Goal: Task Accomplishment & Management: Use online tool/utility

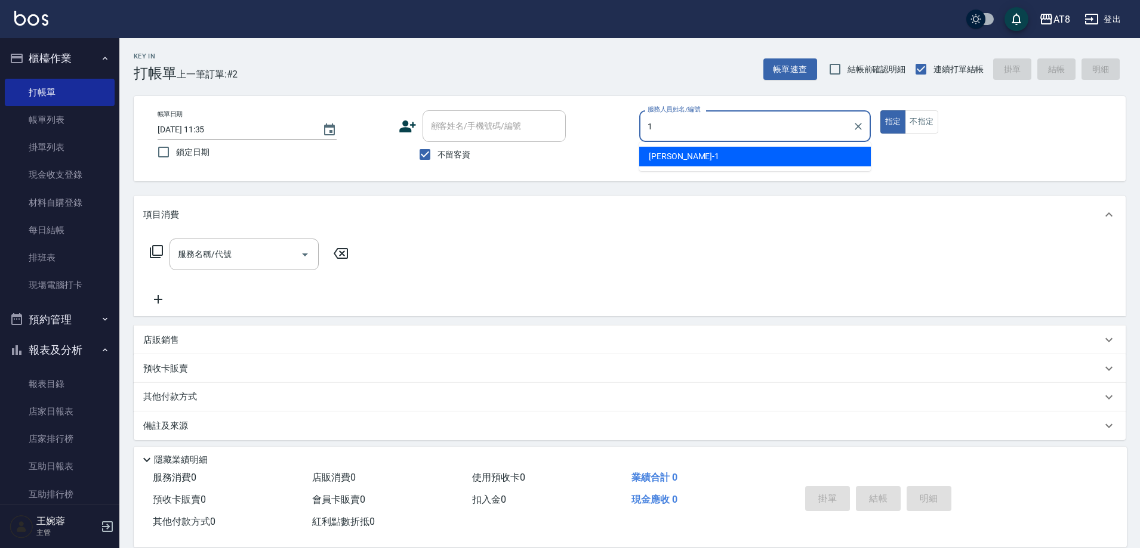
type input "YUKI-1"
type button "true"
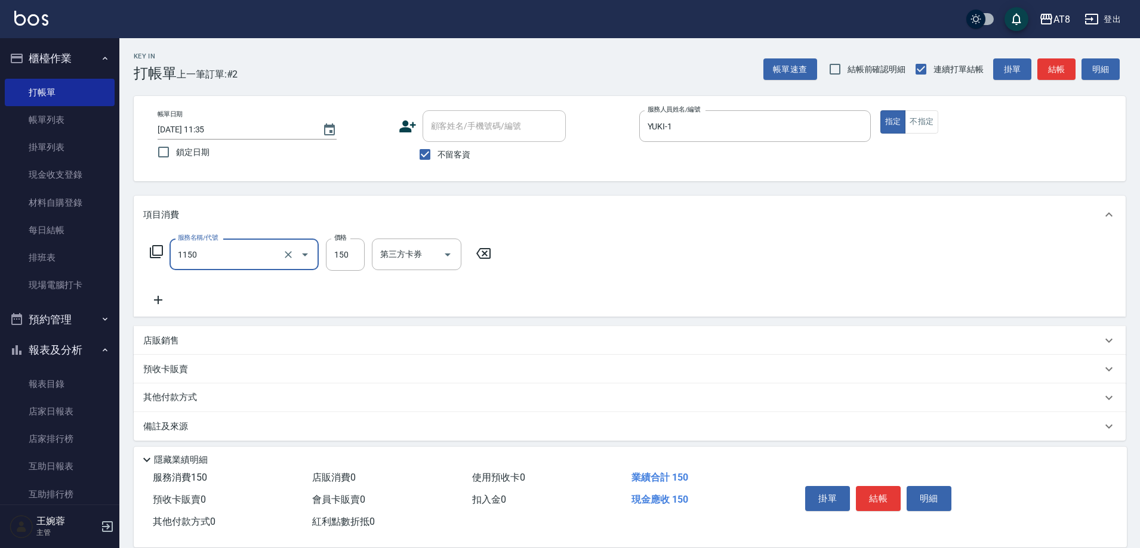
type input "洗髮(1150)"
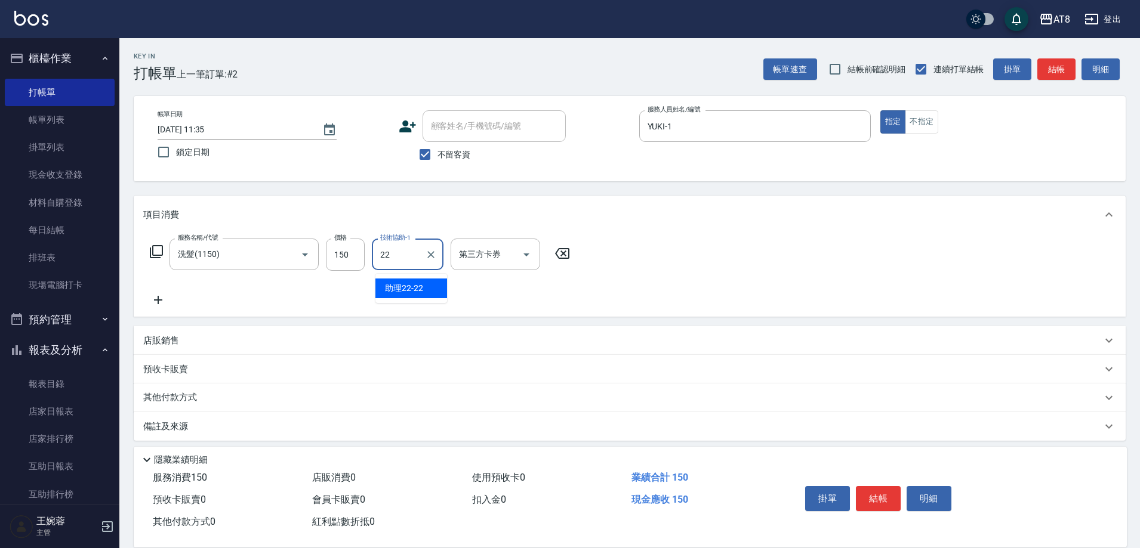
type input "助理22-22"
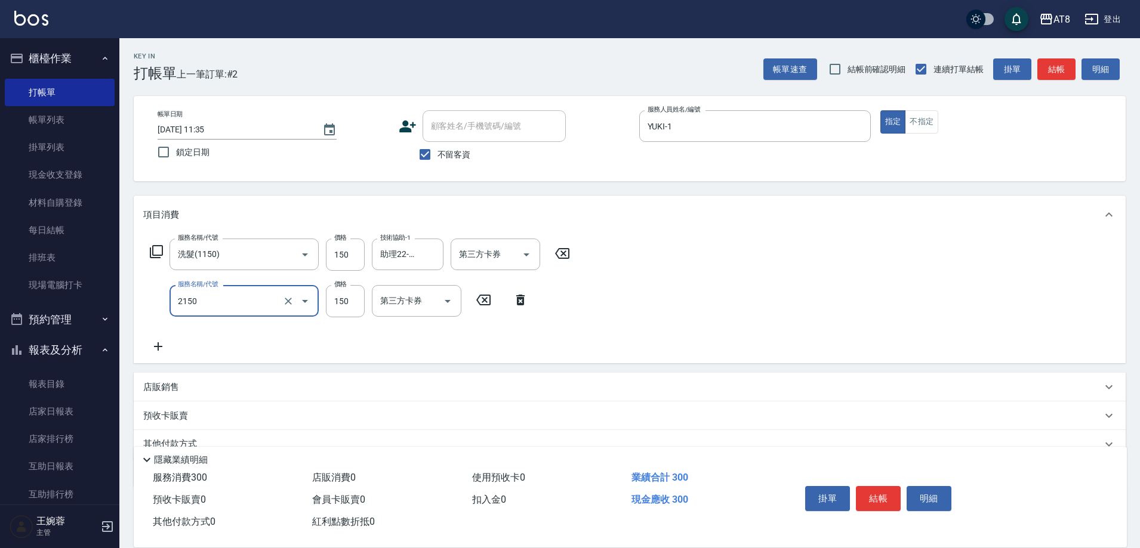
type input "剪髮(2150)"
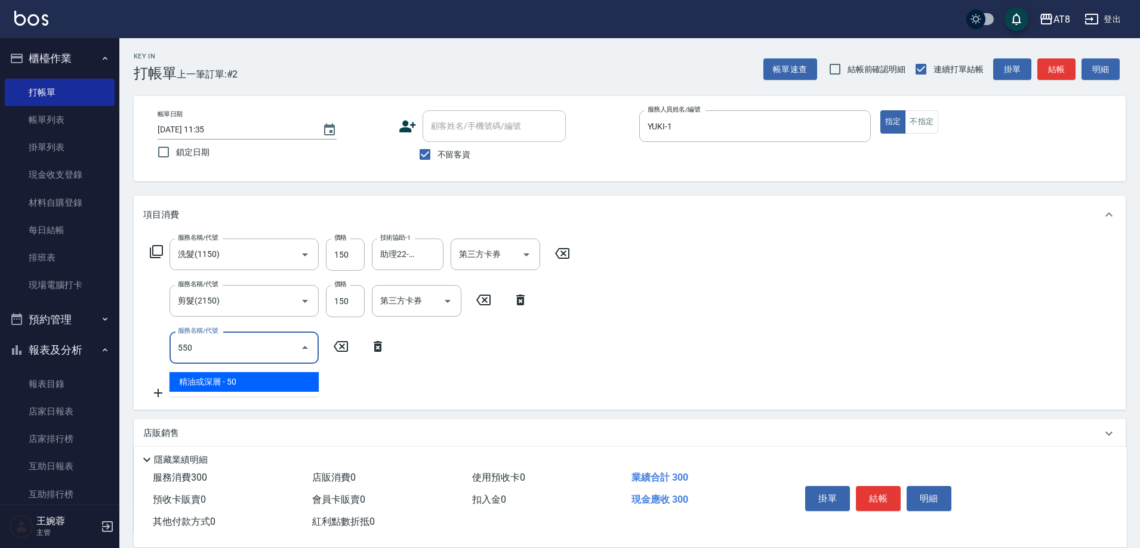
type input "精油或深層(550)"
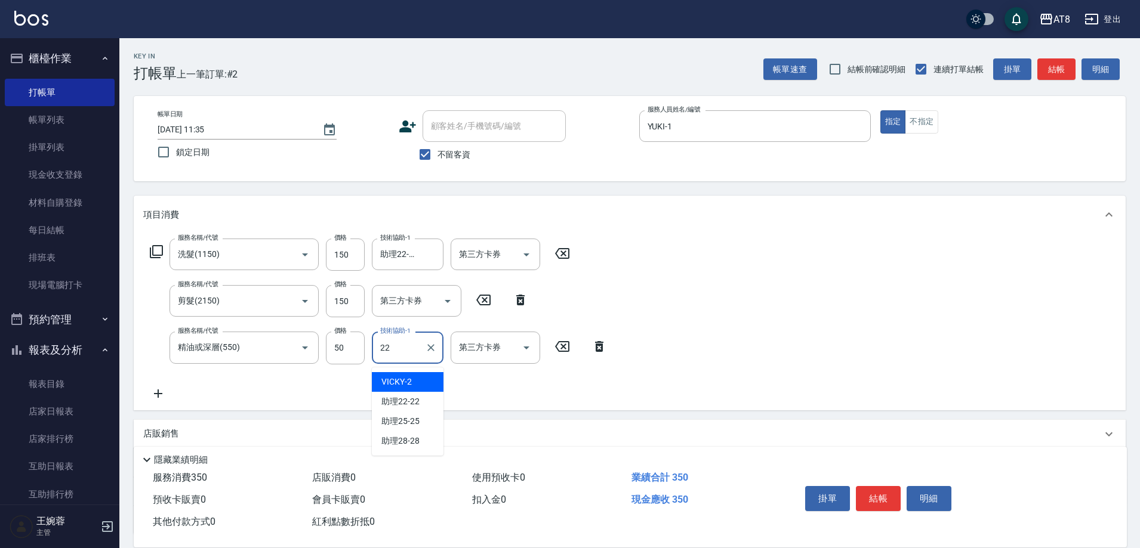
type input "助理22-22"
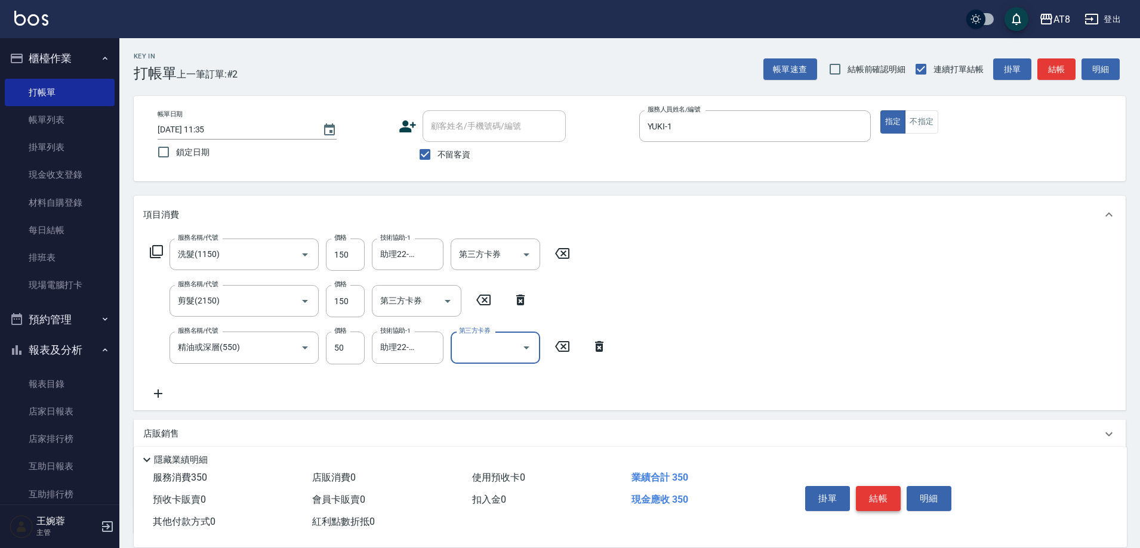
click at [873, 491] on button "結帳" at bounding box center [878, 498] width 45 height 25
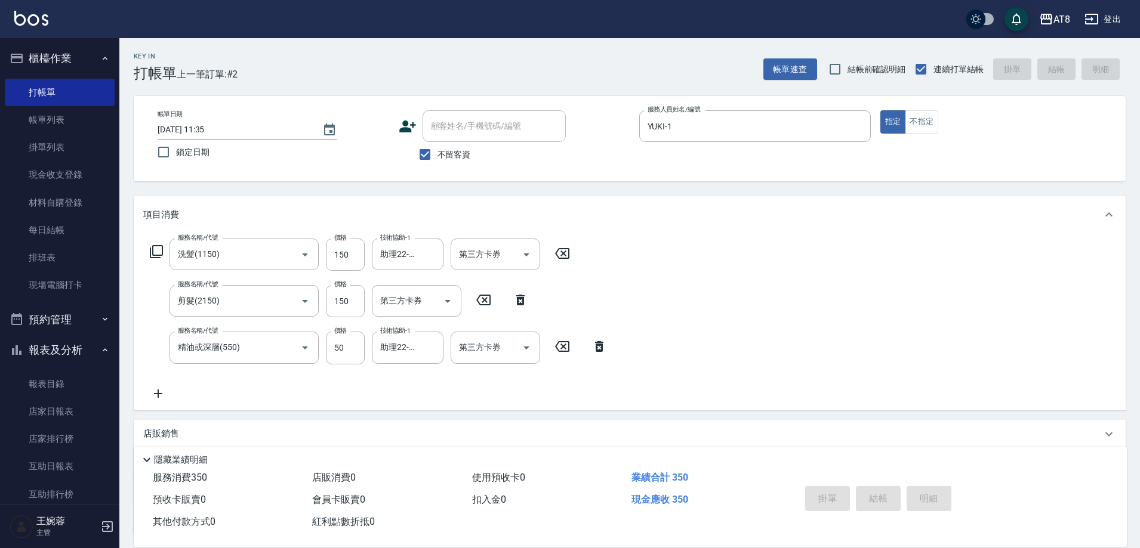
type input "[DATE] 12:21"
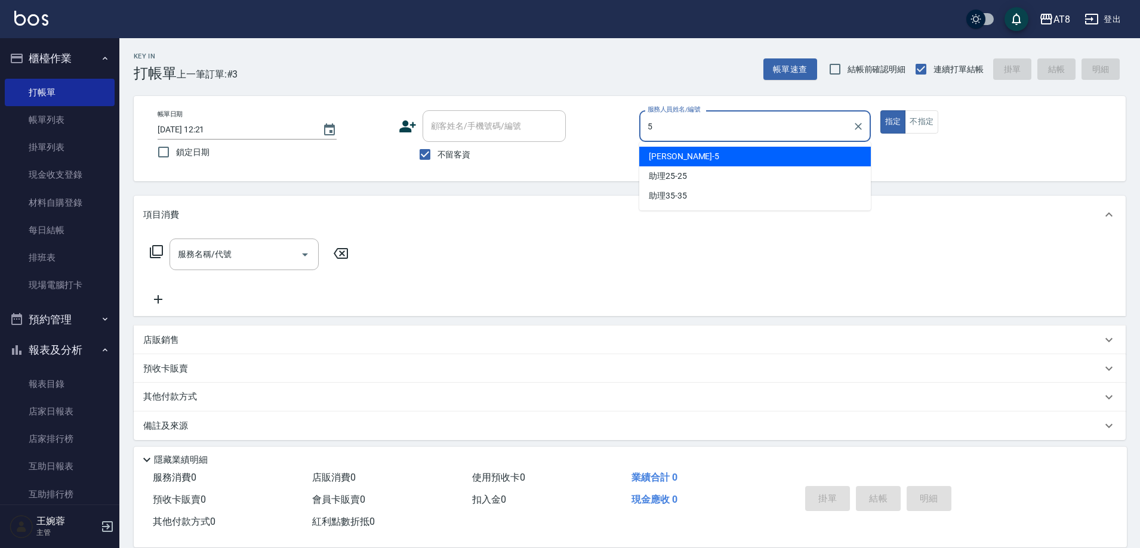
type input "HANK-5"
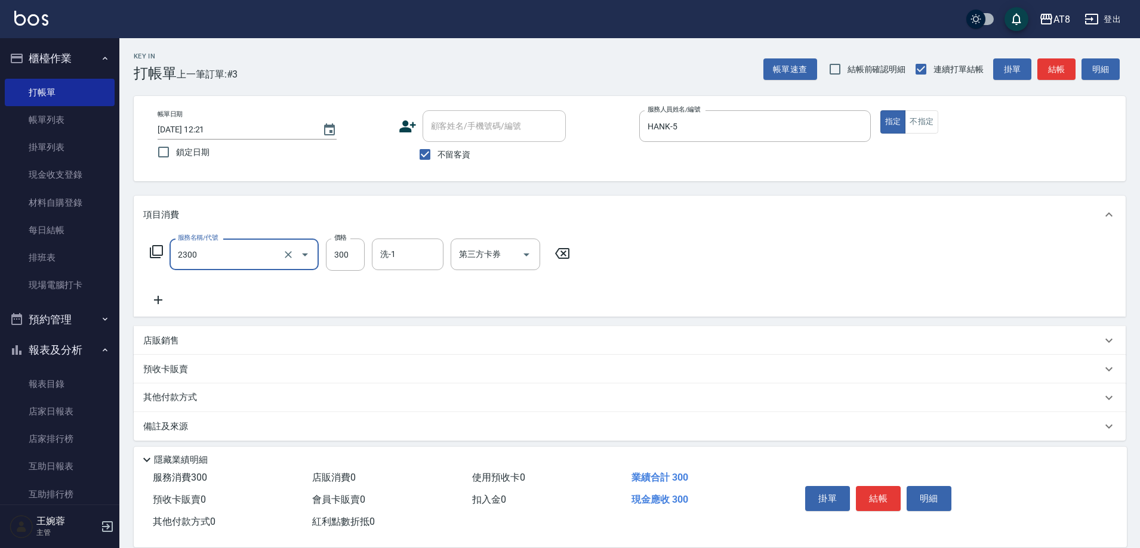
type input "入金洗剪300(2300)"
type input "助理28-28"
click at [282, 257] on icon "Clear" at bounding box center [288, 255] width 12 height 12
type input "入金洗剪350(2350)"
type input "助理28-28"
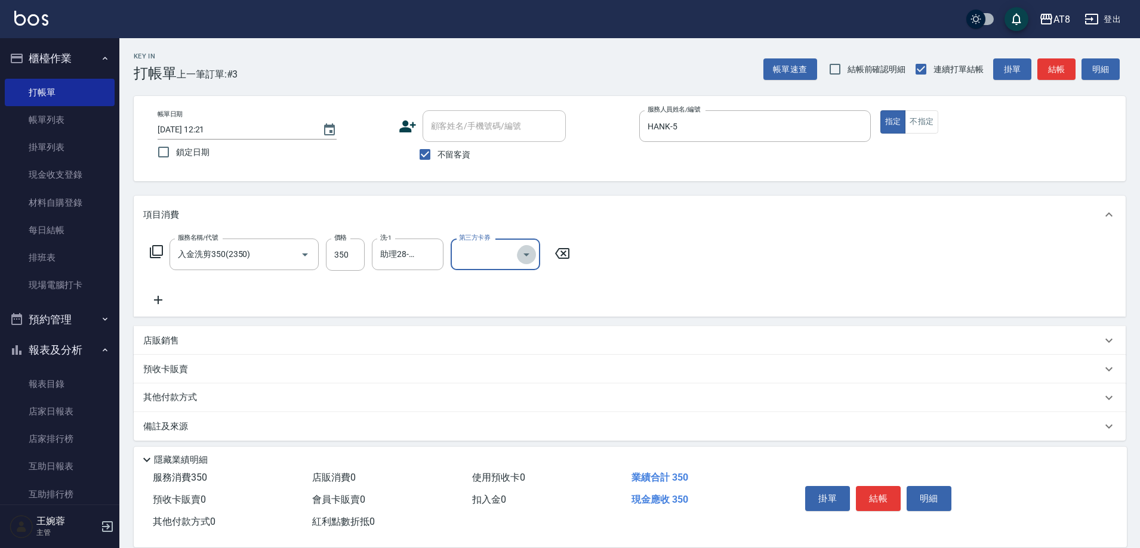
click at [534, 262] on icon "Open" at bounding box center [526, 255] width 14 height 14
click at [515, 371] on span "儲值卡" at bounding box center [499, 368] width 90 height 20
type input "儲值卡"
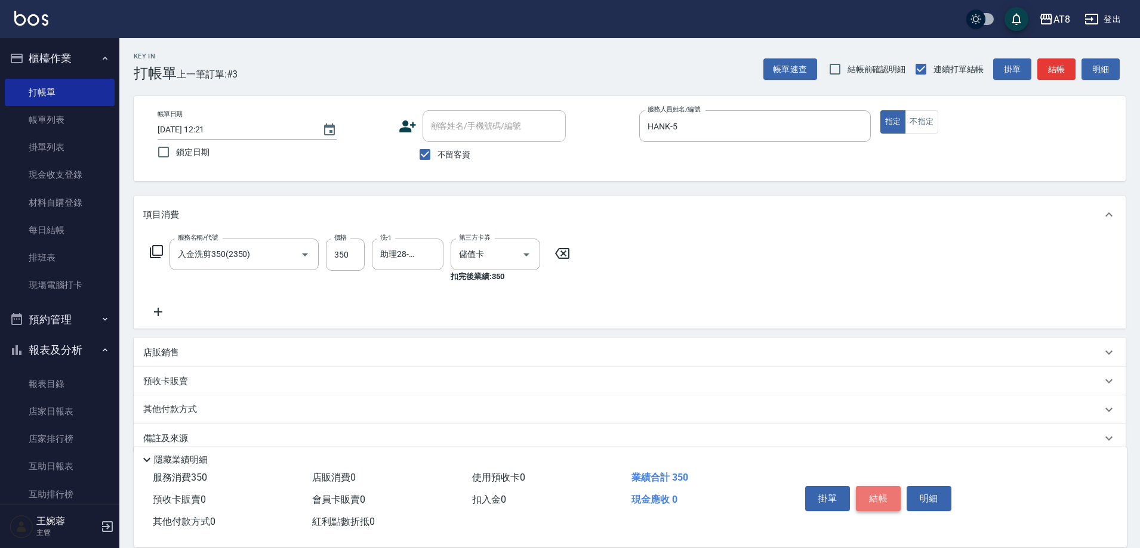
click at [879, 486] on button "結帳" at bounding box center [878, 498] width 45 height 25
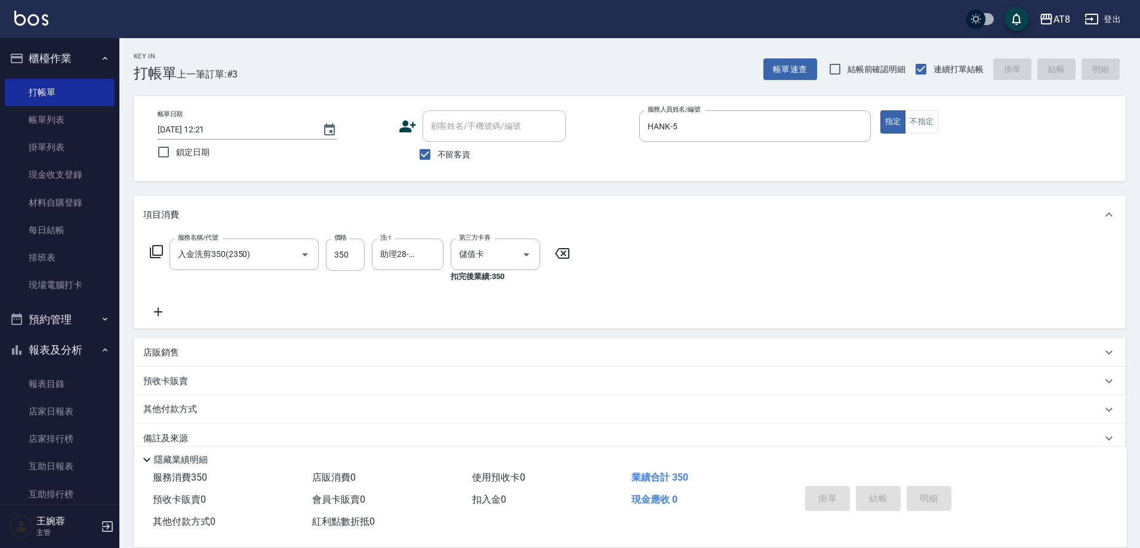
type input "[DATE] 12:25"
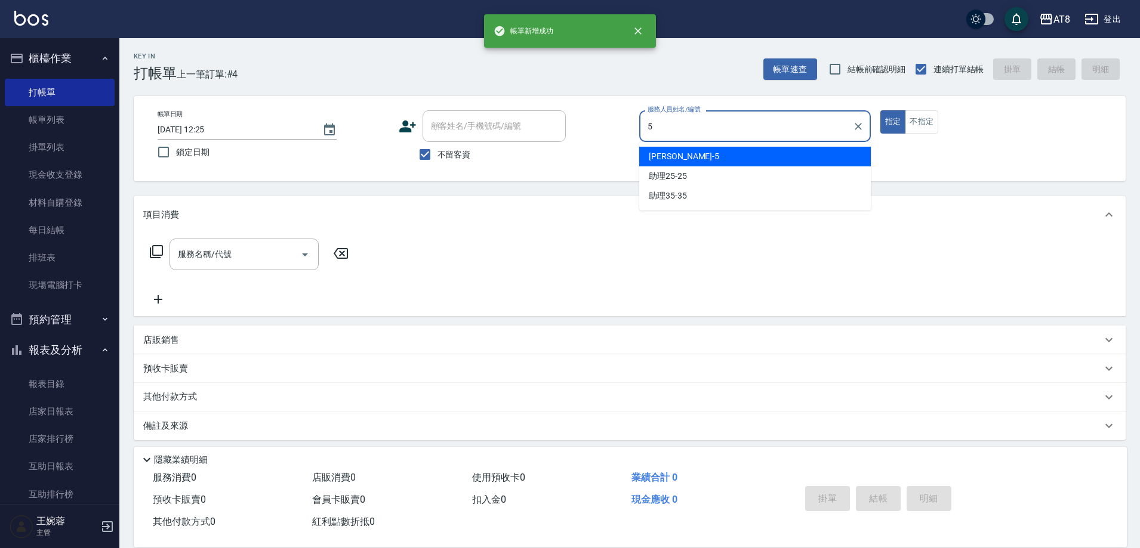
type input "HANK-5"
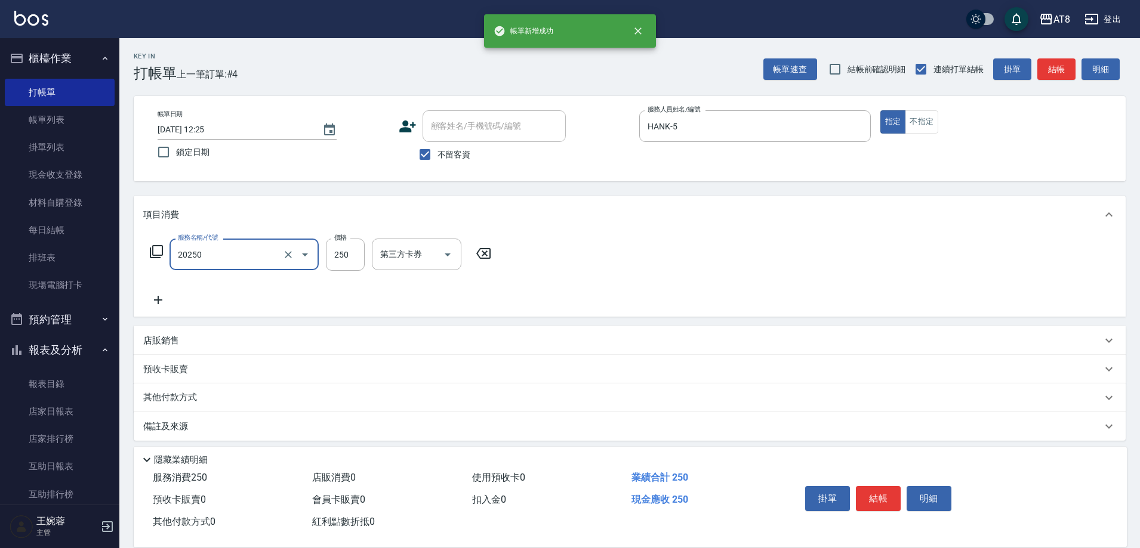
type input "入金剪250(20250)"
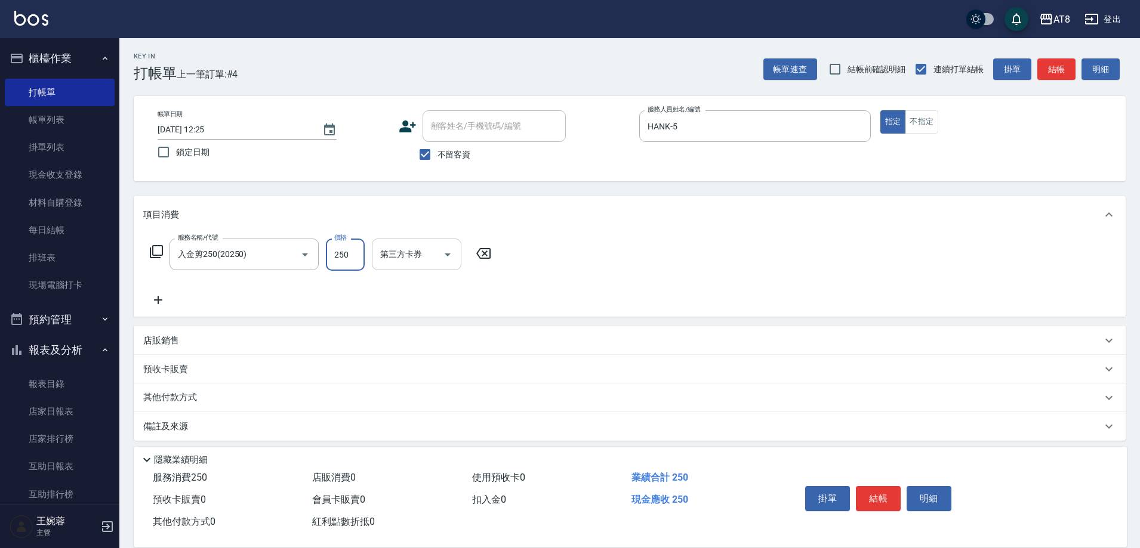
click at [448, 262] on icon "Open" at bounding box center [447, 255] width 14 height 14
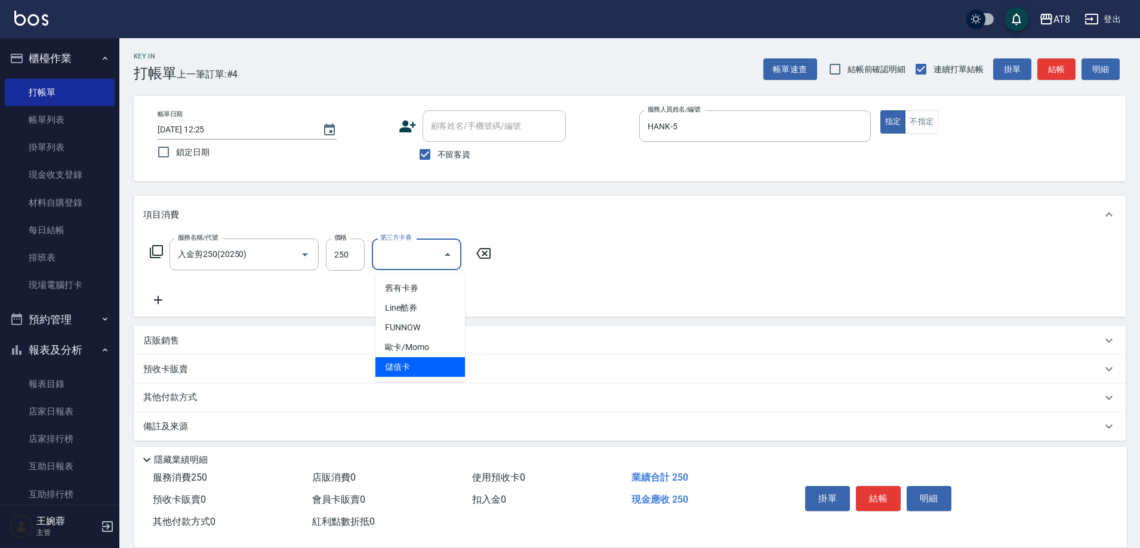
click at [418, 365] on span "儲值卡" at bounding box center [420, 368] width 90 height 20
type input "儲值卡"
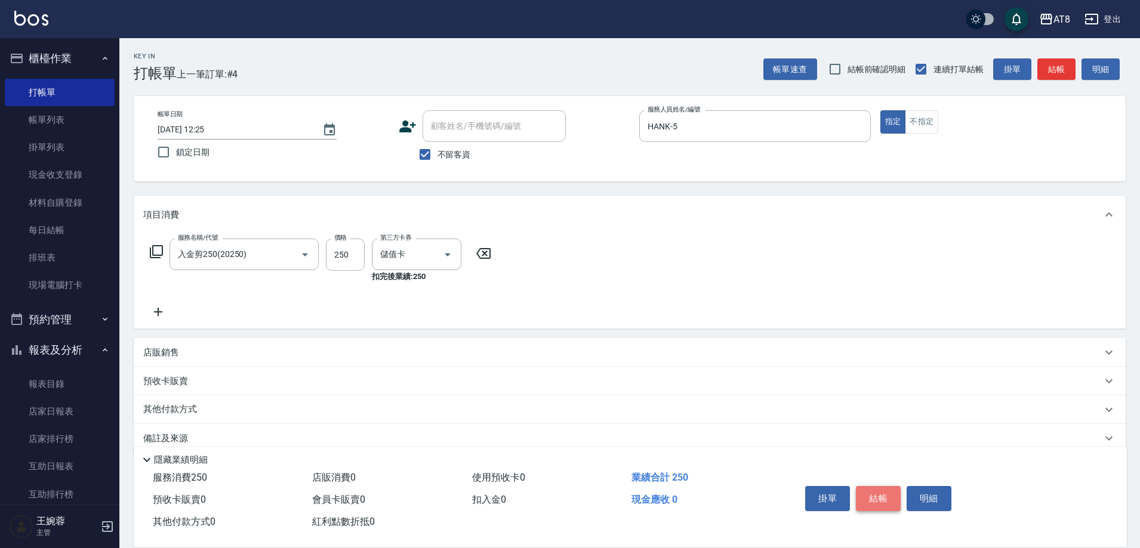
click at [886, 497] on button "結帳" at bounding box center [878, 498] width 45 height 25
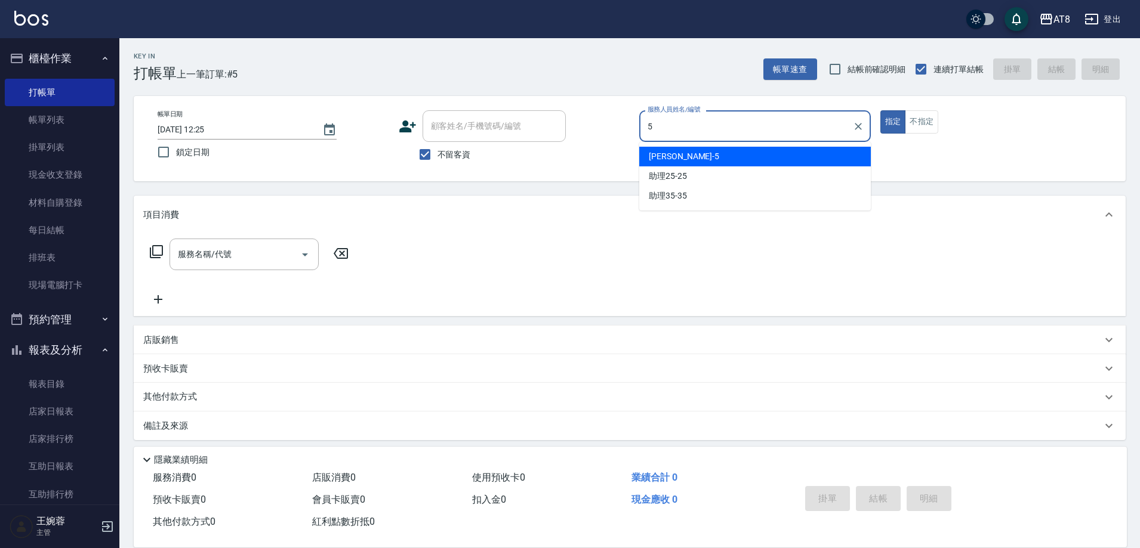
type input "HANK-5"
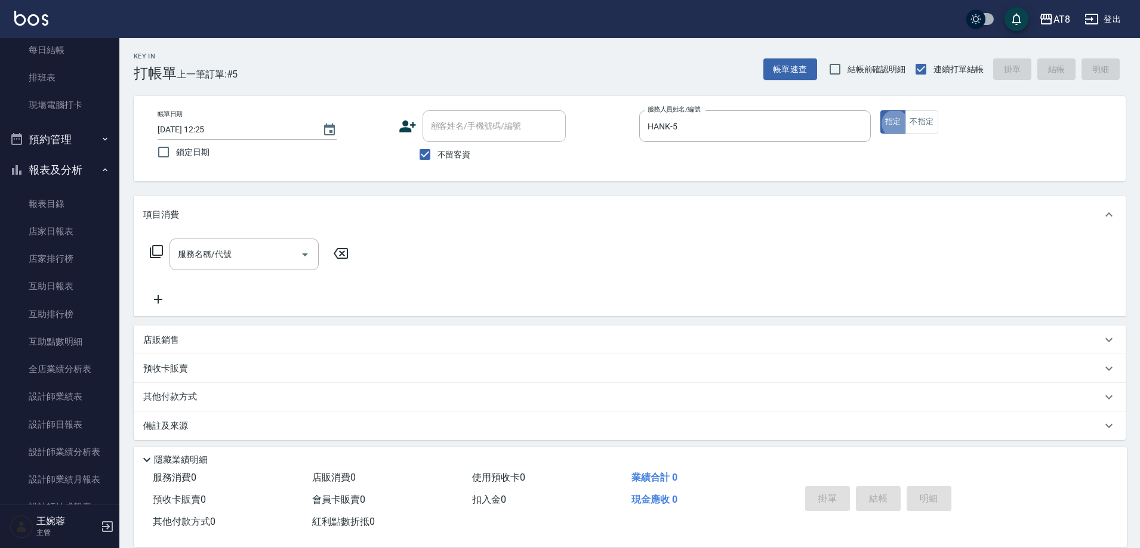
scroll to position [185, 0]
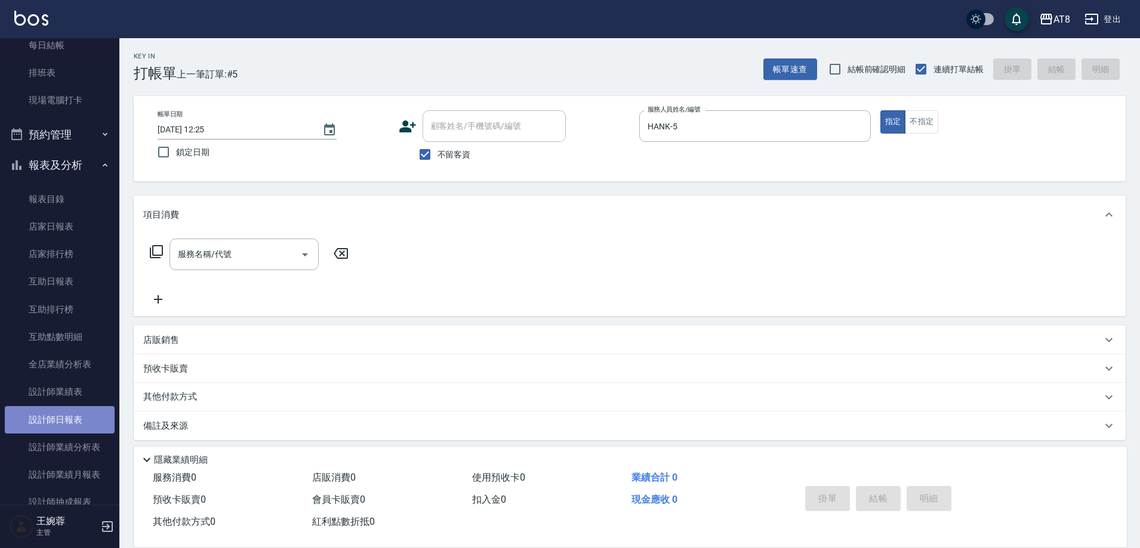
click at [61, 422] on link "設計師日報表" at bounding box center [60, 419] width 110 height 27
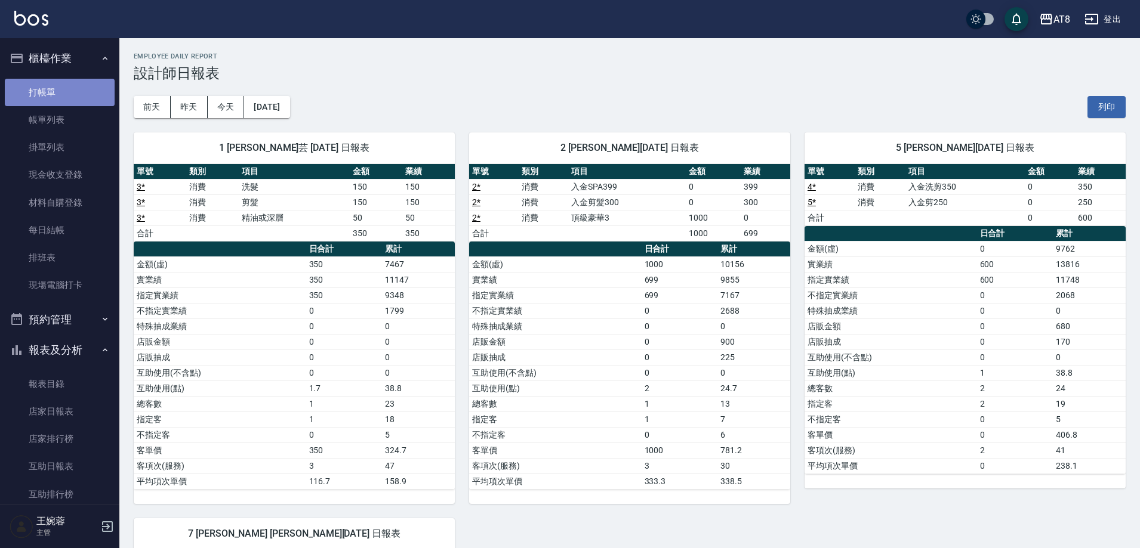
click at [76, 88] on link "打帳單" at bounding box center [60, 92] width 110 height 27
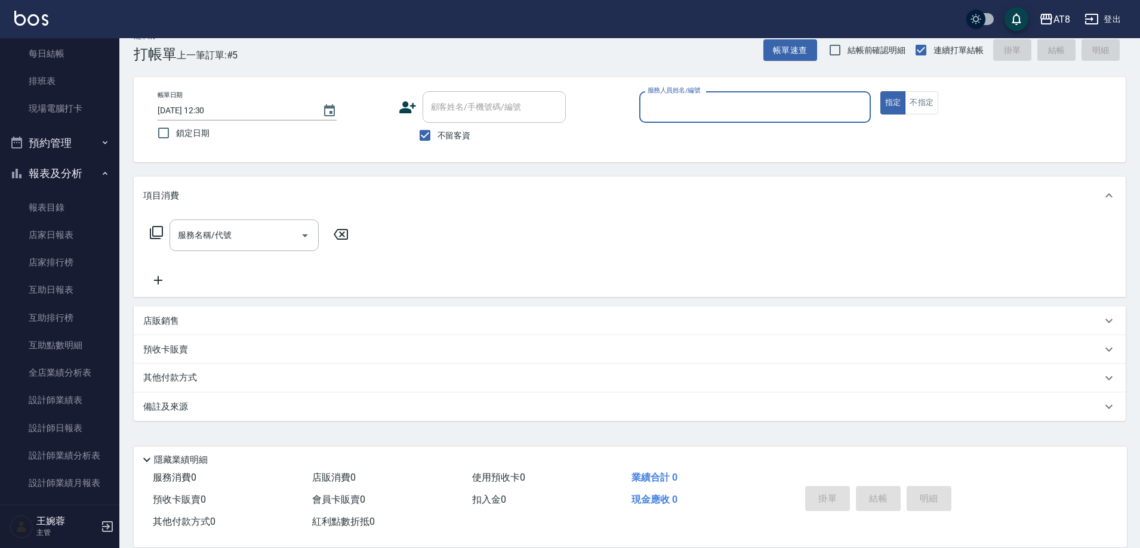
scroll to position [195, 0]
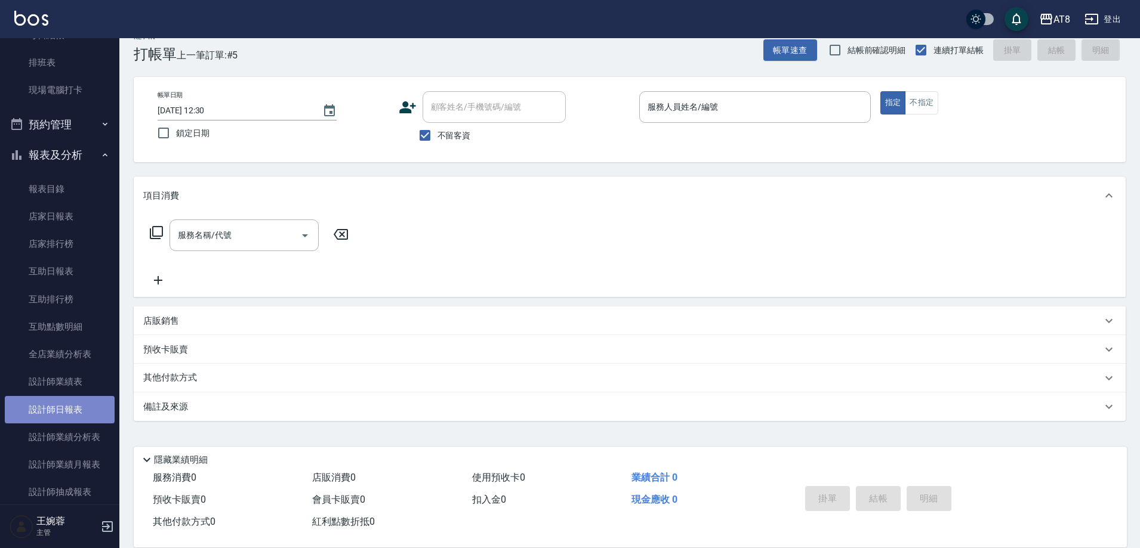
click at [66, 407] on link "設計師日報表" at bounding box center [60, 409] width 110 height 27
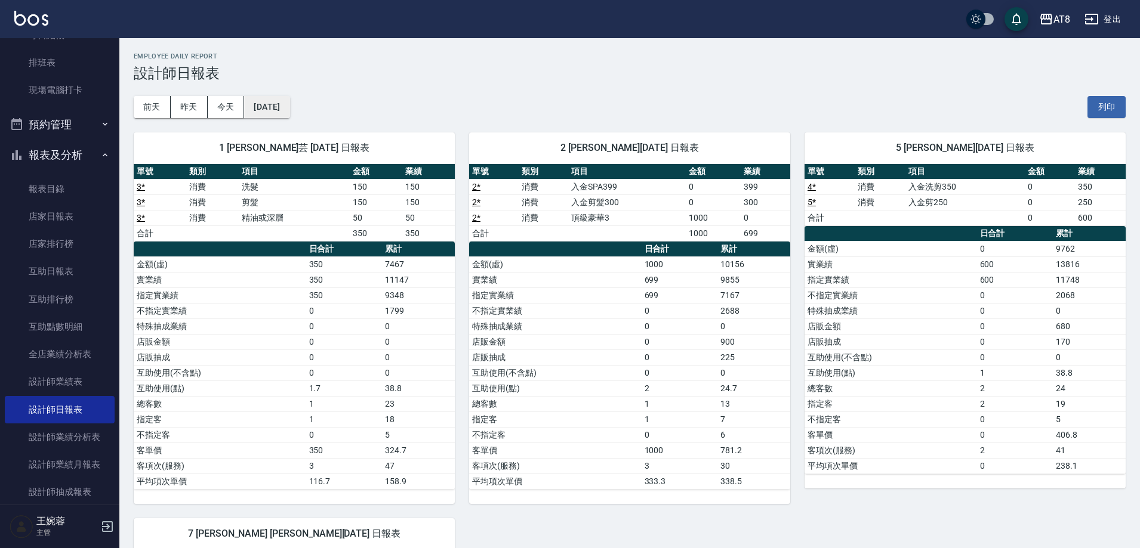
click at [289, 113] on button "[DATE]" at bounding box center [266, 107] width 45 height 22
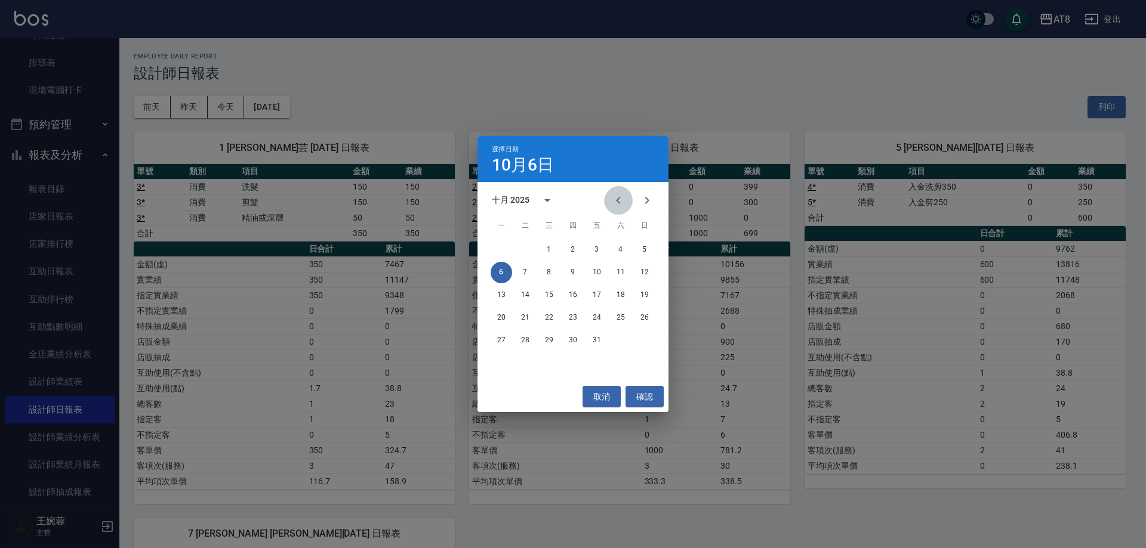
click at [611, 205] on icon "Previous month" at bounding box center [618, 200] width 14 height 14
click at [504, 249] on button "1" at bounding box center [501, 249] width 21 height 21
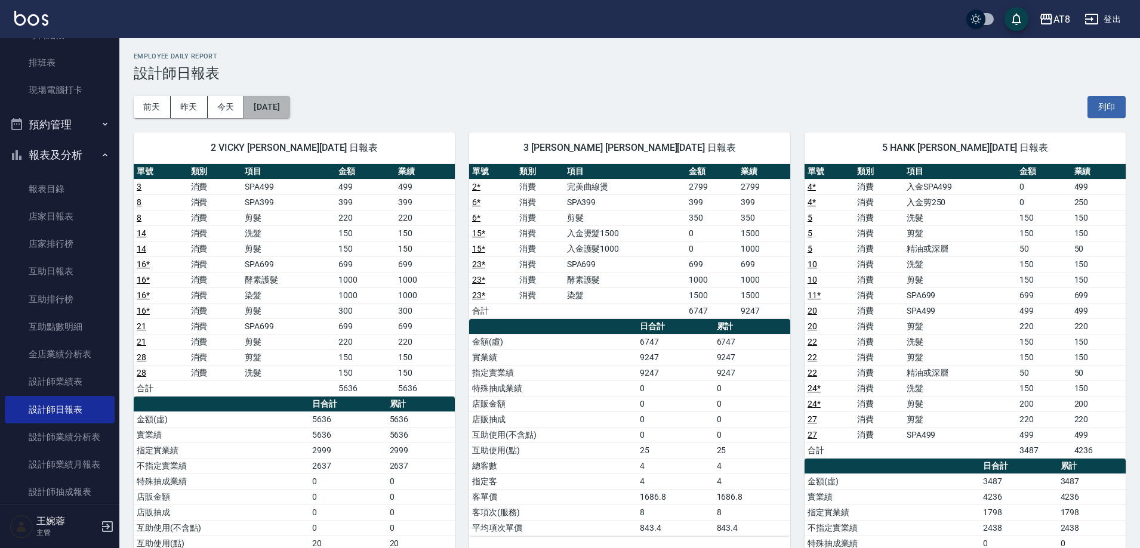
click at [276, 110] on button "[DATE]" at bounding box center [266, 107] width 45 height 22
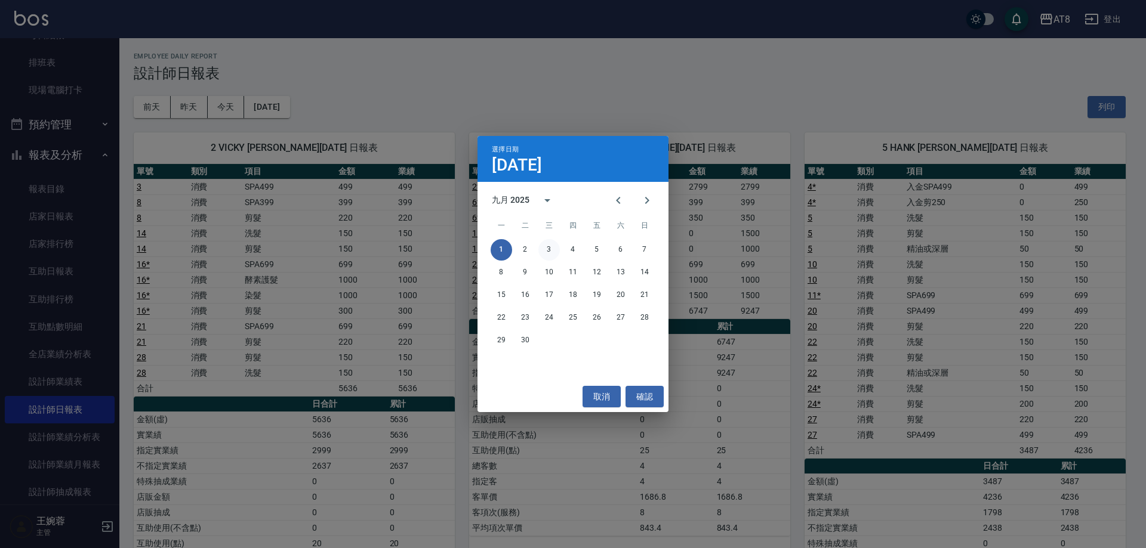
click at [548, 247] on button "3" at bounding box center [548, 249] width 21 height 21
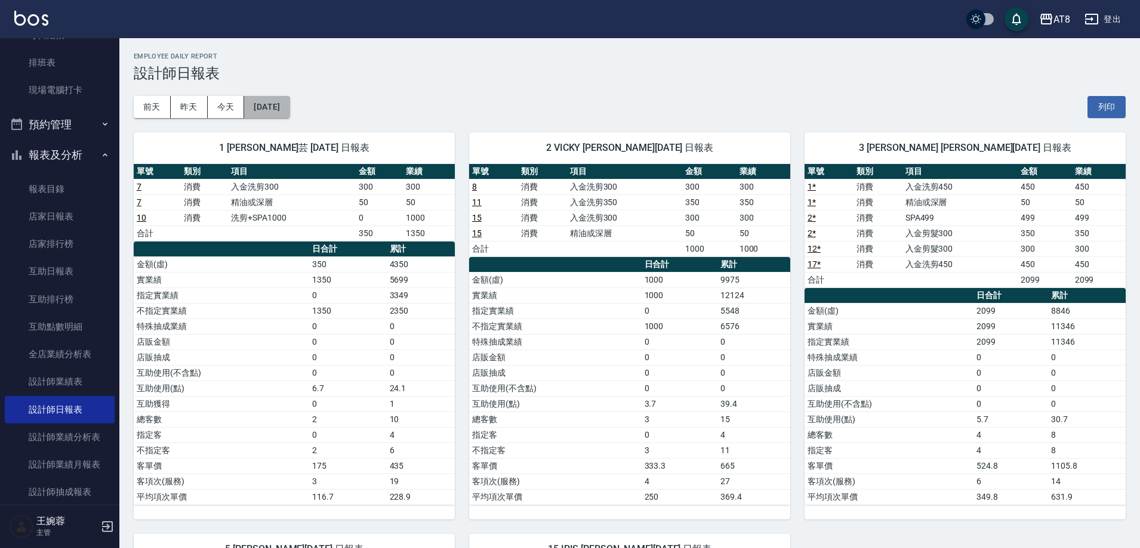
click at [289, 107] on button "[DATE]" at bounding box center [266, 107] width 45 height 22
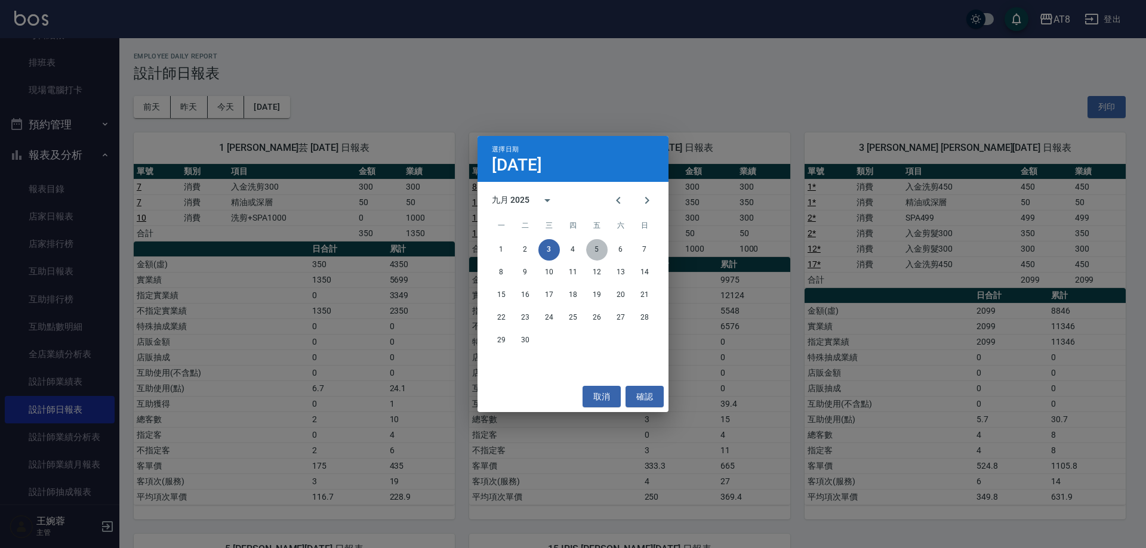
click at [597, 249] on button "5" at bounding box center [596, 249] width 21 height 21
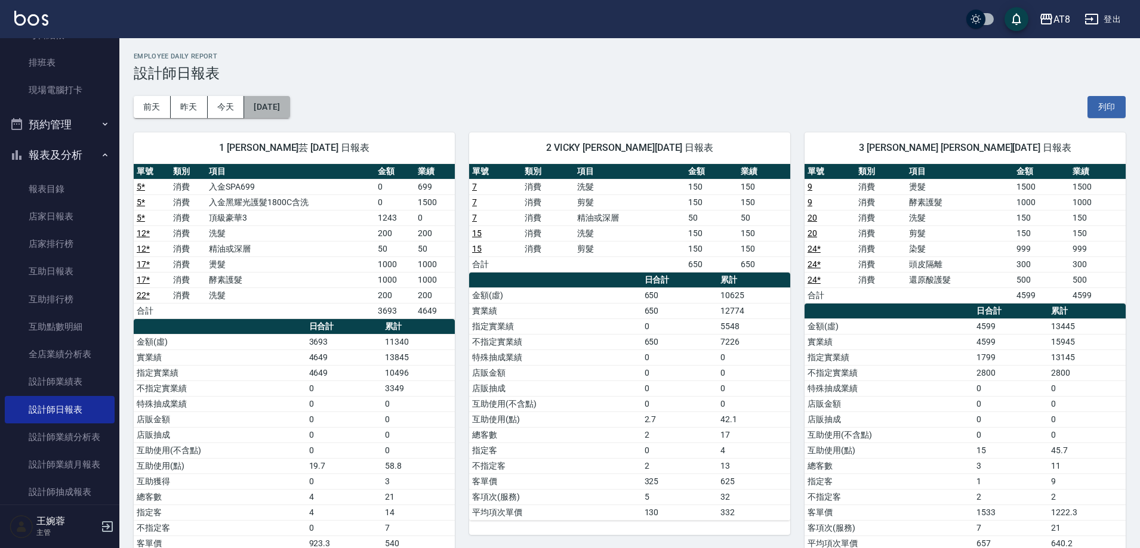
click at [289, 104] on button "[DATE]" at bounding box center [266, 107] width 45 height 22
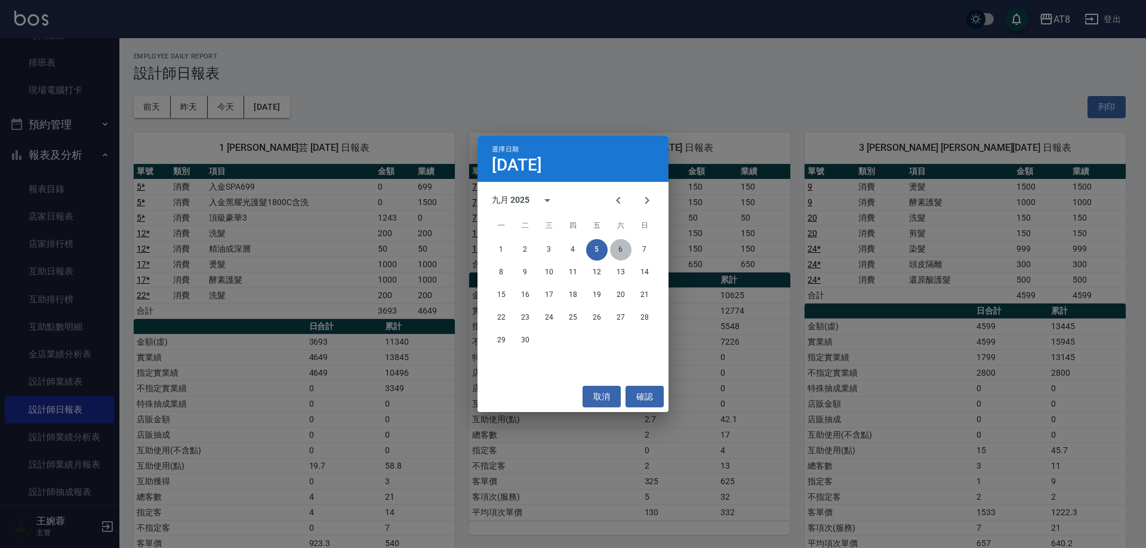
click at [622, 248] on button "6" at bounding box center [620, 249] width 21 height 21
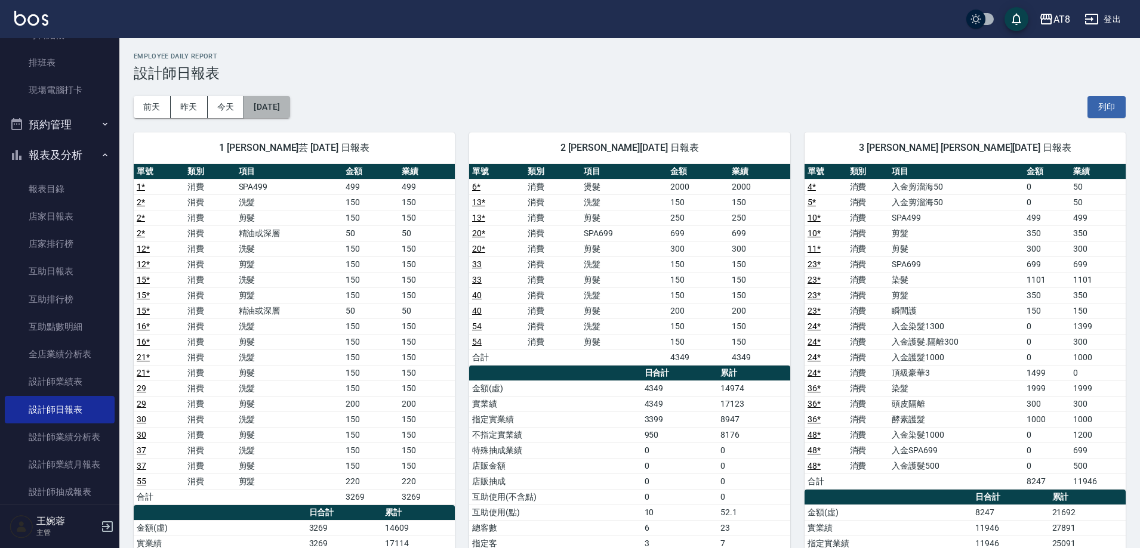
click at [289, 101] on button "[DATE]" at bounding box center [266, 107] width 45 height 22
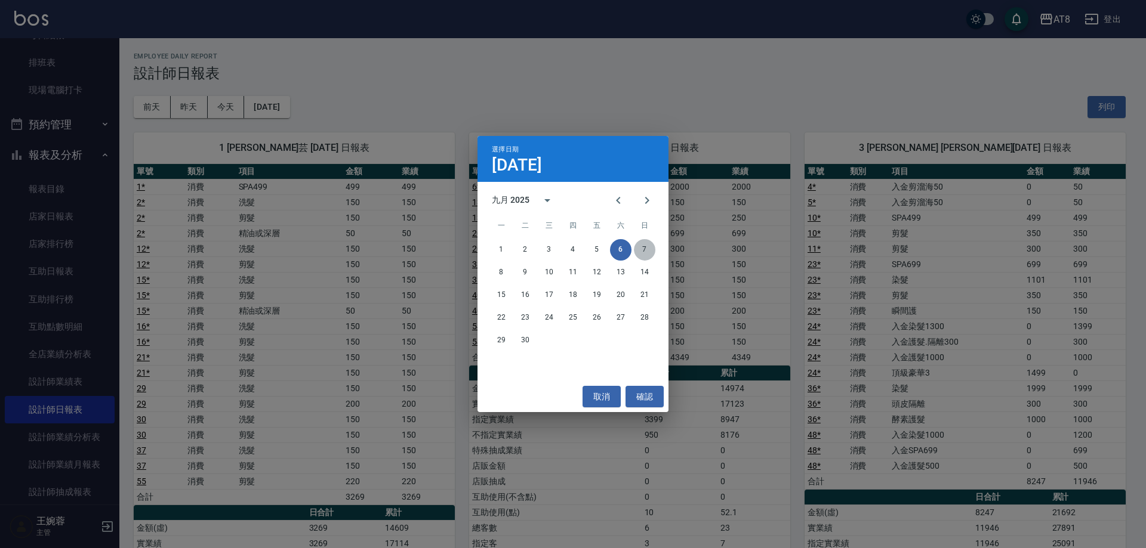
click at [636, 247] on button "7" at bounding box center [644, 249] width 21 height 21
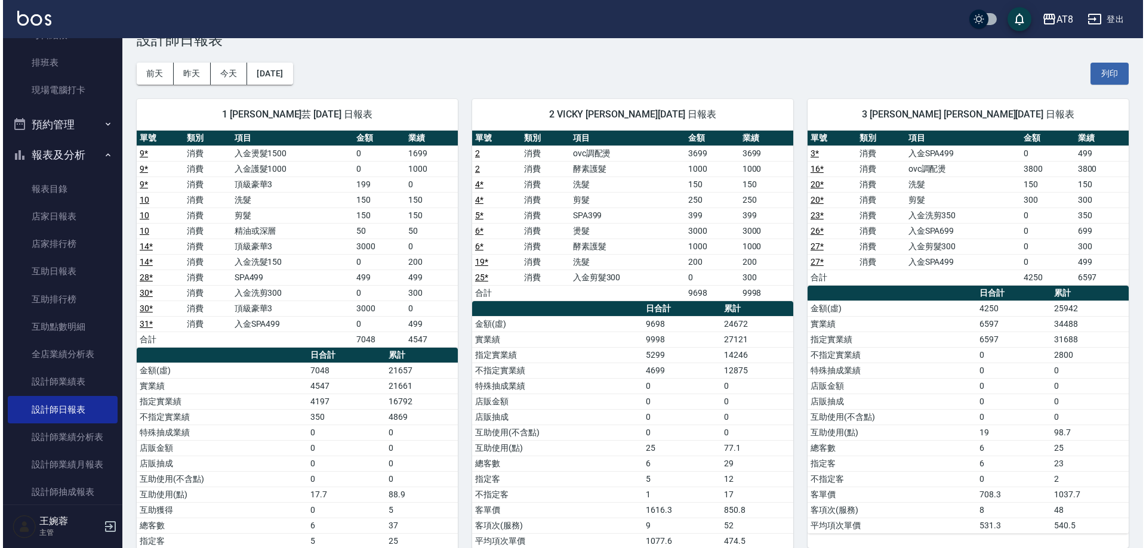
scroll to position [36, 0]
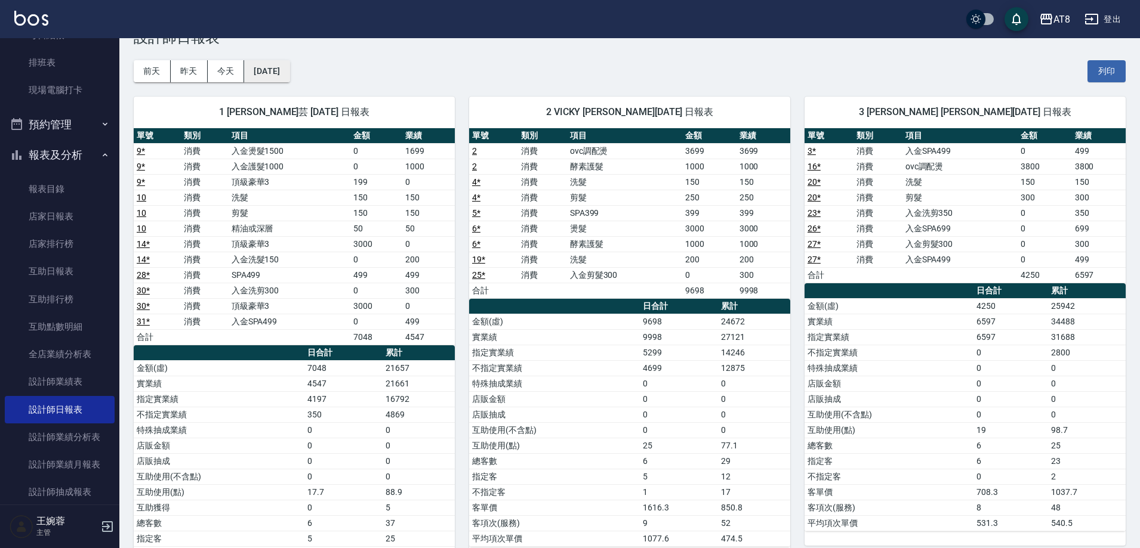
click at [279, 72] on button "[DATE]" at bounding box center [266, 71] width 45 height 22
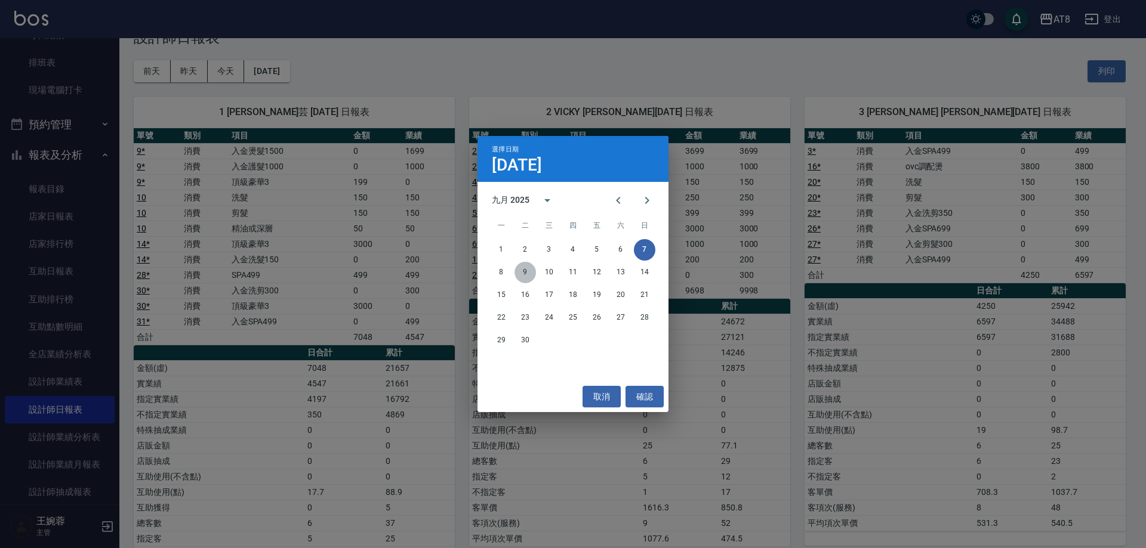
click at [520, 271] on button "9" at bounding box center [524, 272] width 21 height 21
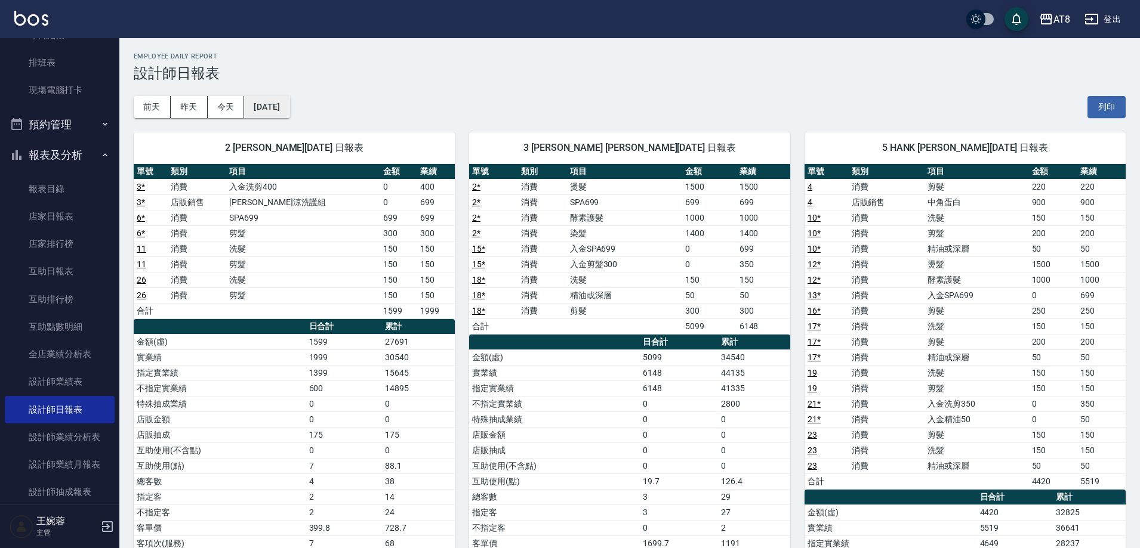
click at [289, 106] on button "[DATE]" at bounding box center [266, 107] width 45 height 22
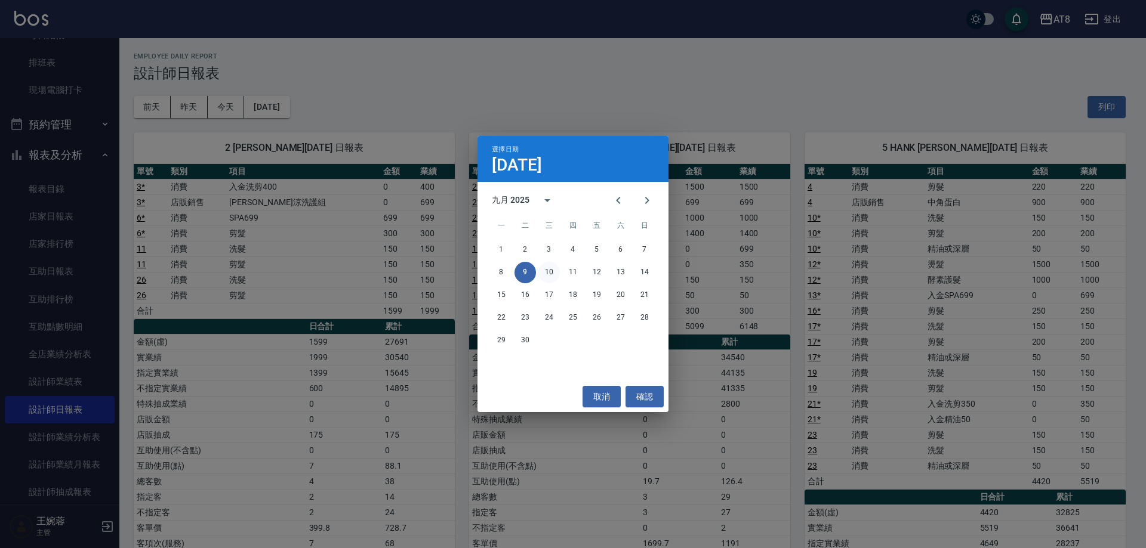
click at [547, 270] on button "10" at bounding box center [548, 272] width 21 height 21
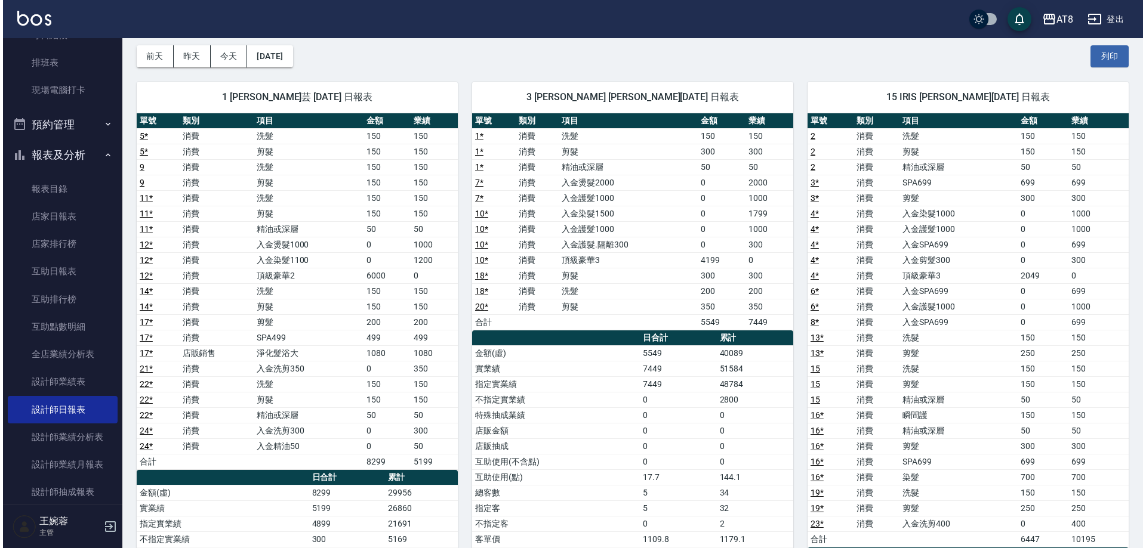
scroll to position [51, 0]
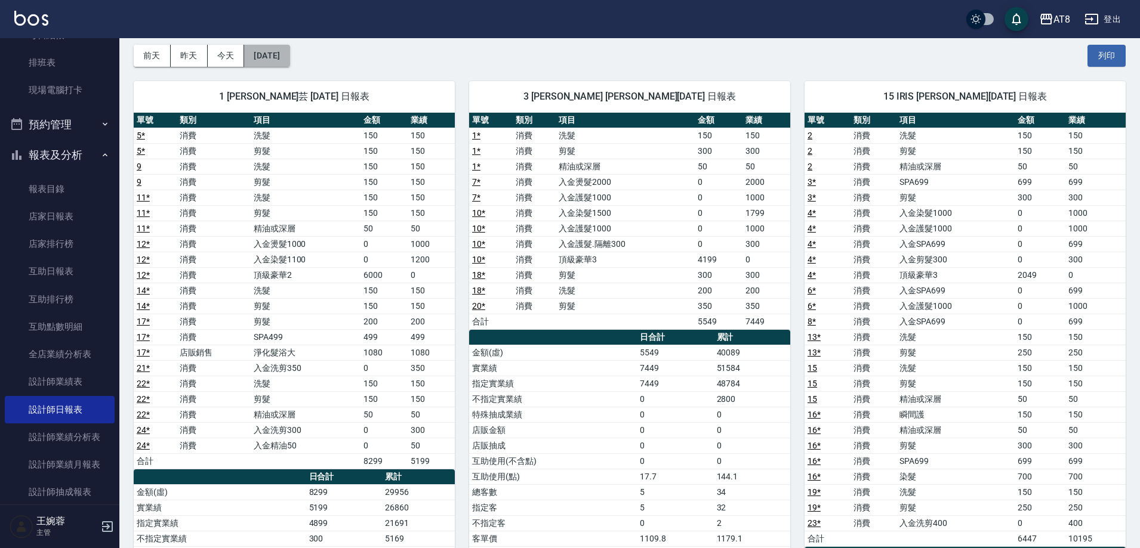
click at [282, 55] on button "[DATE]" at bounding box center [266, 56] width 45 height 22
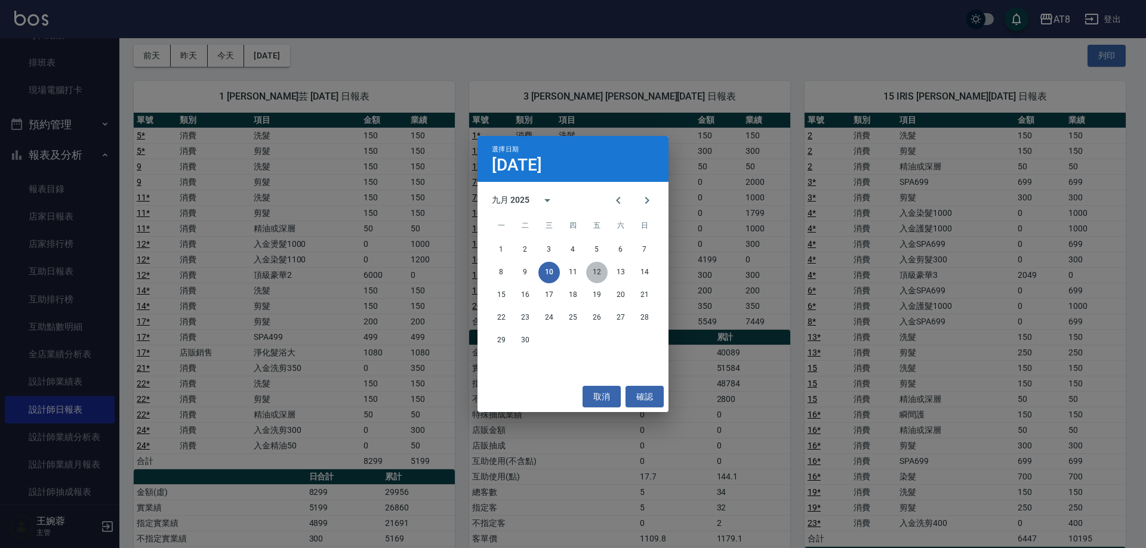
click at [597, 278] on button "12" at bounding box center [596, 272] width 21 height 21
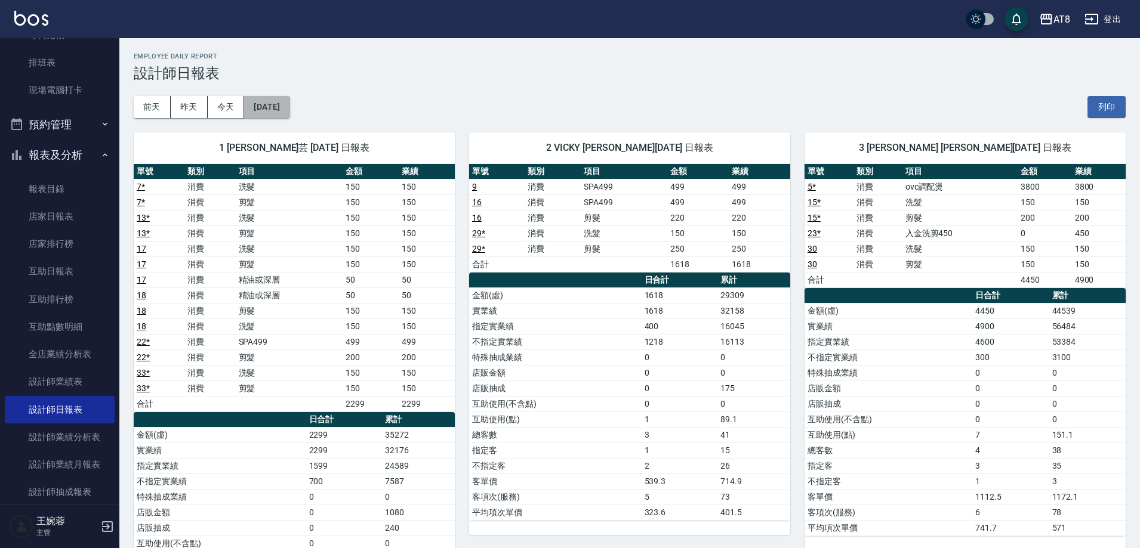
click at [289, 108] on button "[DATE]" at bounding box center [266, 107] width 45 height 22
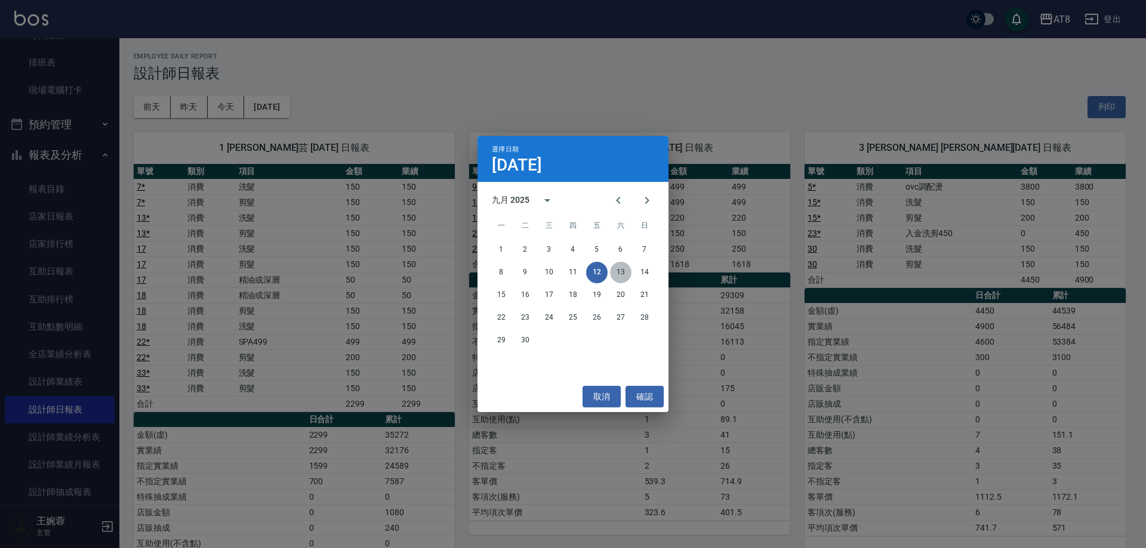
click at [622, 277] on button "13" at bounding box center [620, 272] width 21 height 21
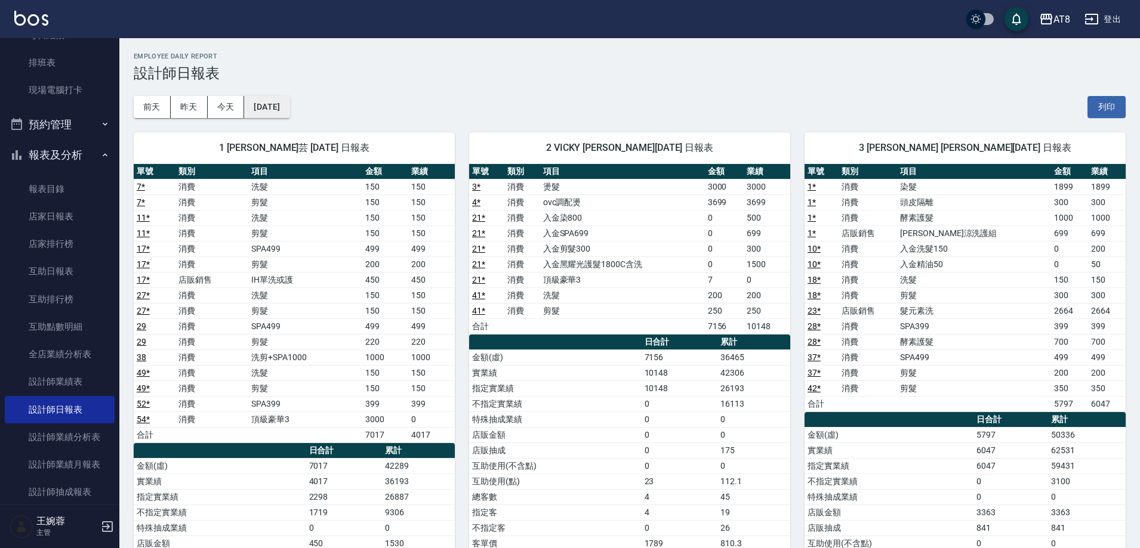
click at [289, 108] on button "[DATE]" at bounding box center [266, 107] width 45 height 22
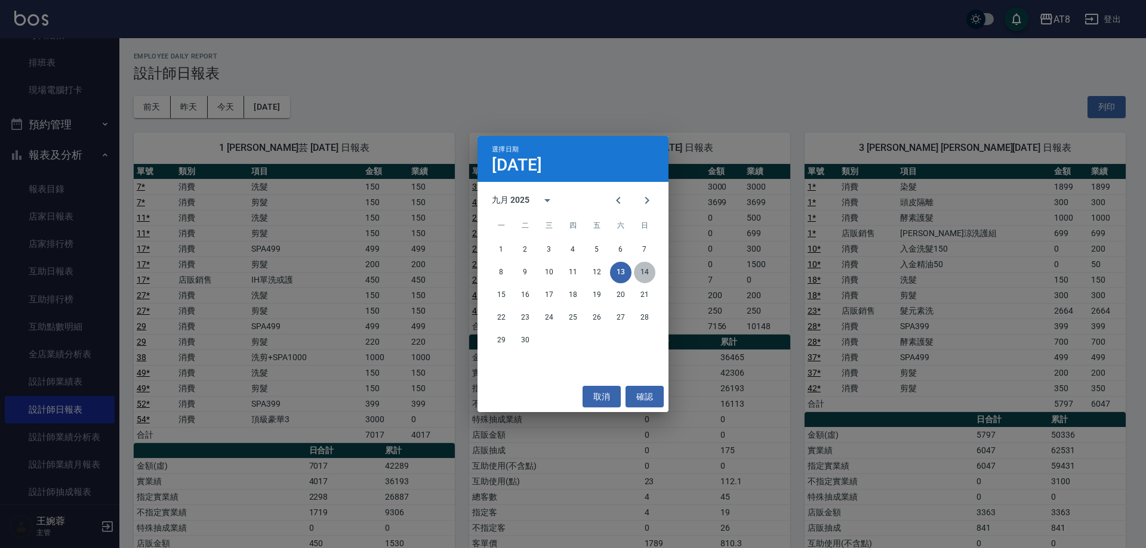
click at [651, 267] on button "14" at bounding box center [644, 272] width 21 height 21
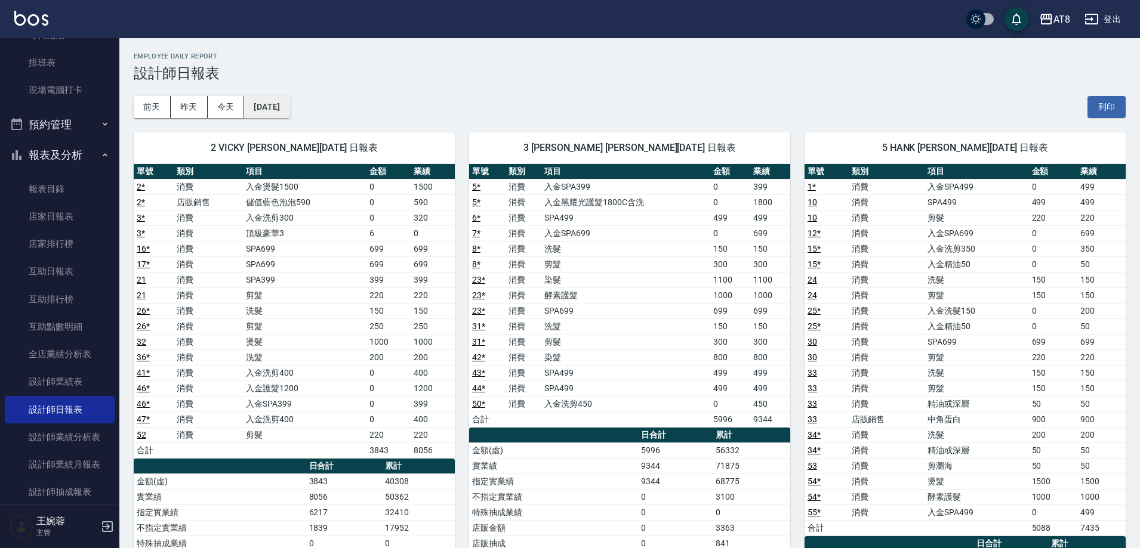
click at [286, 109] on button "[DATE]" at bounding box center [266, 107] width 45 height 22
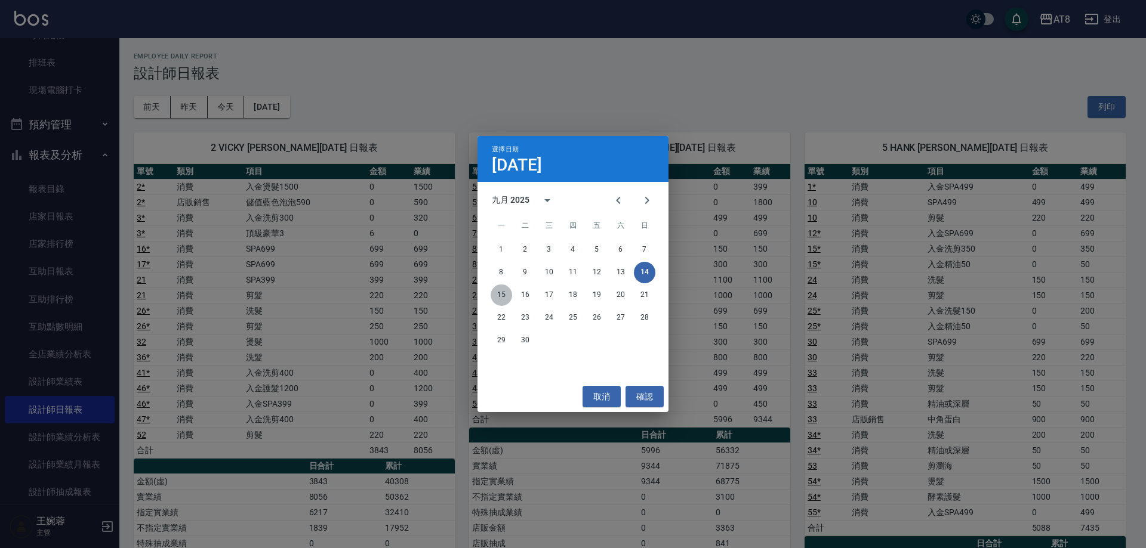
click at [503, 291] on button "15" at bounding box center [501, 295] width 21 height 21
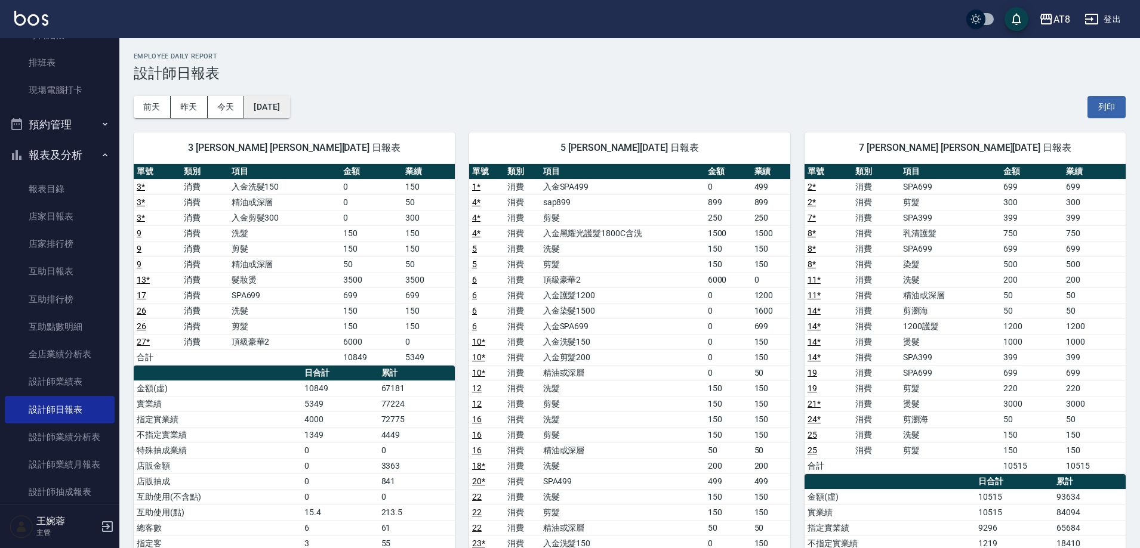
click at [285, 115] on button "[DATE]" at bounding box center [266, 107] width 45 height 22
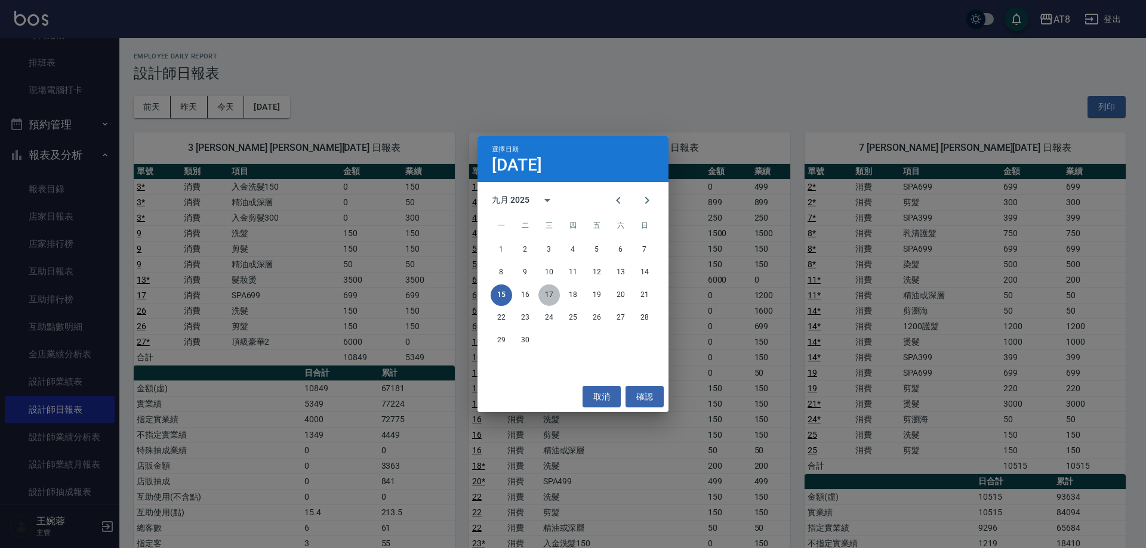
click at [547, 299] on button "17" at bounding box center [548, 295] width 21 height 21
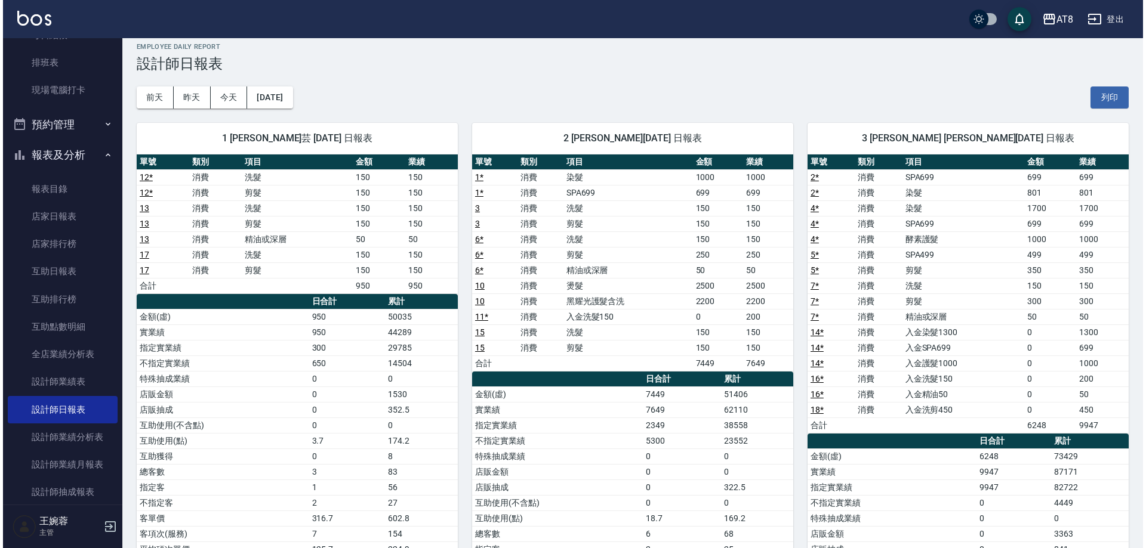
scroll to position [1, 0]
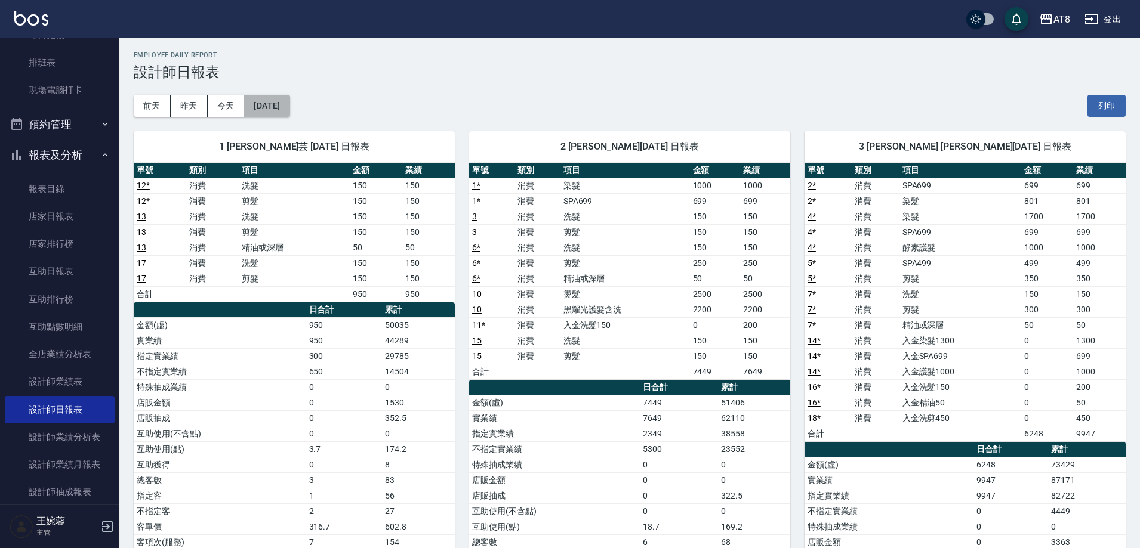
click at [289, 101] on button "[DATE]" at bounding box center [266, 106] width 45 height 22
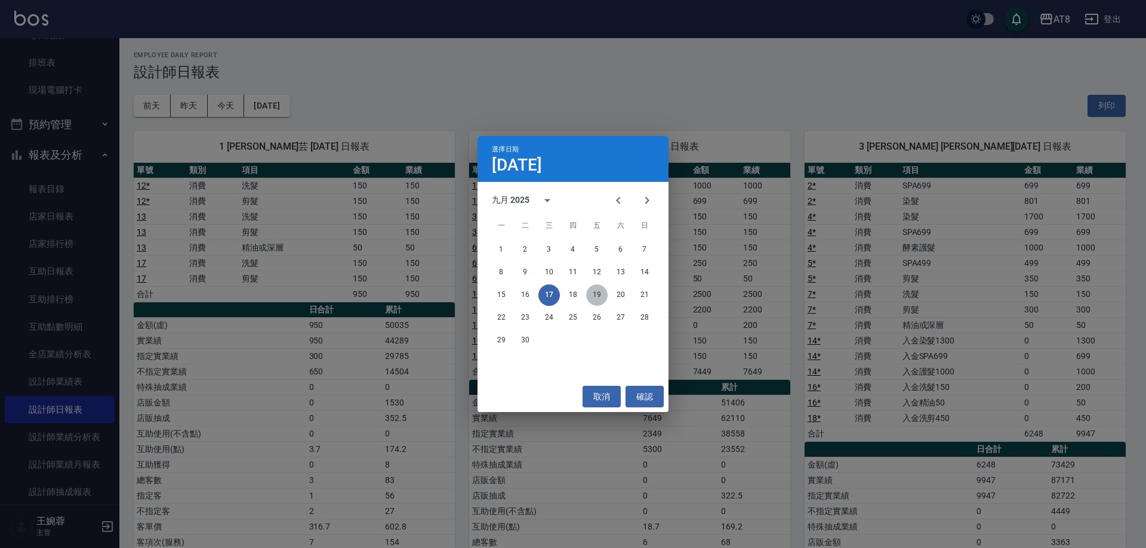
click at [596, 292] on button "19" at bounding box center [596, 295] width 21 height 21
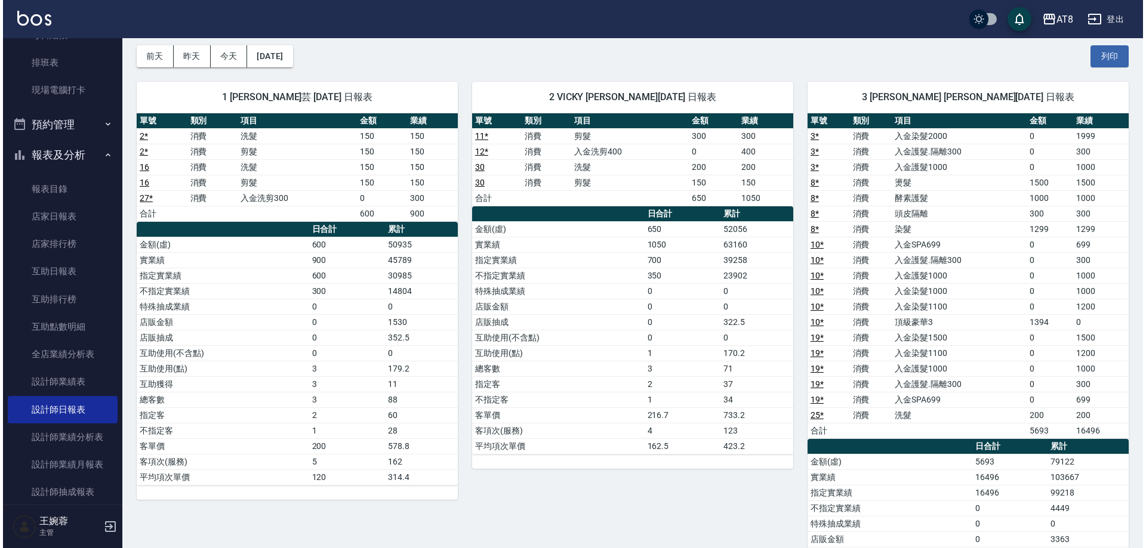
scroll to position [27, 0]
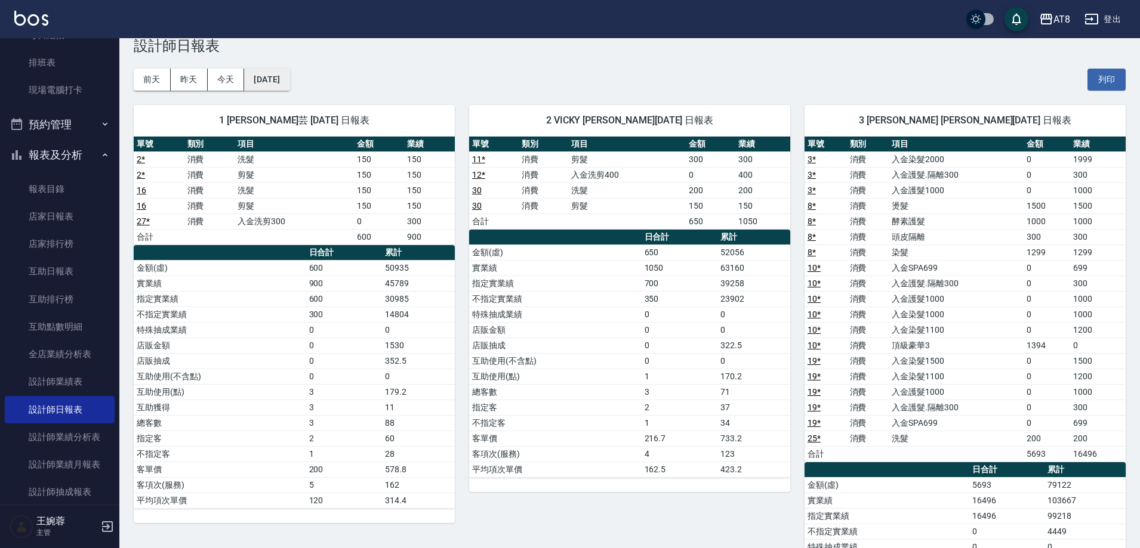
click at [285, 78] on button "[DATE]" at bounding box center [266, 80] width 45 height 22
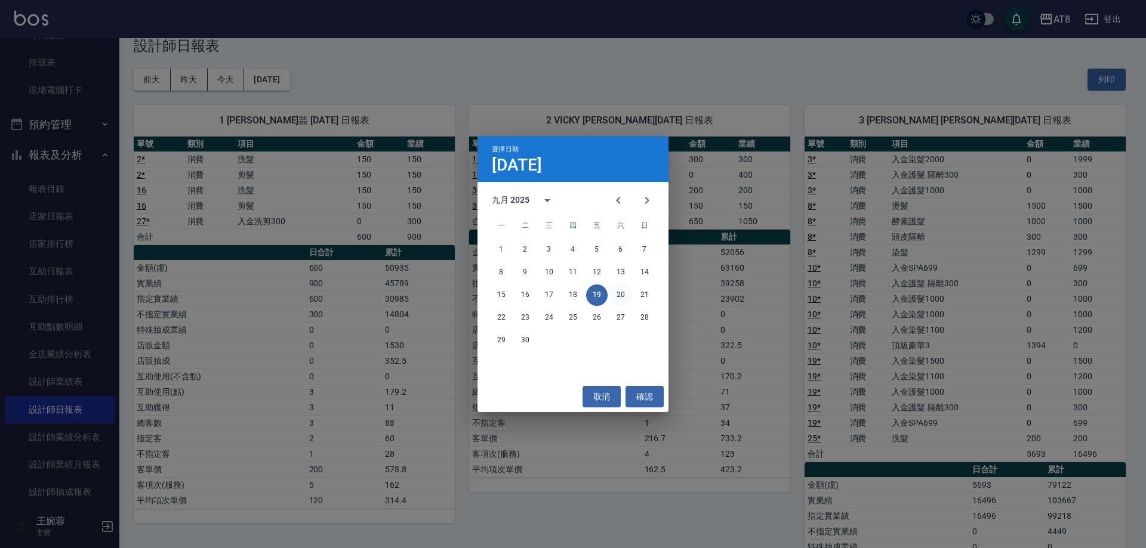
click at [626, 295] on button "20" at bounding box center [620, 295] width 21 height 21
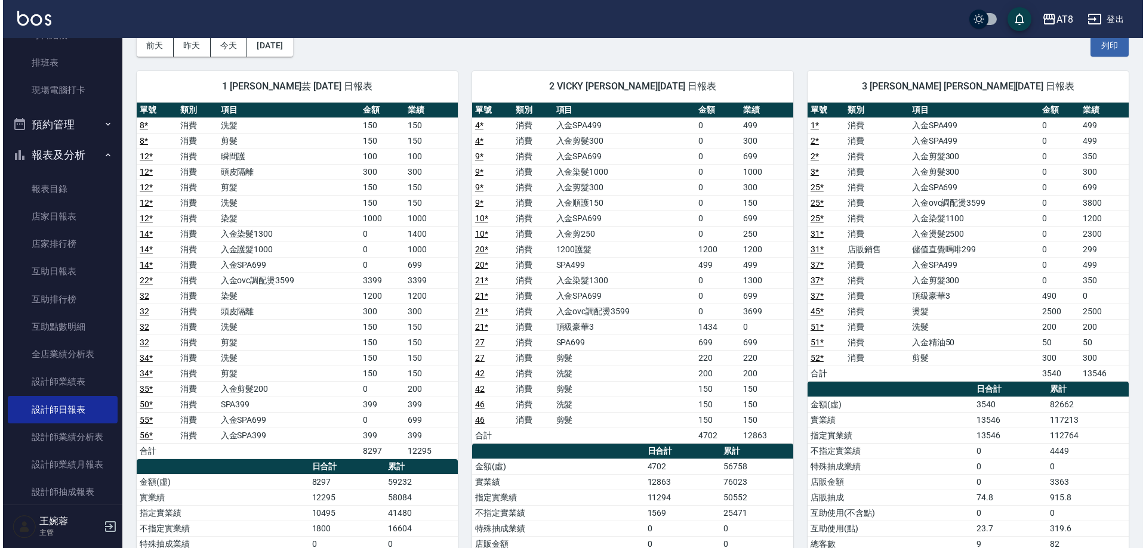
scroll to position [52, 0]
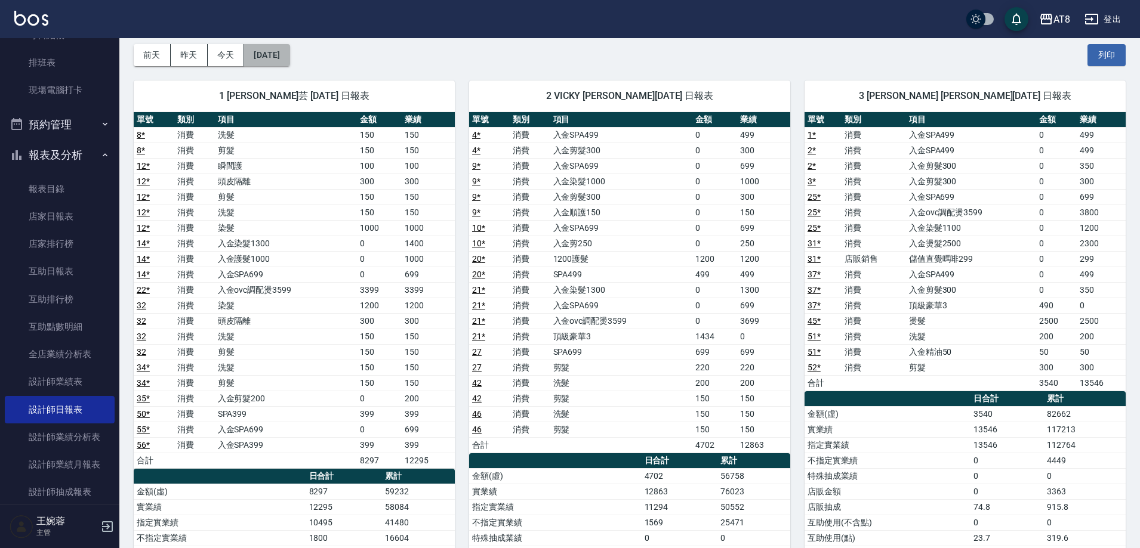
click at [289, 51] on button "[DATE]" at bounding box center [266, 55] width 45 height 22
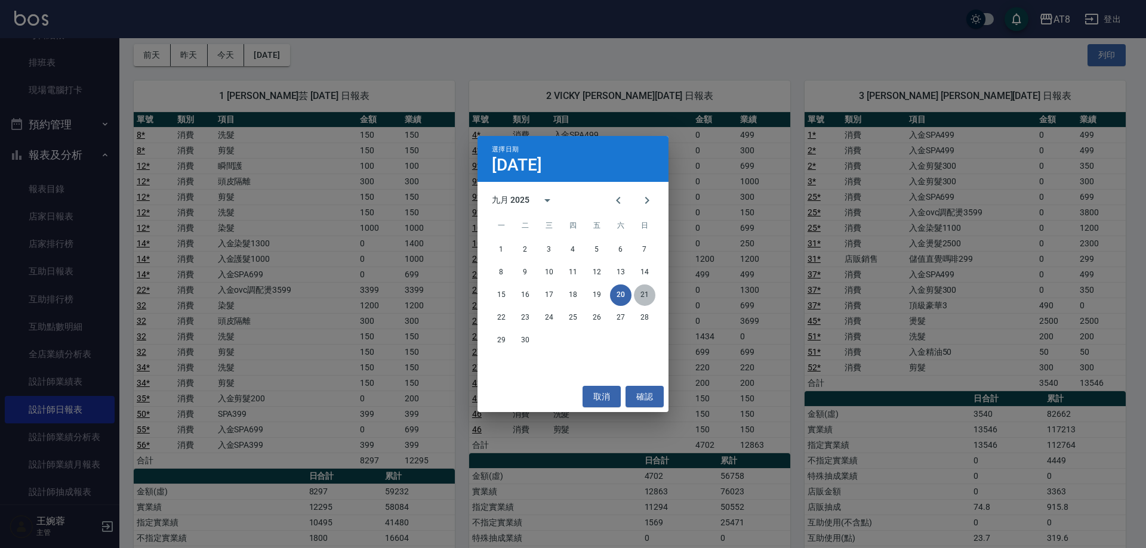
click at [641, 300] on button "21" at bounding box center [644, 295] width 21 height 21
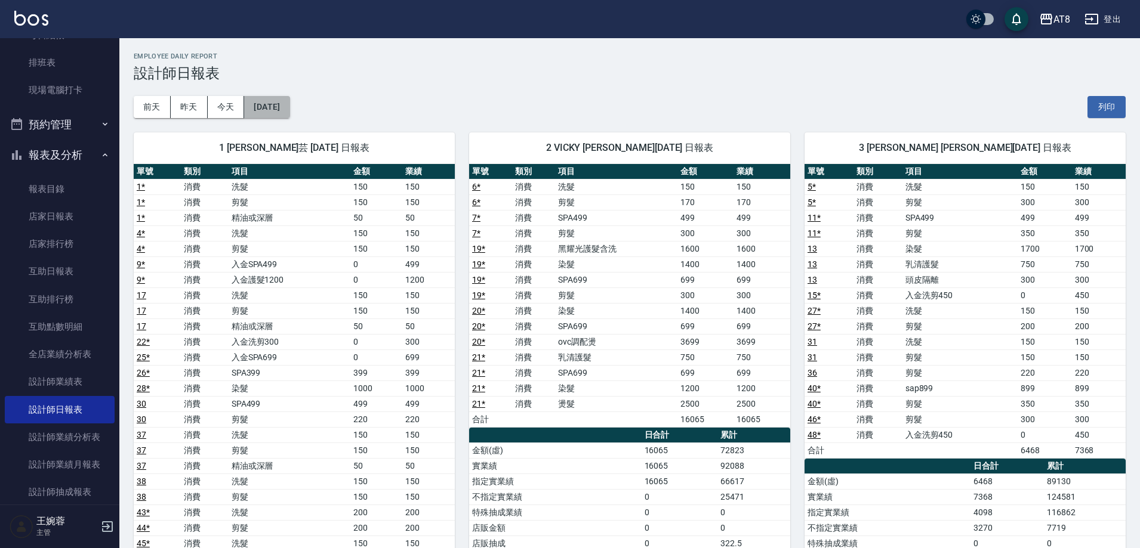
click at [289, 107] on button "[DATE]" at bounding box center [266, 107] width 45 height 22
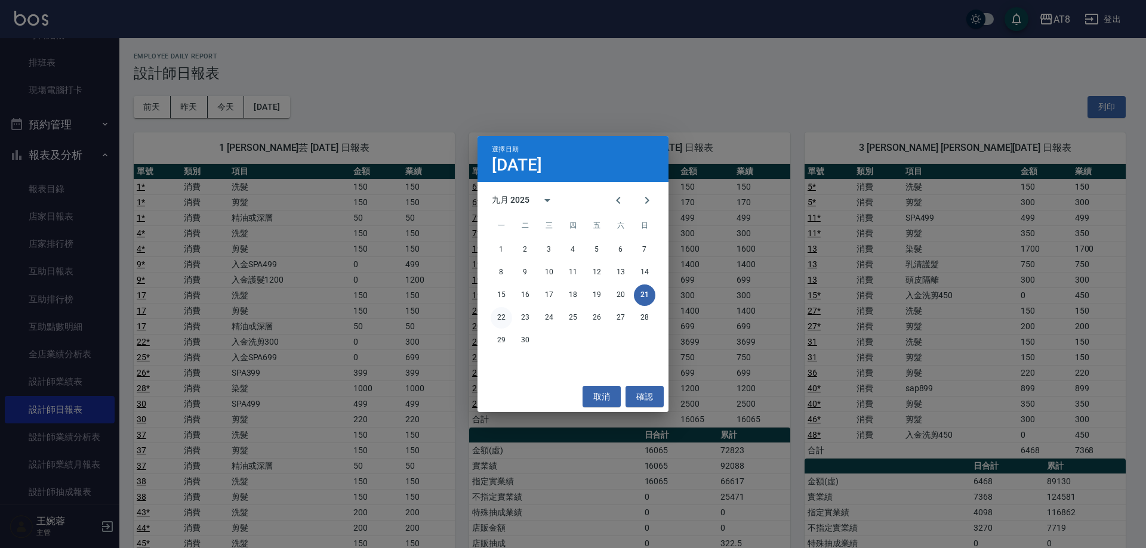
click at [498, 316] on button "22" at bounding box center [501, 317] width 21 height 21
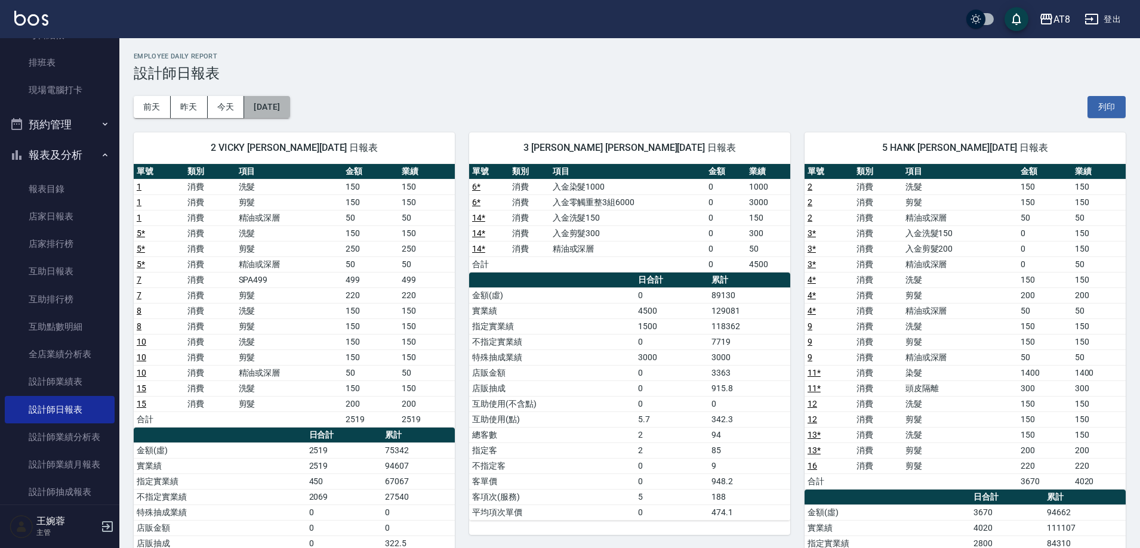
click at [288, 112] on button "[DATE]" at bounding box center [266, 107] width 45 height 22
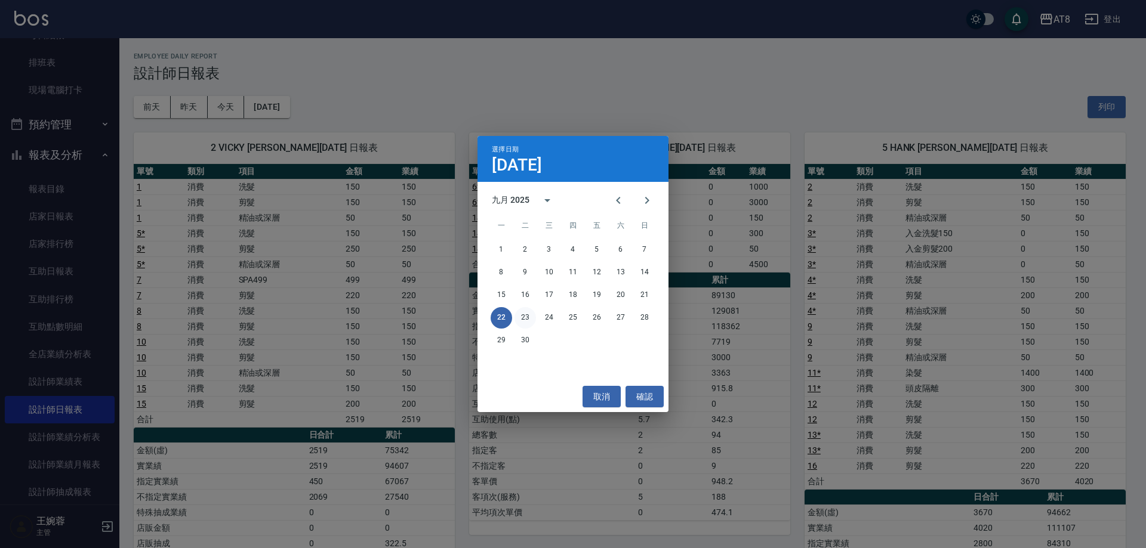
click at [526, 316] on button "23" at bounding box center [524, 317] width 21 height 21
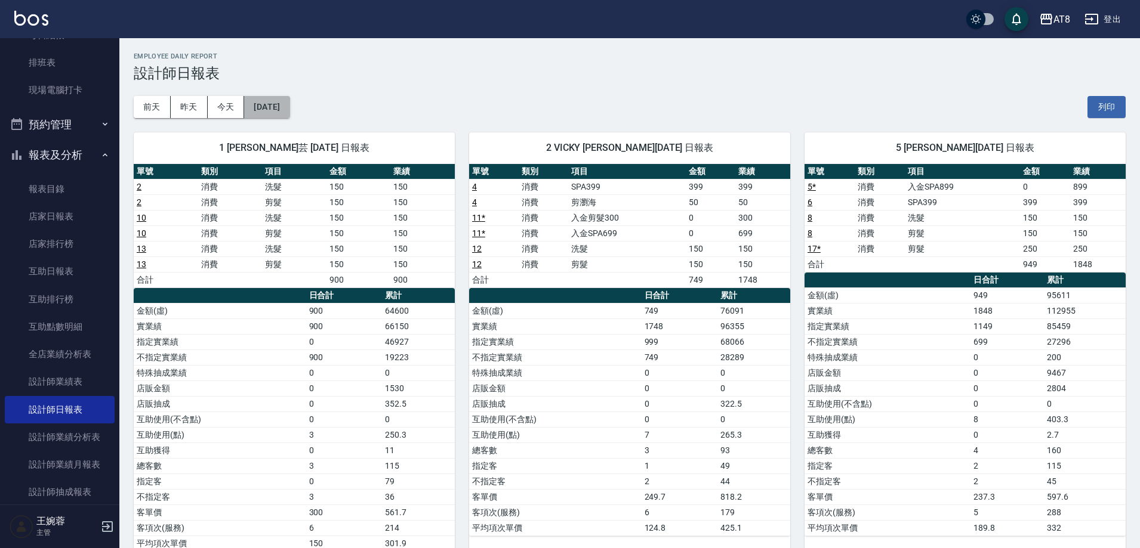
click at [289, 105] on button "[DATE]" at bounding box center [266, 107] width 45 height 22
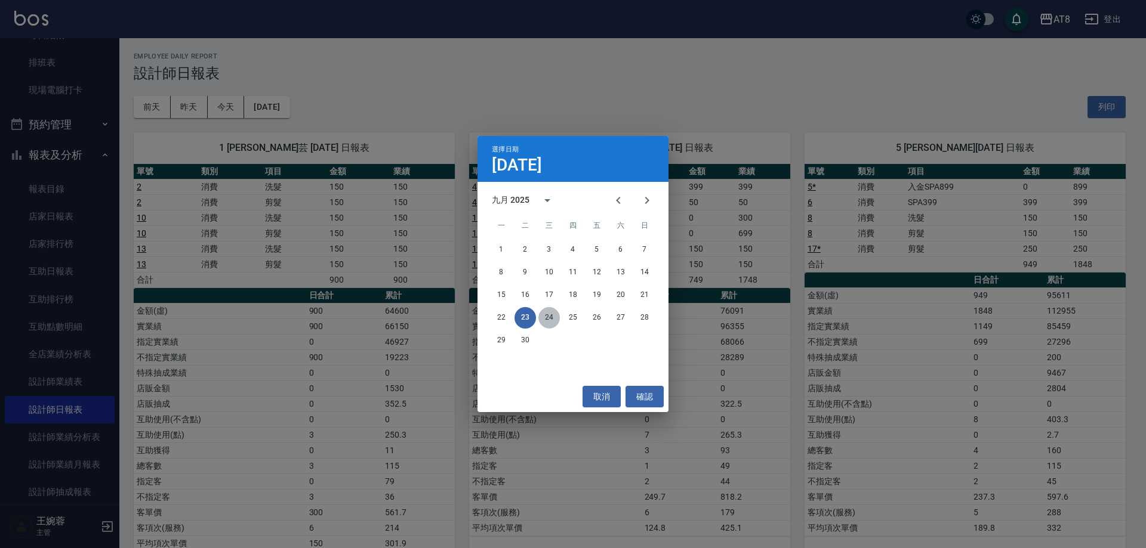
click at [546, 314] on button "24" at bounding box center [548, 317] width 21 height 21
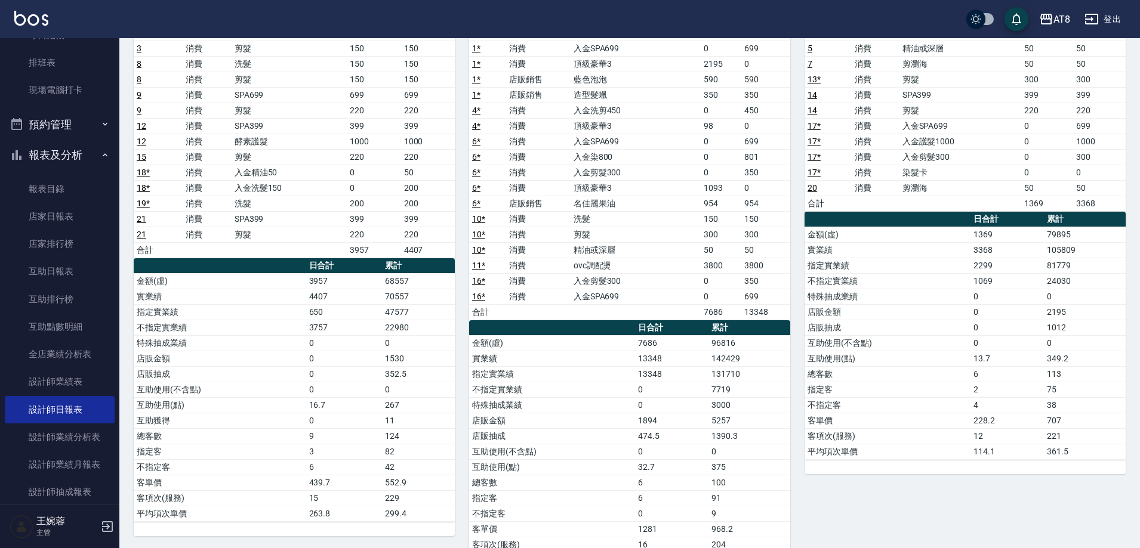
scroll to position [173, 0]
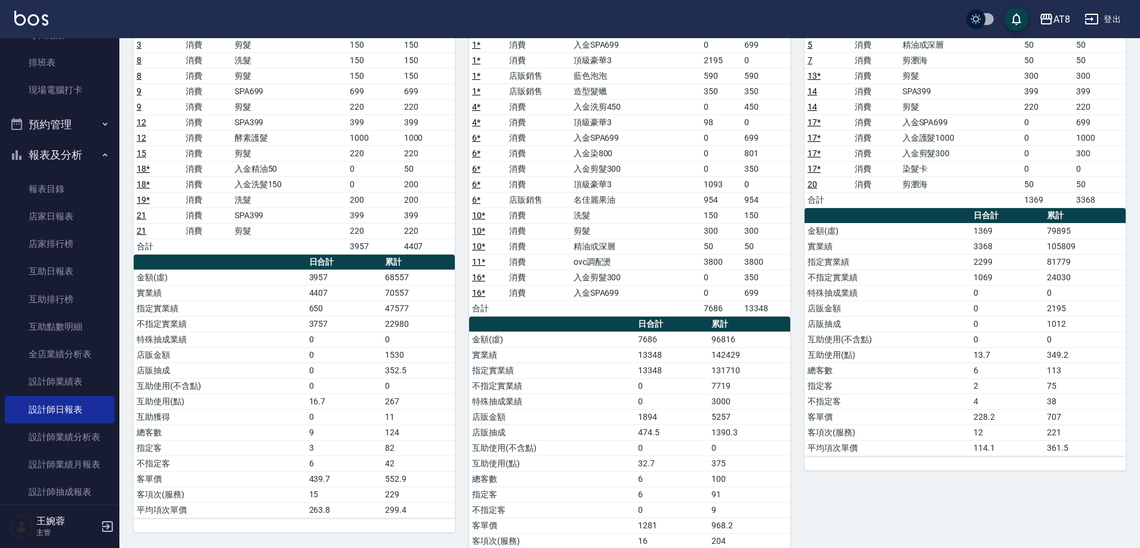
drag, startPoint x: 1139, startPoint y: 328, endPoint x: 1136, endPoint y: 272, distance: 56.2
click at [1136, 272] on div "AT8 [DATE] 設計師日報表 列印時間： [DATE][PHONE_NUMBER]:05 Employee Daily Report 設計師日報表 [D…" at bounding box center [629, 229] width 1021 height 729
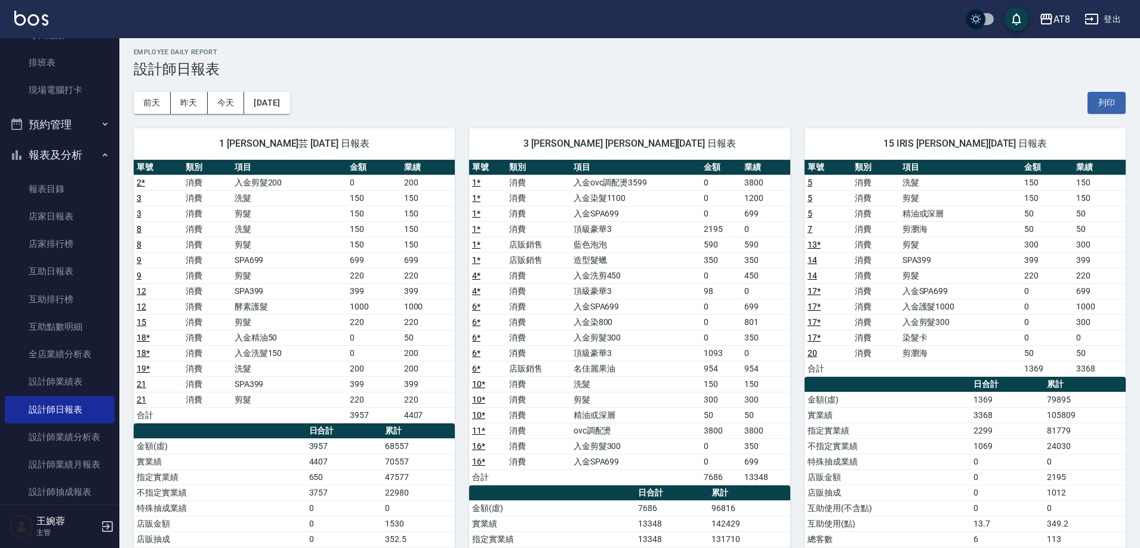
scroll to position [0, 0]
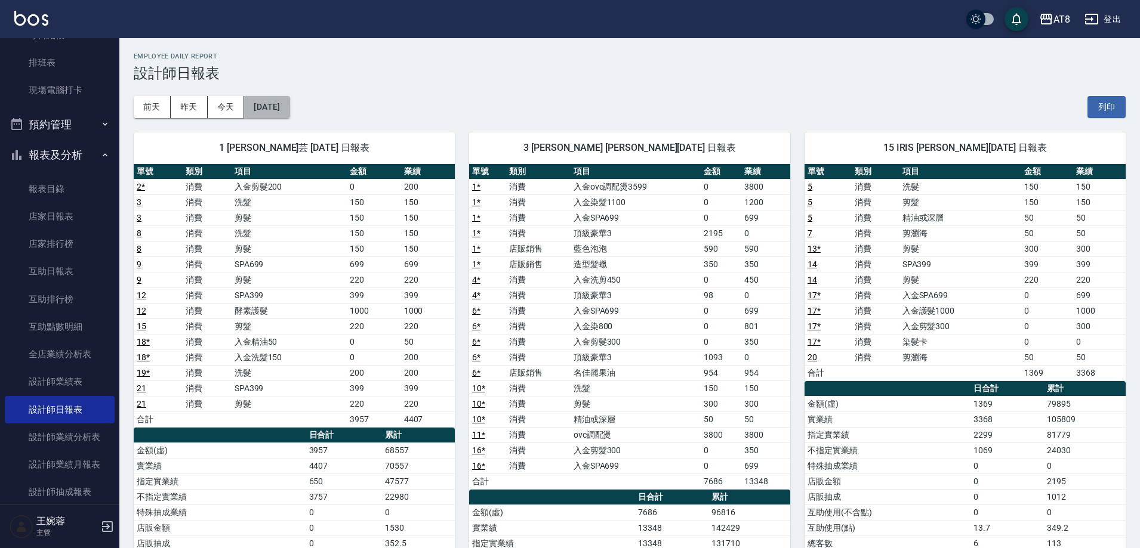
click at [289, 110] on button "[DATE]" at bounding box center [266, 107] width 45 height 22
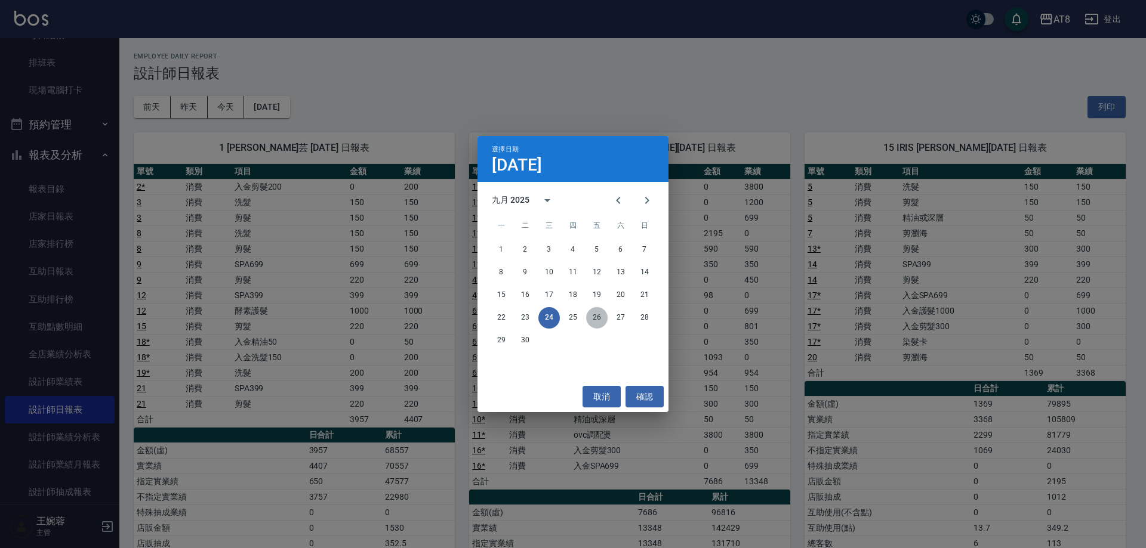
click at [598, 319] on button "26" at bounding box center [596, 317] width 21 height 21
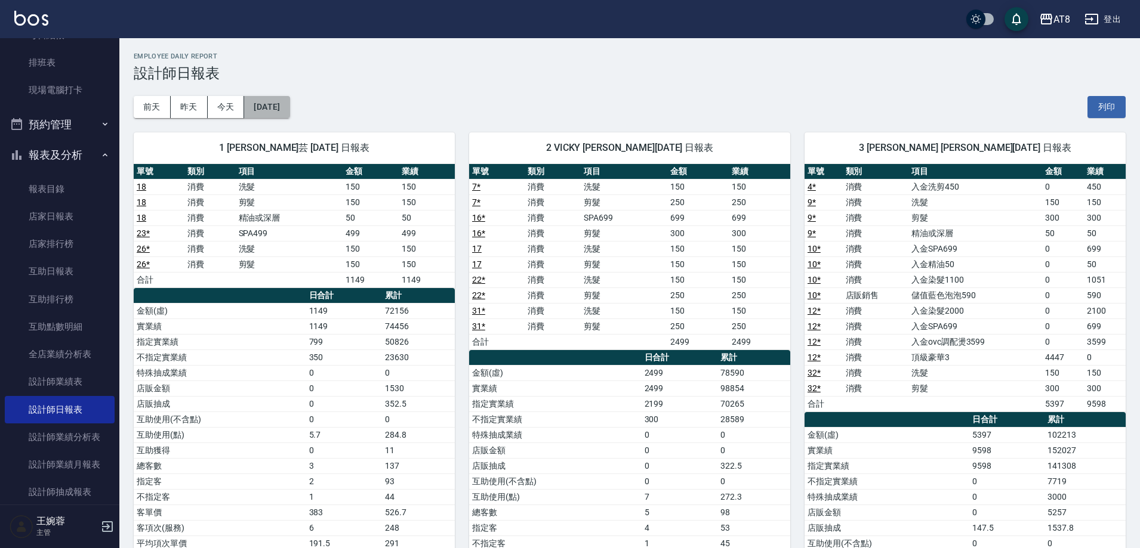
click at [285, 105] on button "[DATE]" at bounding box center [266, 107] width 45 height 22
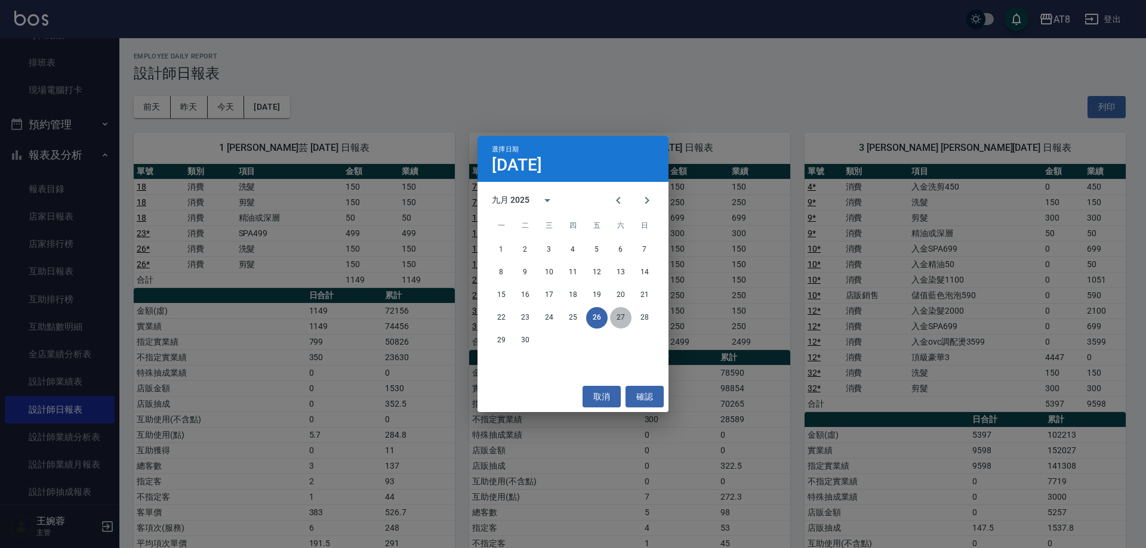
click at [623, 314] on button "27" at bounding box center [620, 317] width 21 height 21
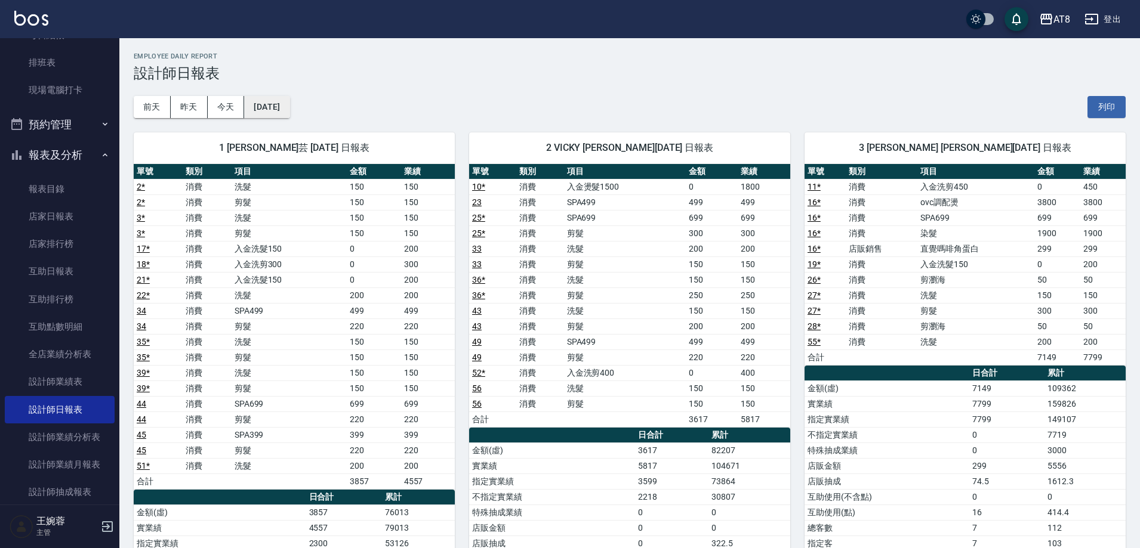
click at [289, 106] on button "[DATE]" at bounding box center [266, 107] width 45 height 22
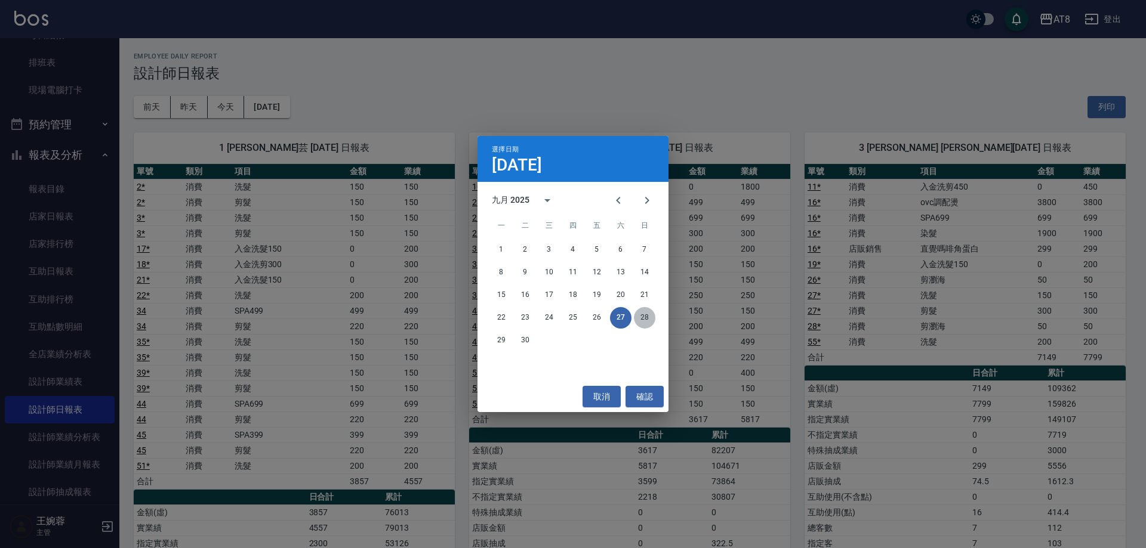
click at [649, 315] on button "28" at bounding box center [644, 317] width 21 height 21
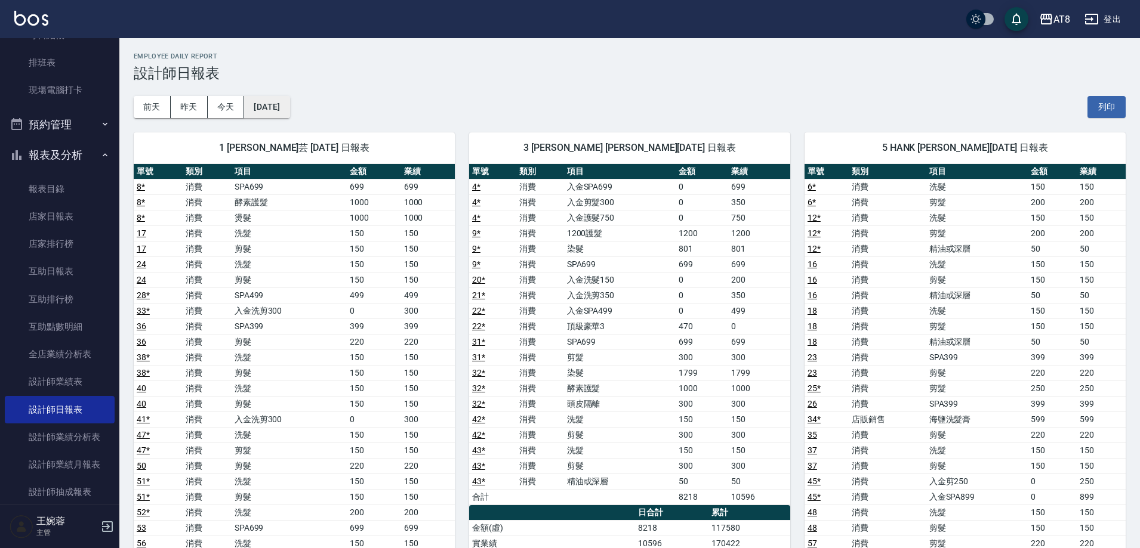
click at [289, 107] on button "[DATE]" at bounding box center [266, 107] width 45 height 22
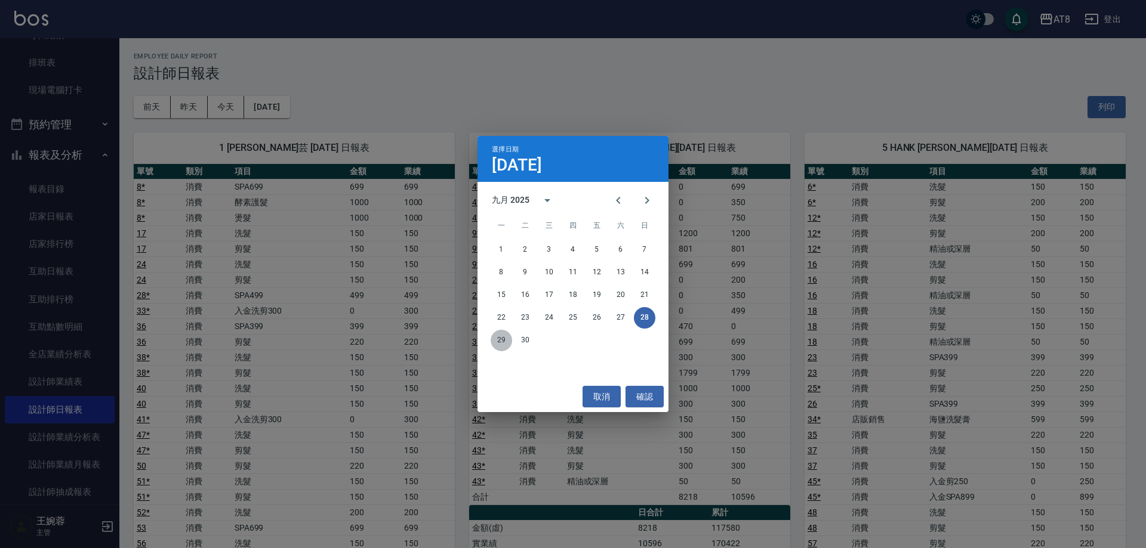
click at [506, 338] on button "29" at bounding box center [501, 340] width 21 height 21
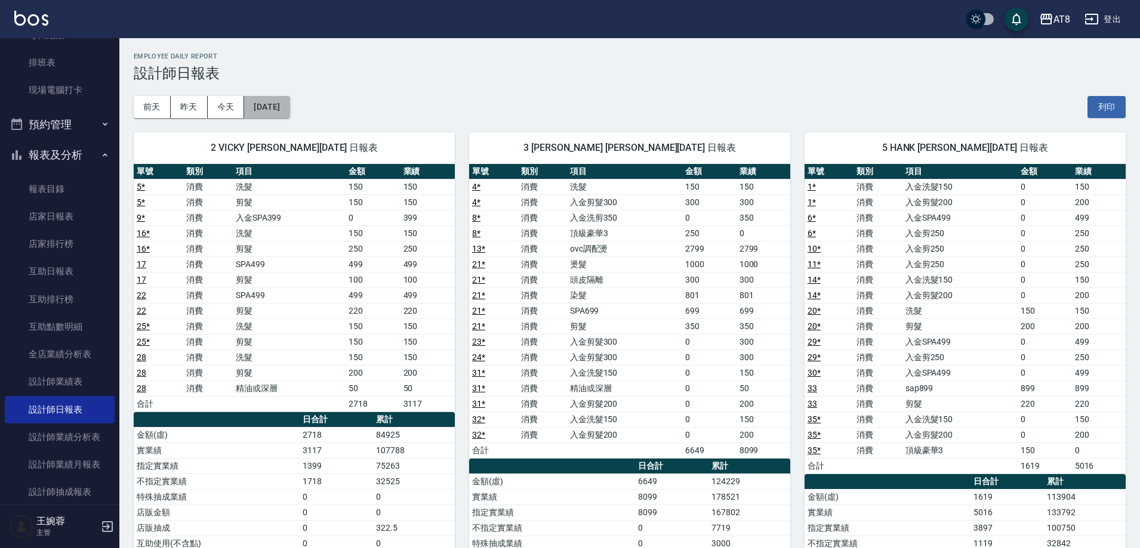
click at [289, 104] on button "[DATE]" at bounding box center [266, 107] width 45 height 22
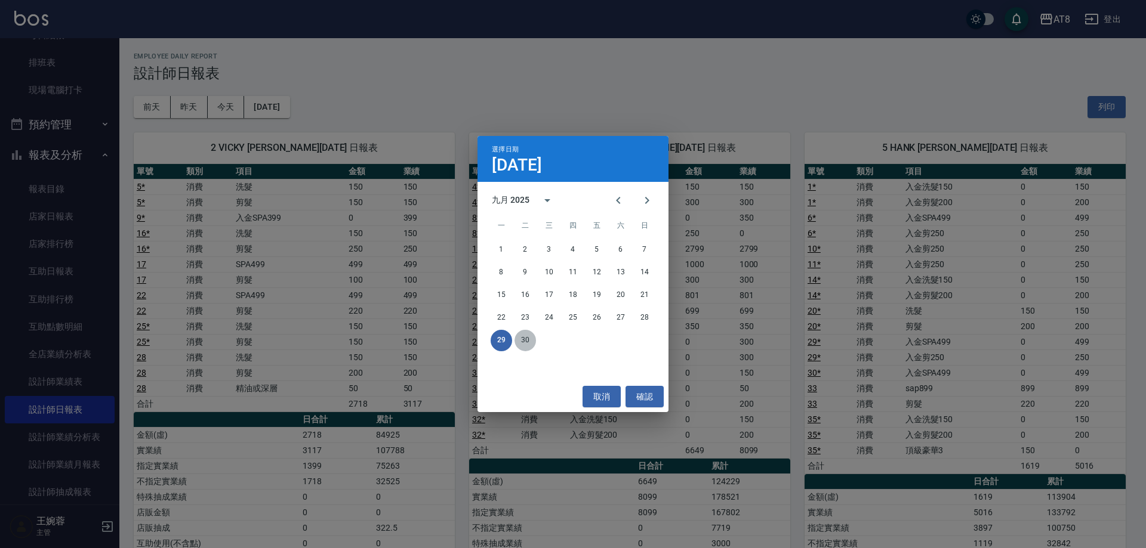
click at [520, 337] on button "30" at bounding box center [524, 340] width 21 height 21
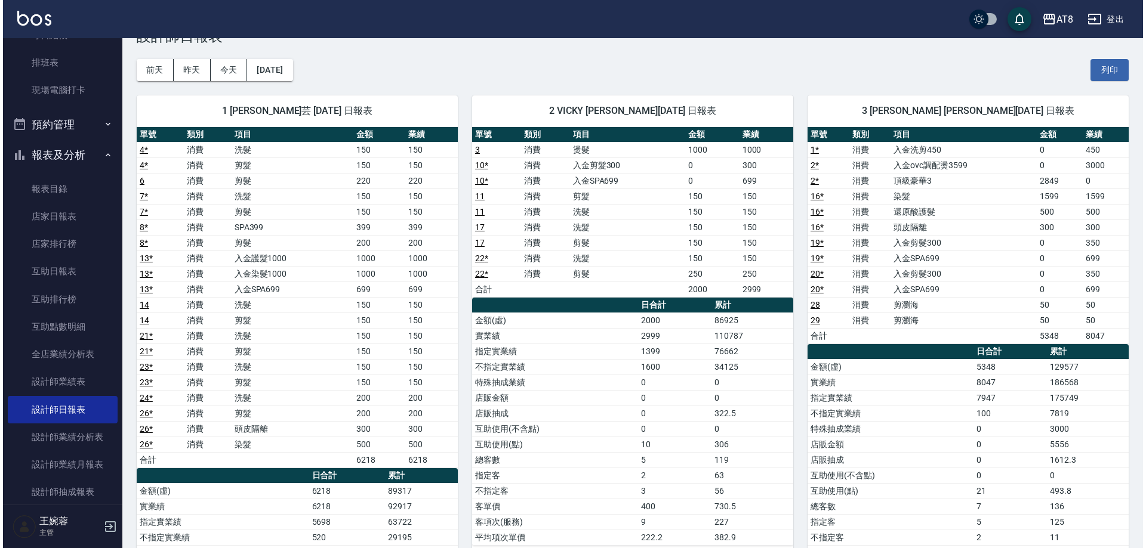
scroll to position [41, 0]
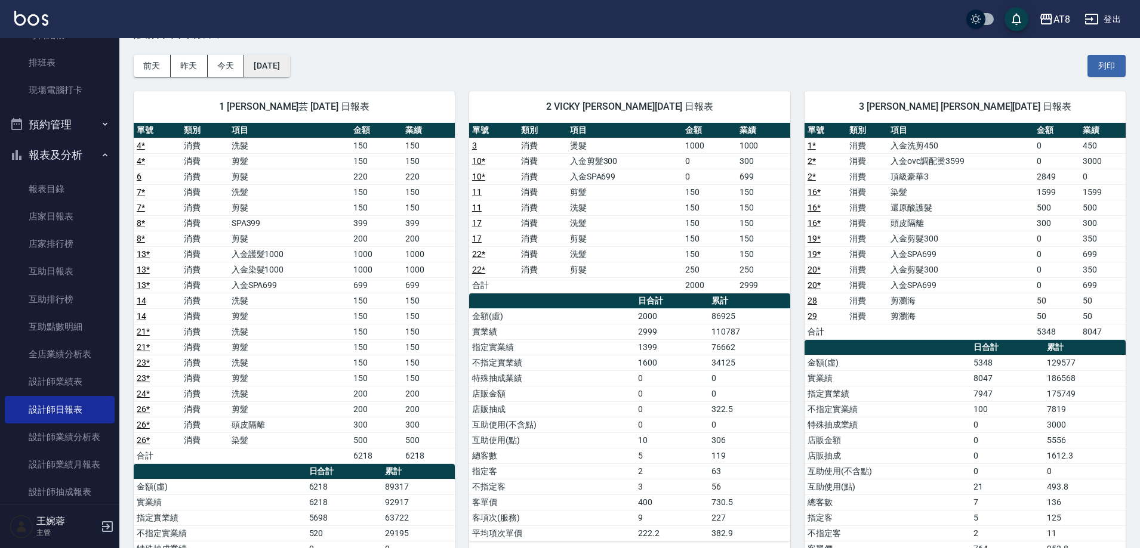
click at [289, 65] on button "[DATE]" at bounding box center [266, 66] width 45 height 22
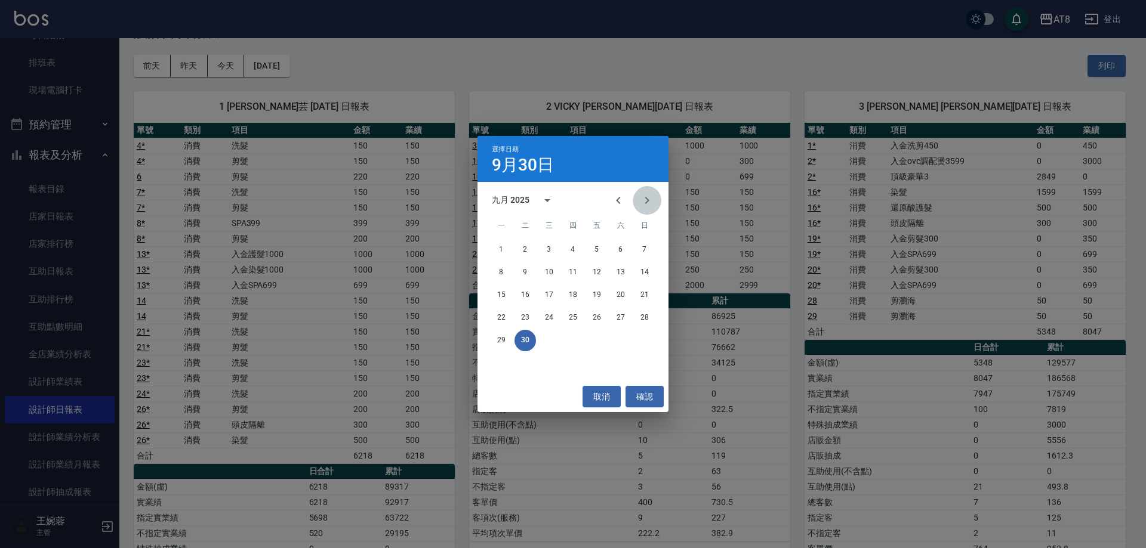
click at [634, 195] on button "Next month" at bounding box center [647, 200] width 29 height 29
click at [543, 252] on button "1" at bounding box center [548, 249] width 21 height 21
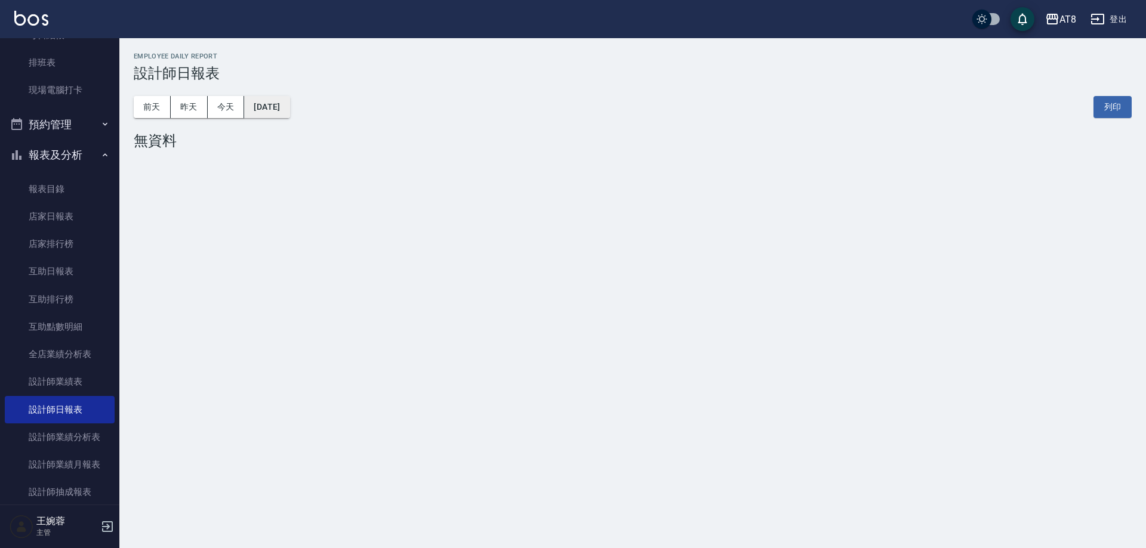
click at [268, 110] on button "[DATE]" at bounding box center [266, 107] width 45 height 22
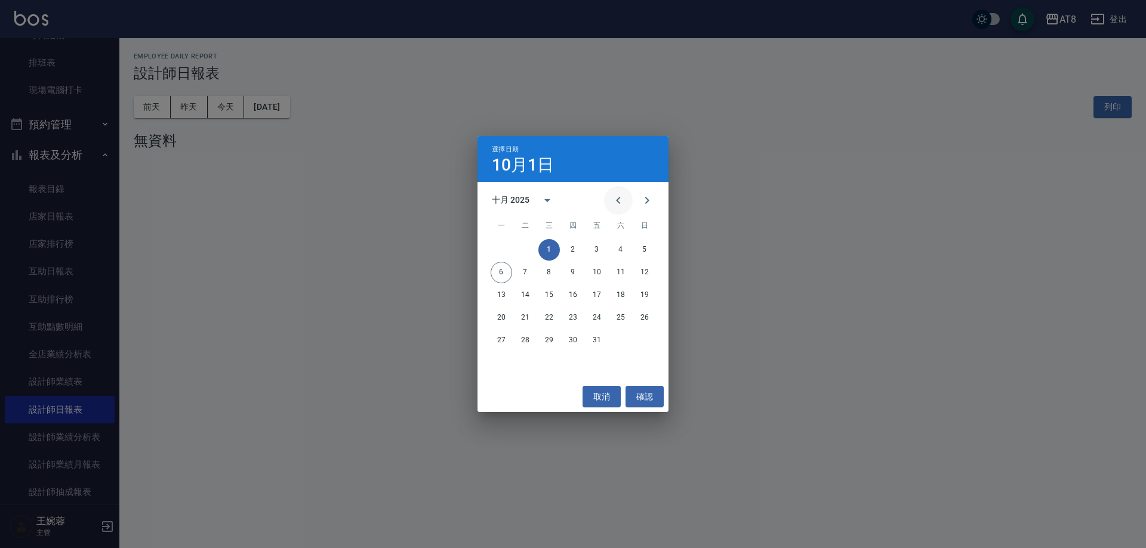
click at [620, 205] on icon "Previous month" at bounding box center [618, 200] width 14 height 14
click at [492, 249] on button "1" at bounding box center [501, 249] width 21 height 21
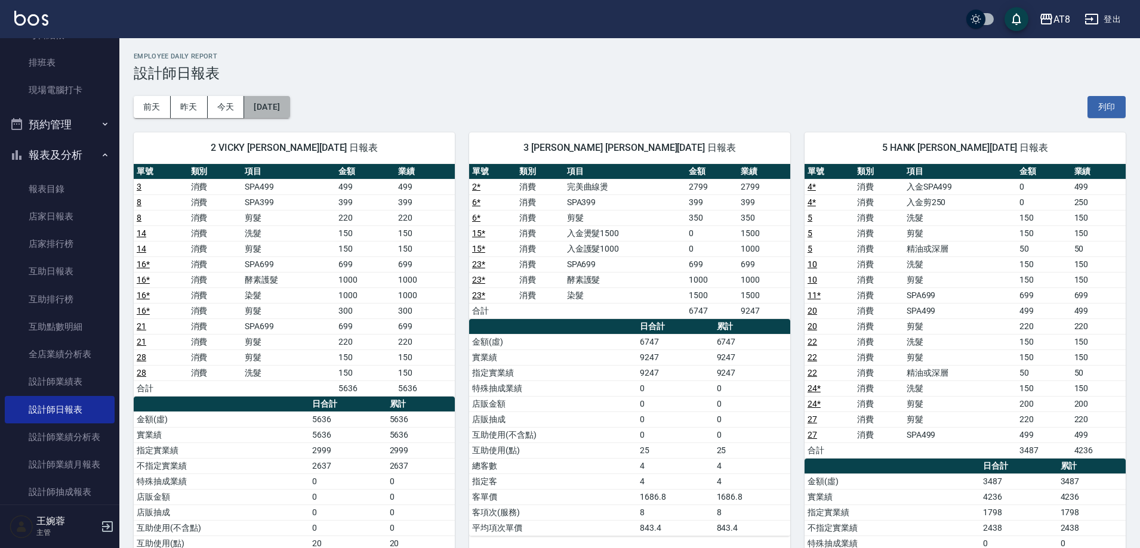
click at [289, 111] on button "[DATE]" at bounding box center [266, 107] width 45 height 22
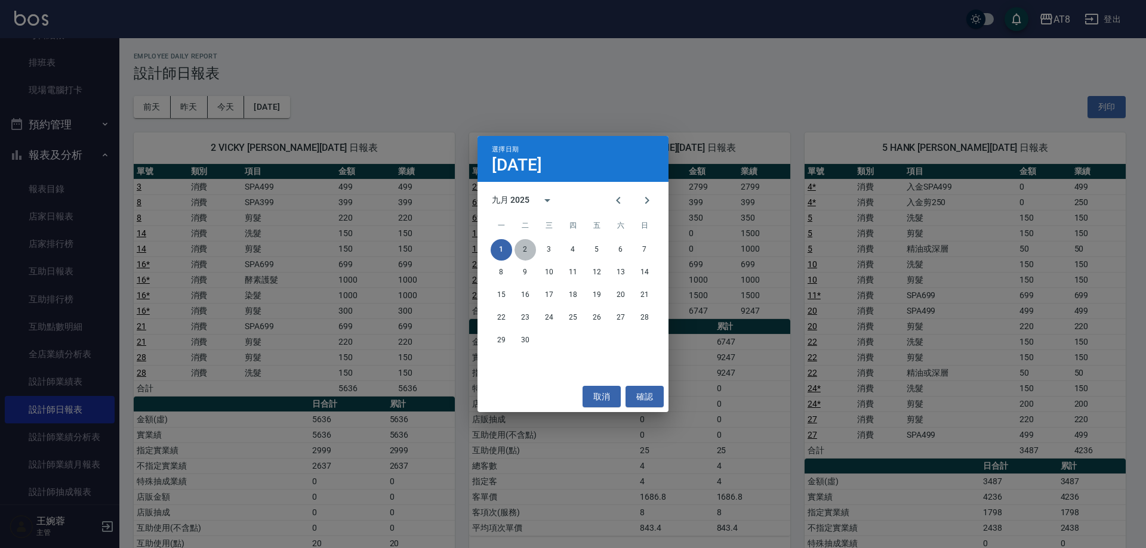
click at [517, 251] on button "2" at bounding box center [524, 249] width 21 height 21
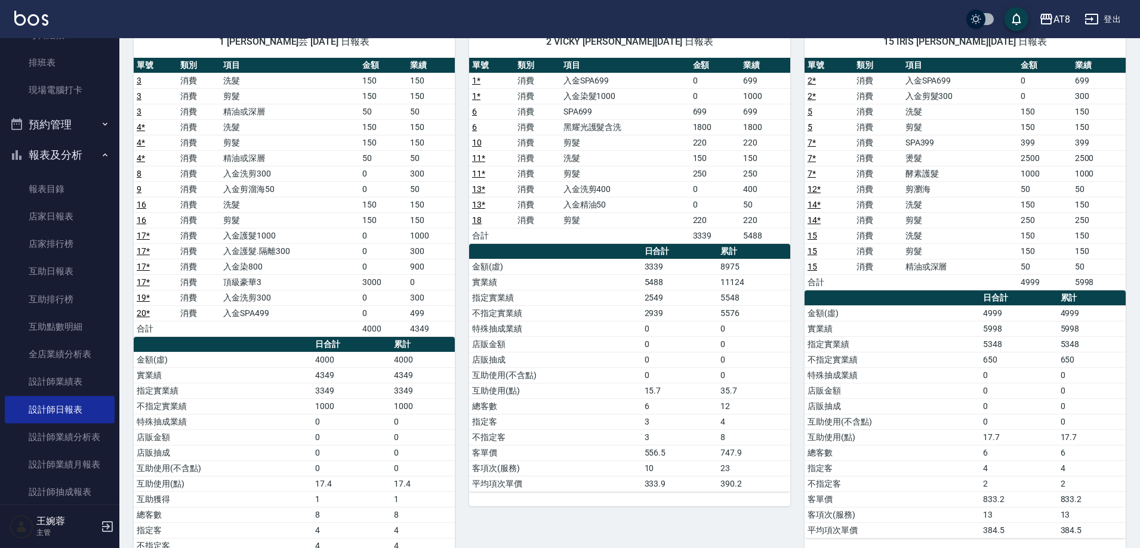
scroll to position [187, 0]
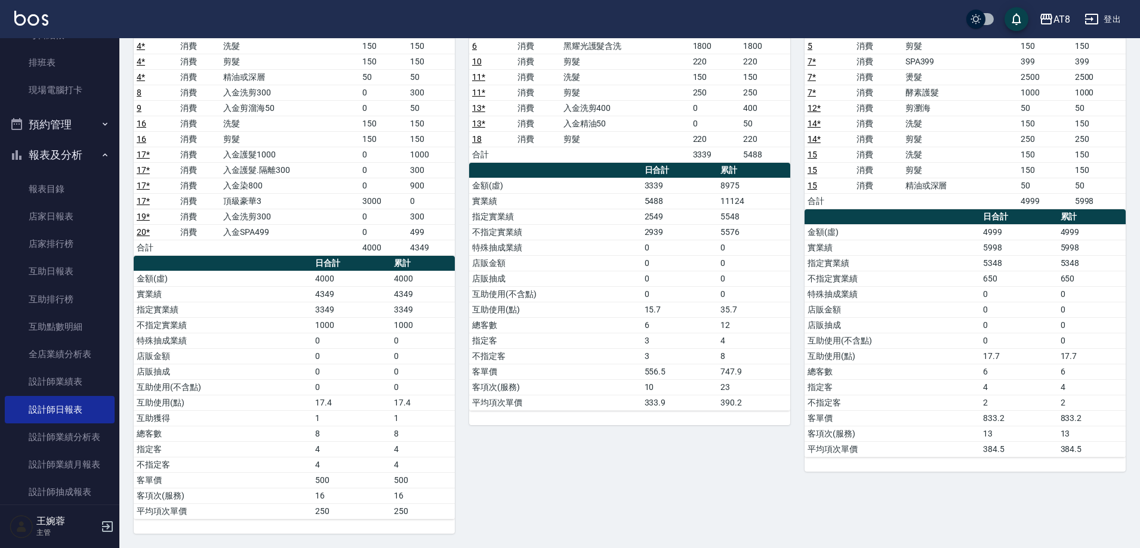
drag, startPoint x: 1139, startPoint y: 361, endPoint x: 1134, endPoint y: 244, distance: 117.1
click at [1138, 250] on div "AT8 [DATE] 設計師日報表 列印時間： [DATE][PHONE_NUMBER]:26 Employee Daily Report 設計師日報表 [D…" at bounding box center [629, 200] width 1021 height 698
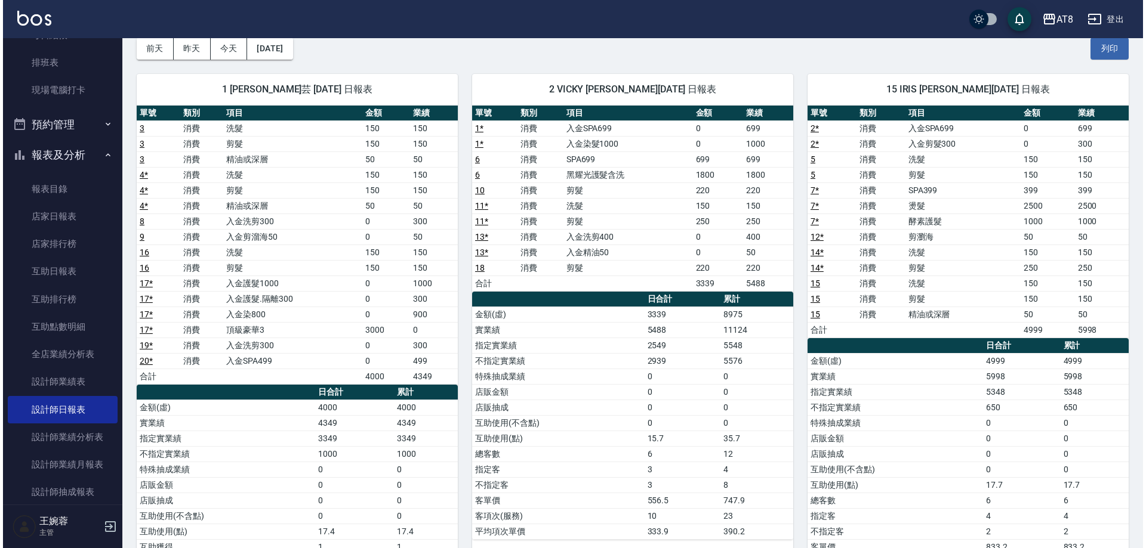
scroll to position [38, 0]
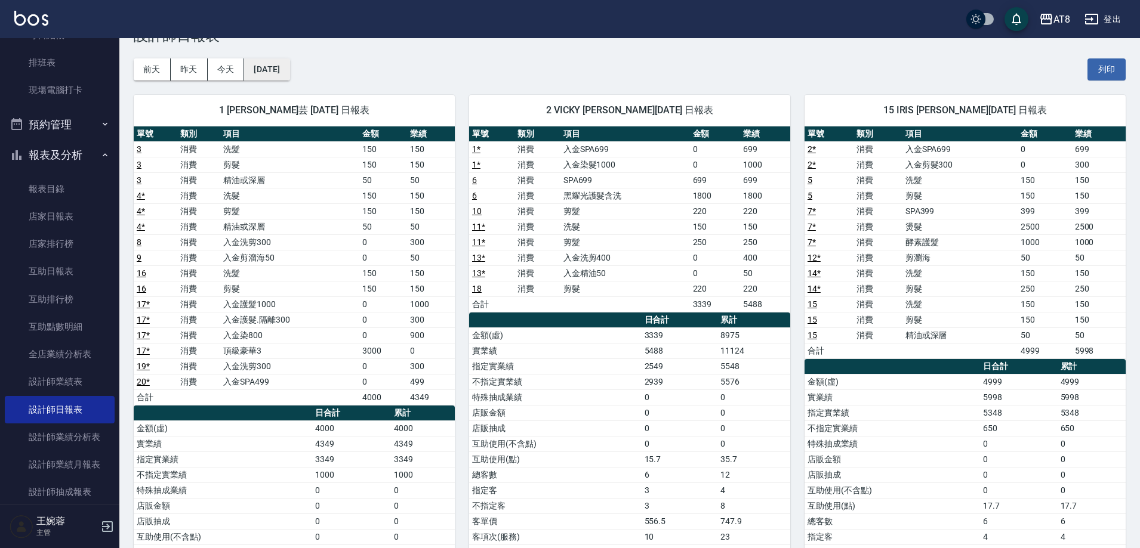
click at [289, 75] on button "[DATE]" at bounding box center [266, 69] width 45 height 22
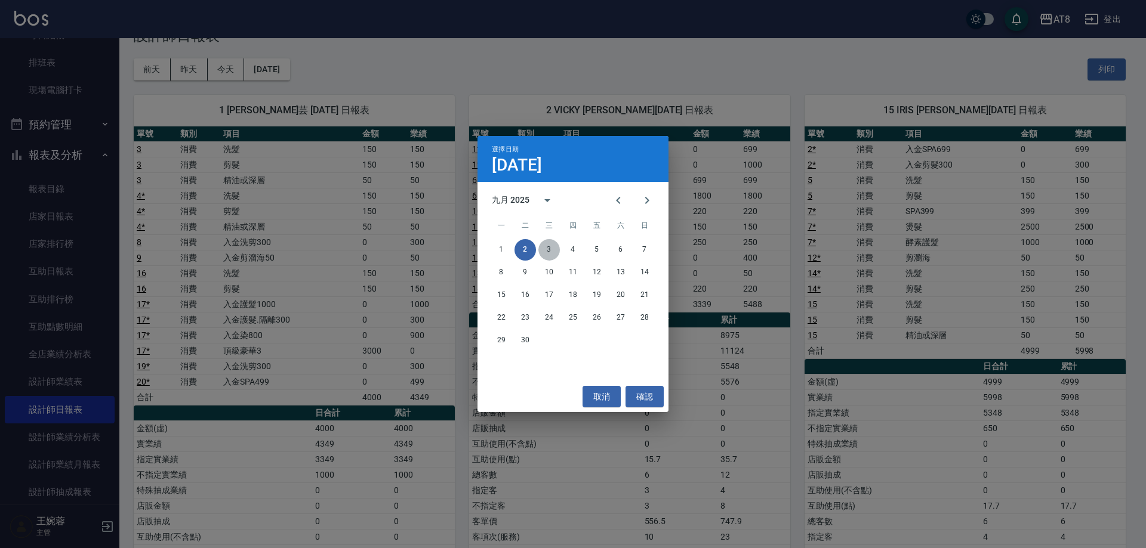
click at [548, 251] on button "3" at bounding box center [548, 249] width 21 height 21
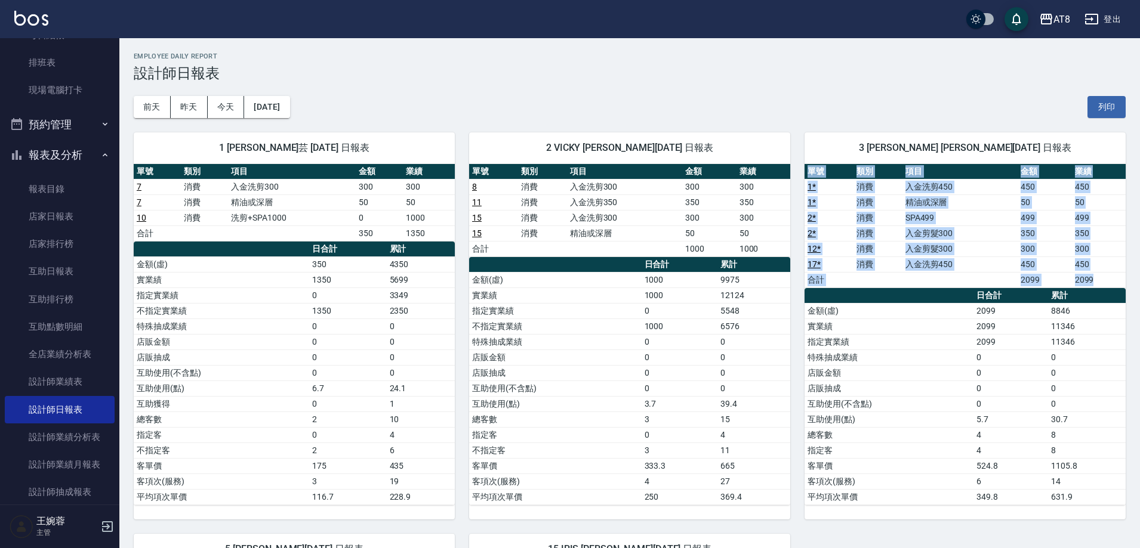
drag, startPoint x: 1139, startPoint y: 269, endPoint x: 1145, endPoint y: 384, distance: 115.3
click at [1139, 384] on html "AT8 登出 櫃檯作業 打帳單 帳單列表 掛單列表 現金收支登錄 材料自購登錄 每日結帳 排班表 現場電腦打卡 預約管理 預約管理 單日預約紀錄 單週預約紀錄…" at bounding box center [570, 499] width 1140 height 998
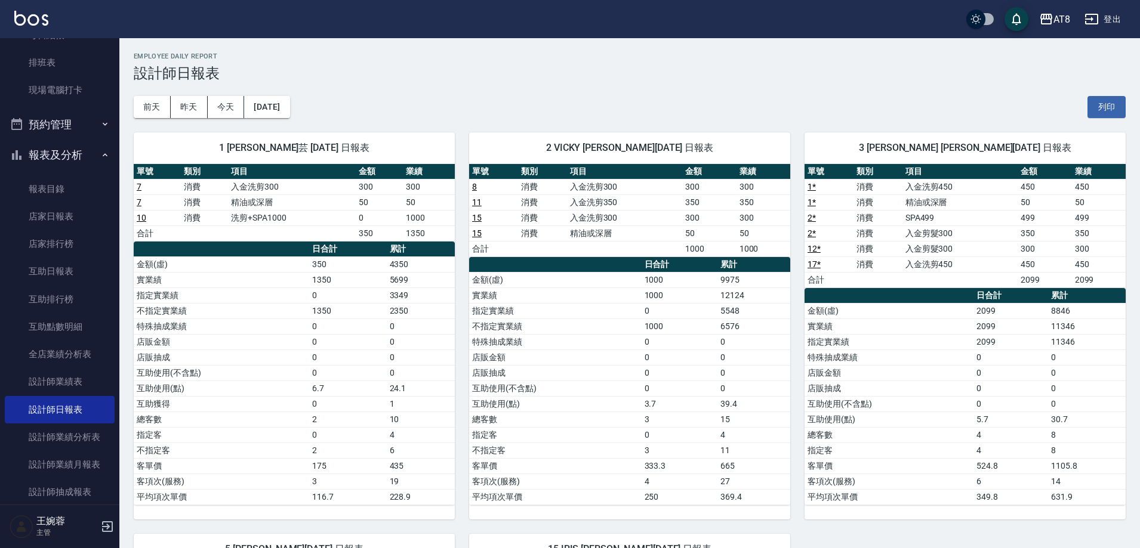
click at [1000, 56] on h2 "Employee Daily Report" at bounding box center [630, 57] width 992 height 8
click at [285, 108] on button "[DATE]" at bounding box center [266, 107] width 45 height 22
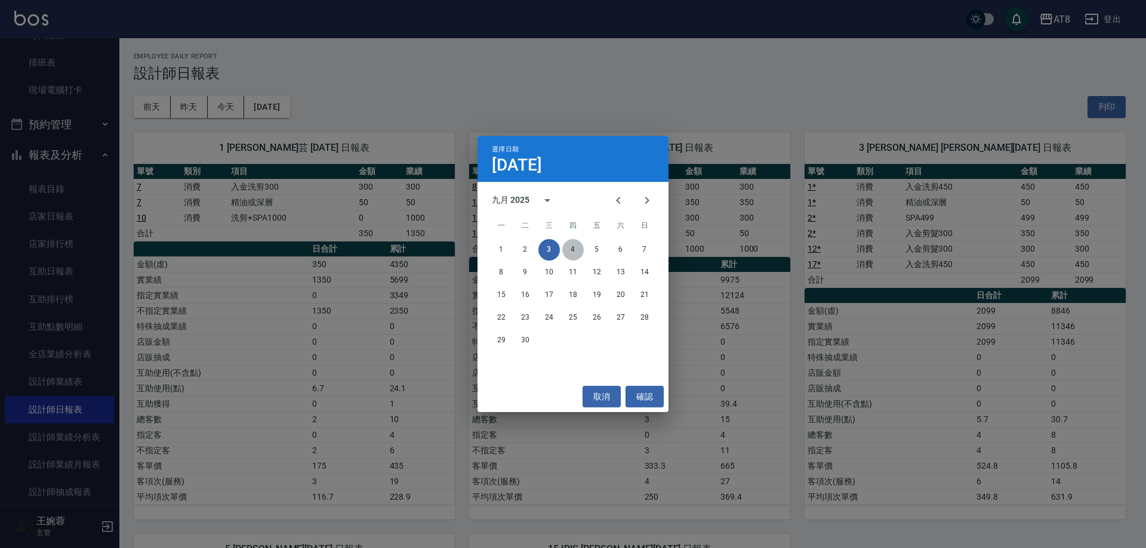
click at [573, 248] on button "4" at bounding box center [572, 249] width 21 height 21
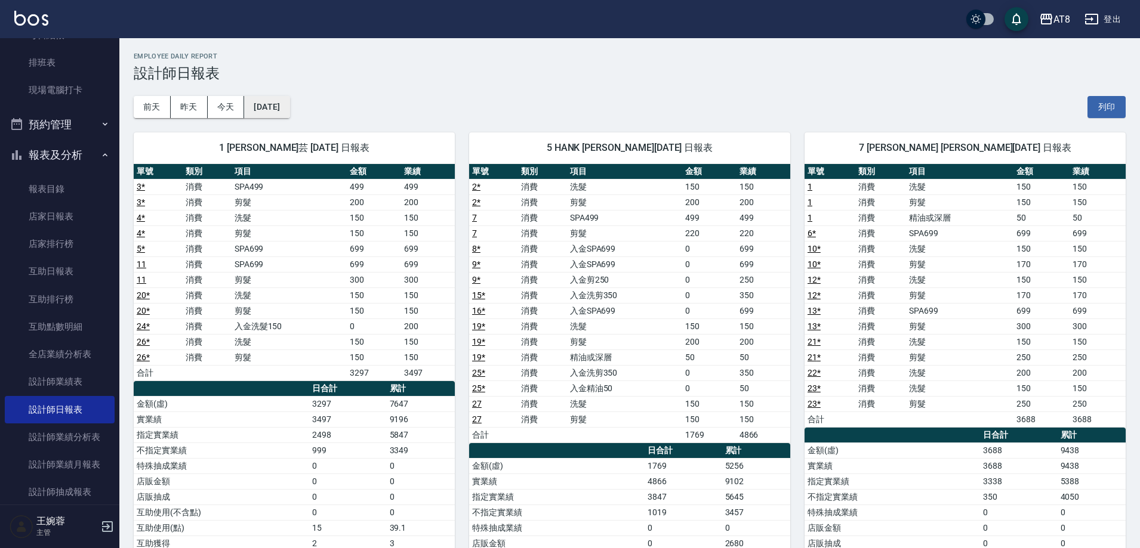
click at [289, 109] on button "[DATE]" at bounding box center [266, 107] width 45 height 22
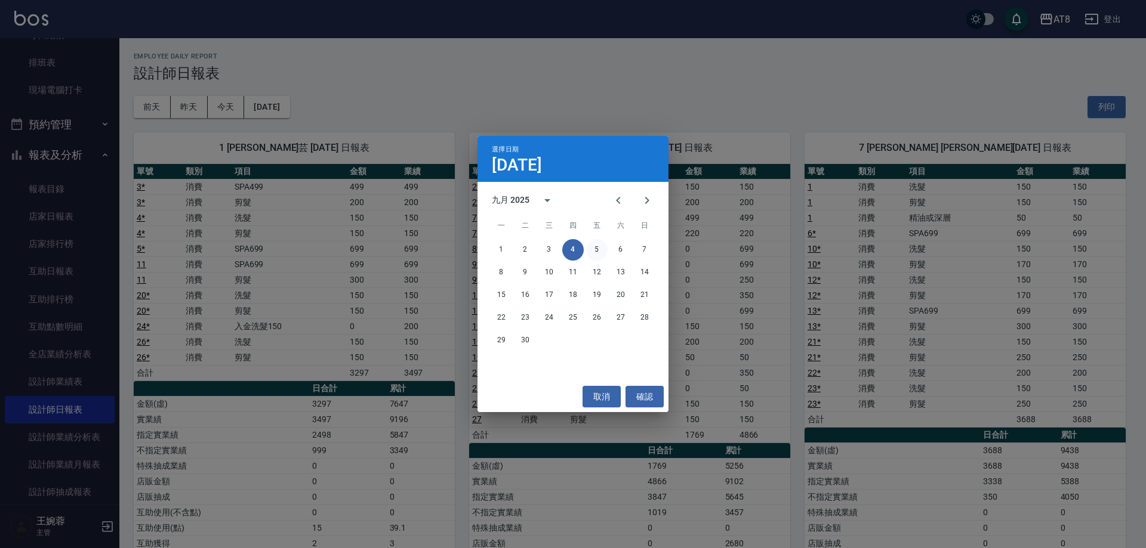
click at [594, 248] on button "5" at bounding box center [596, 249] width 21 height 21
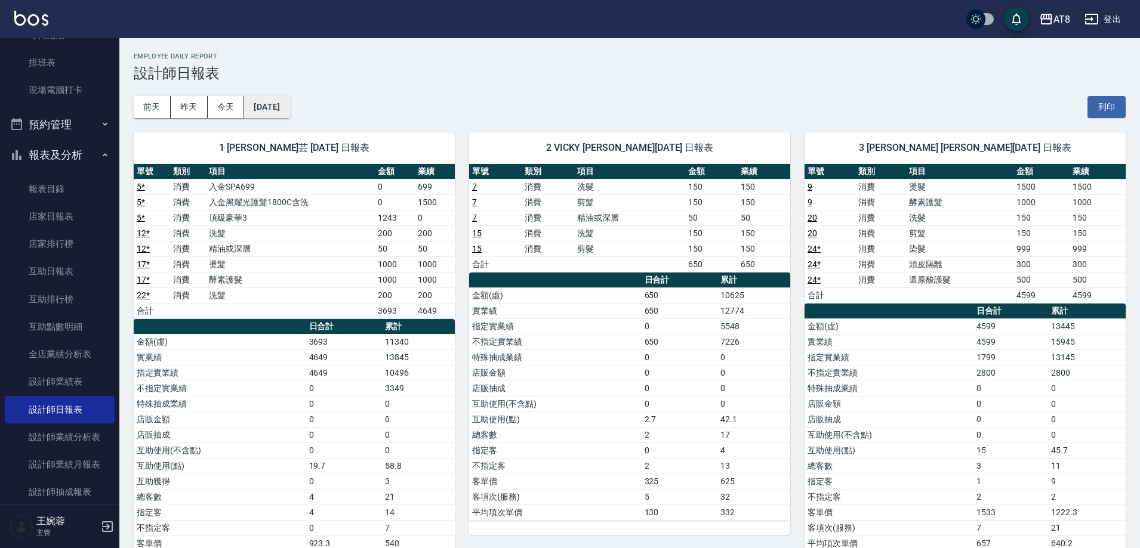
click at [289, 107] on button "[DATE]" at bounding box center [266, 107] width 45 height 22
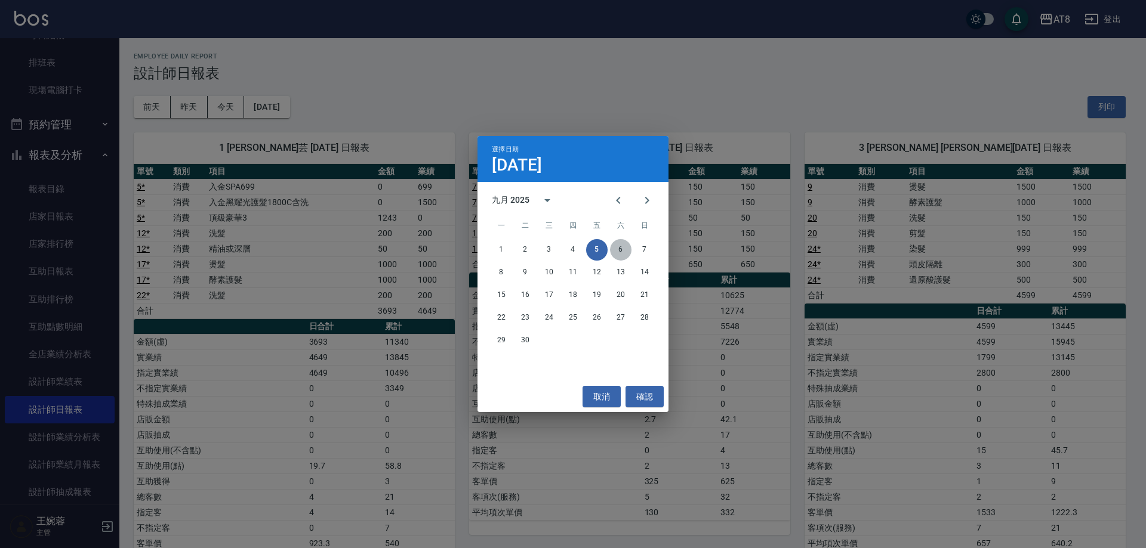
click at [617, 251] on button "6" at bounding box center [620, 249] width 21 height 21
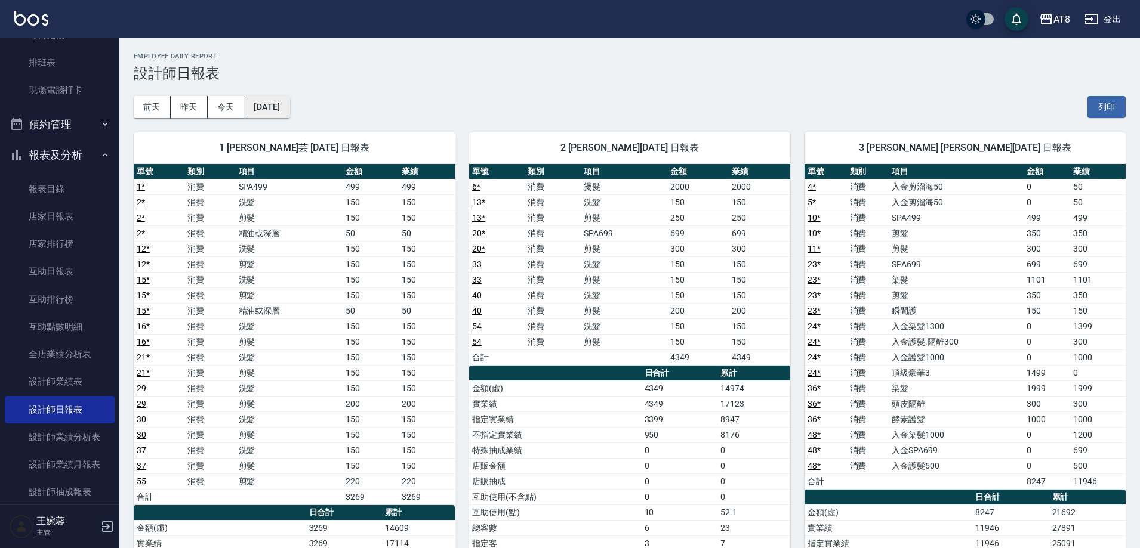
click at [284, 107] on button "[DATE]" at bounding box center [266, 107] width 45 height 22
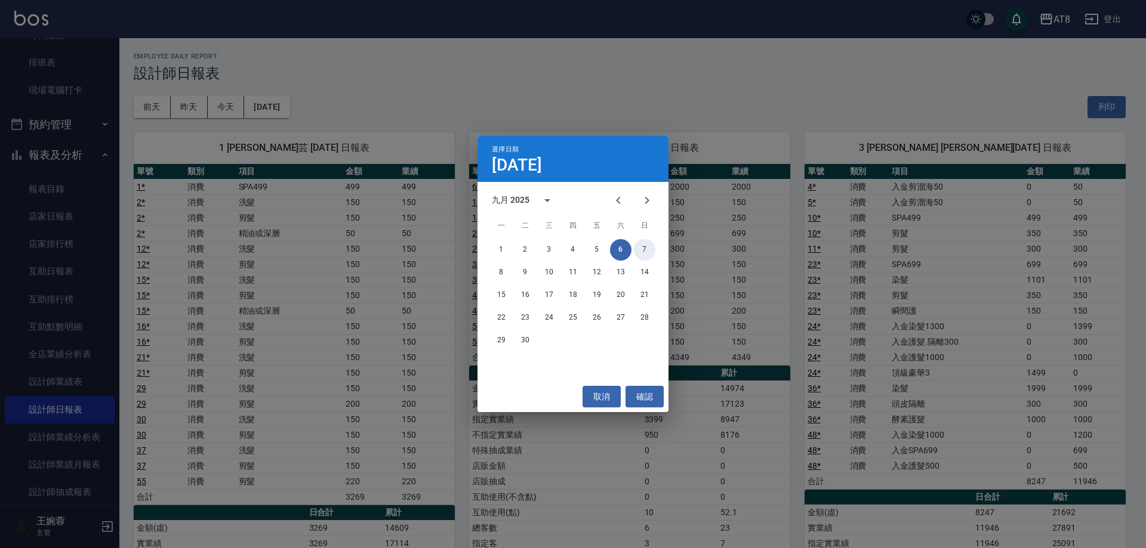
click at [646, 248] on button "7" at bounding box center [644, 249] width 21 height 21
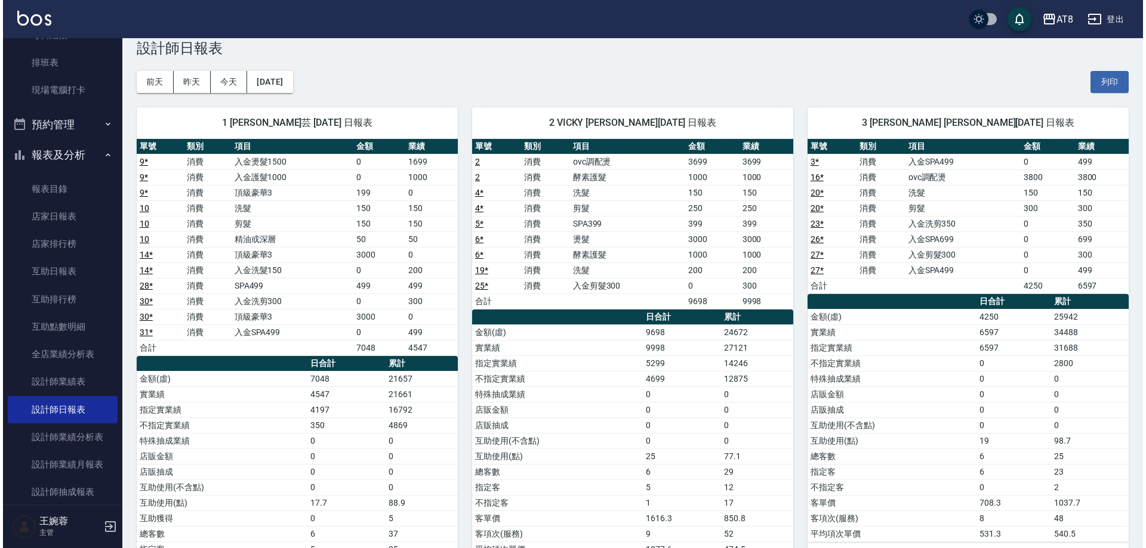
scroll to position [5, 0]
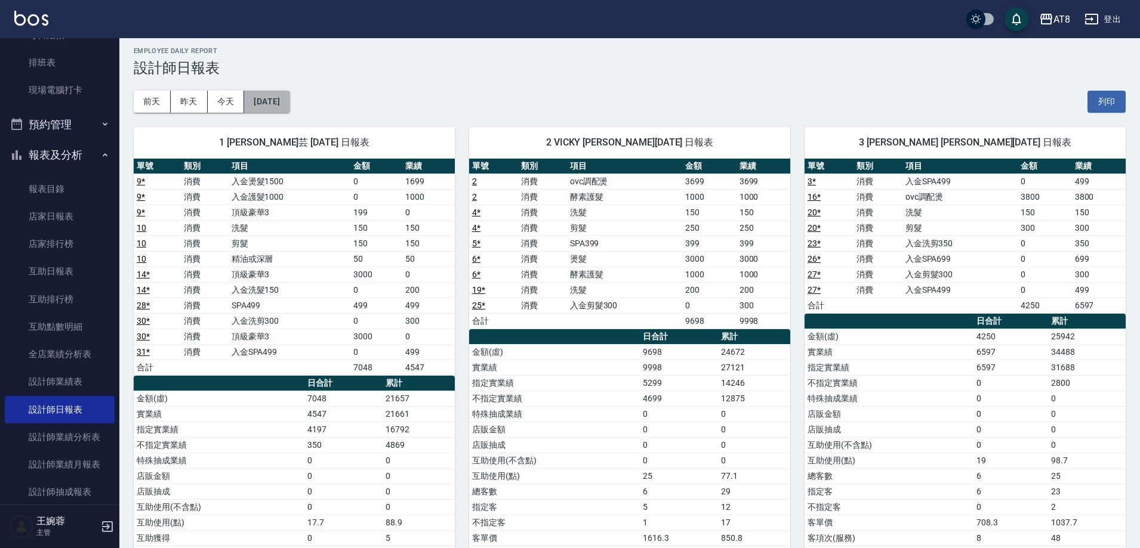
click at [289, 106] on button "[DATE]" at bounding box center [266, 102] width 45 height 22
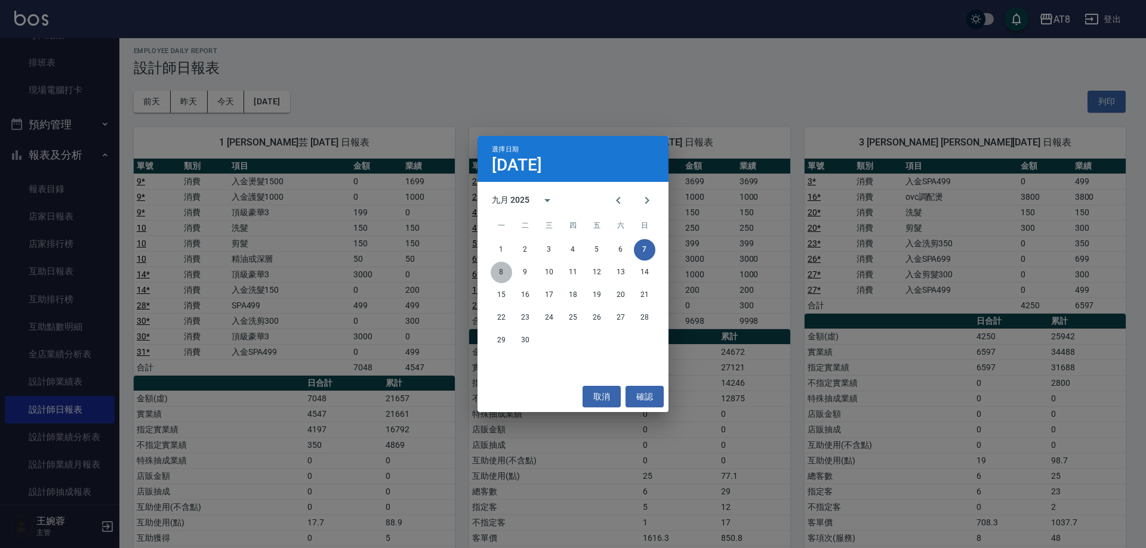
click at [500, 273] on button "8" at bounding box center [501, 272] width 21 height 21
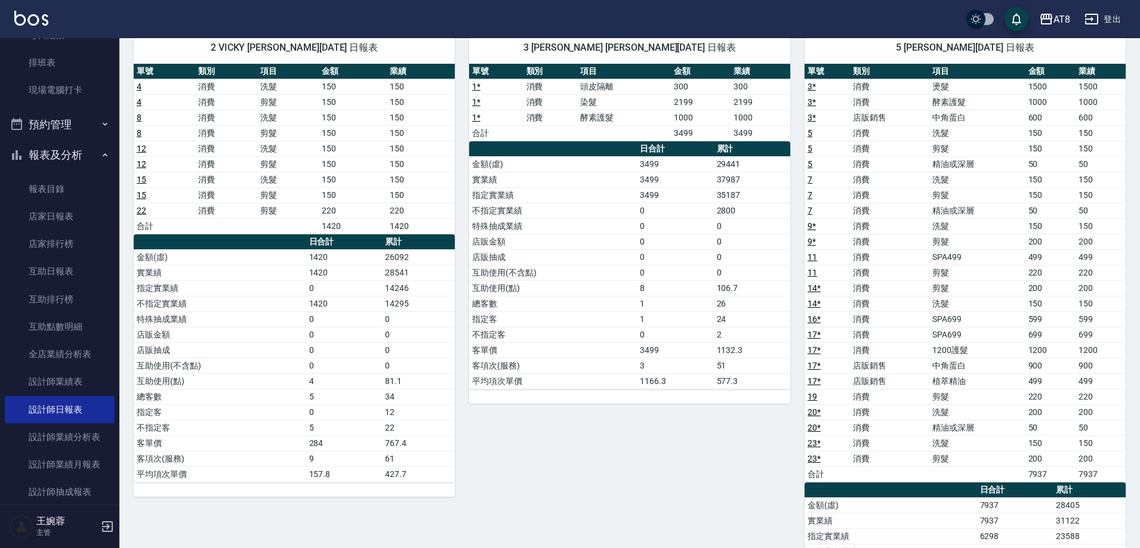
scroll to position [108, 0]
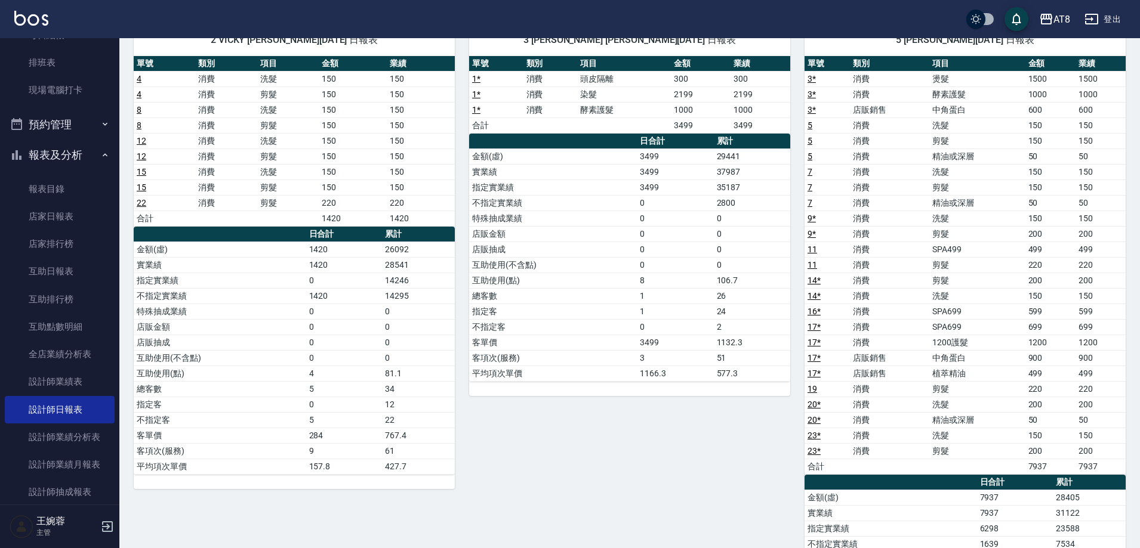
drag, startPoint x: 1139, startPoint y: 228, endPoint x: 1145, endPoint y: 132, distance: 95.7
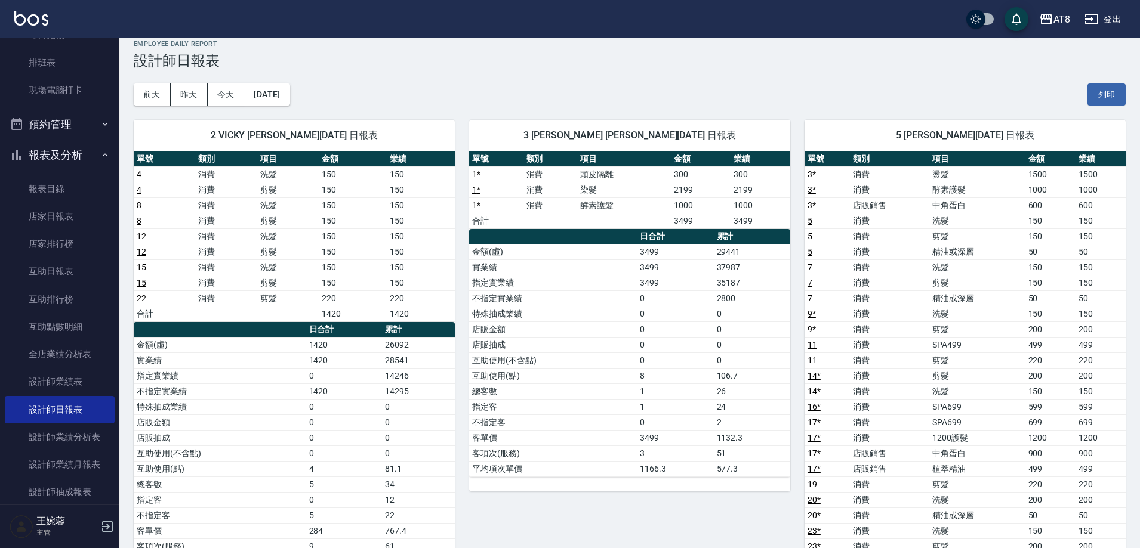
scroll to position [0, 0]
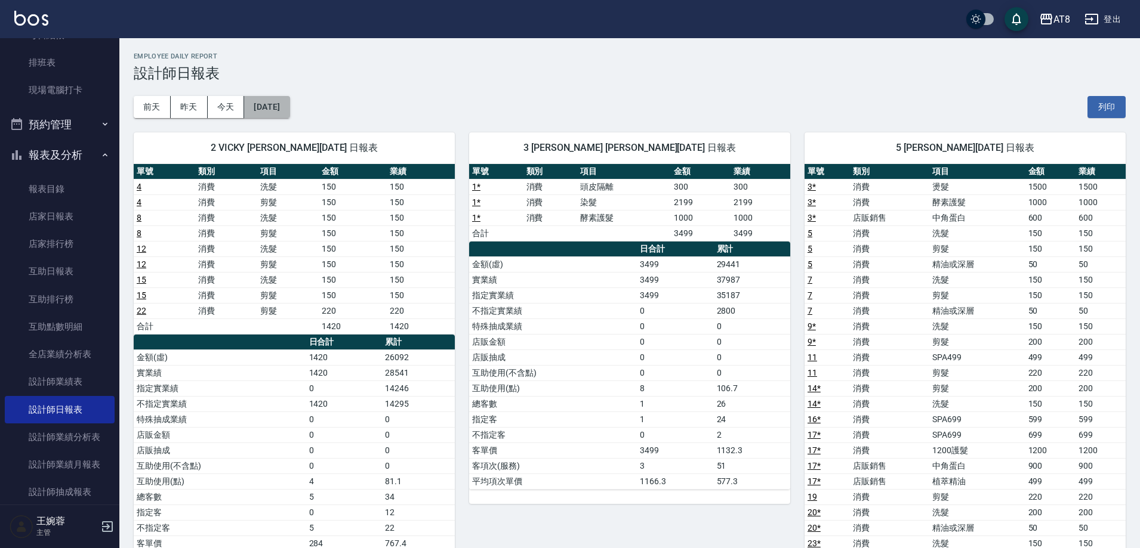
click at [281, 103] on button "[DATE]" at bounding box center [266, 107] width 45 height 22
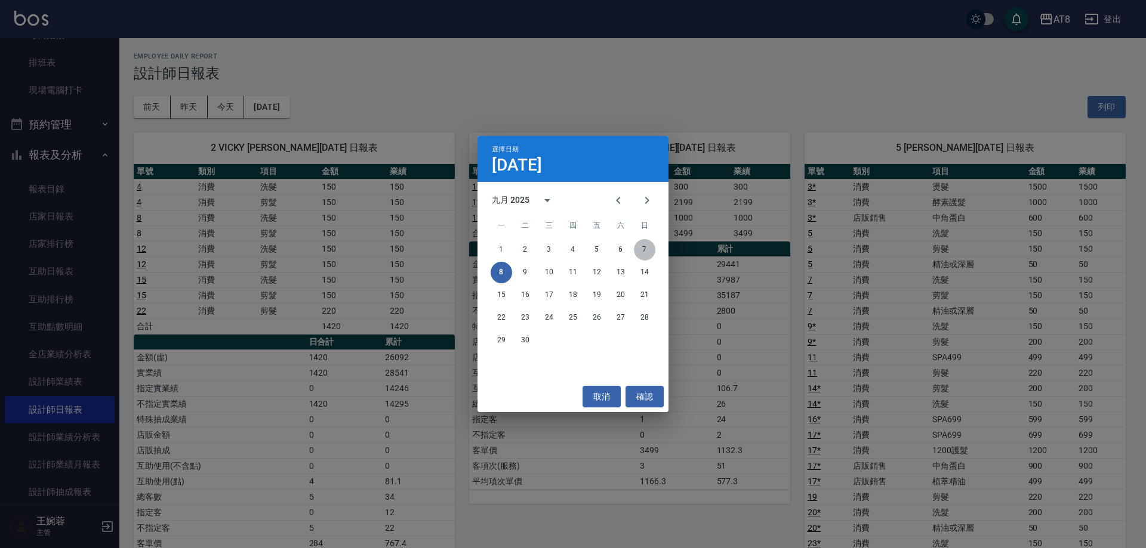
click at [643, 253] on button "7" at bounding box center [644, 249] width 21 height 21
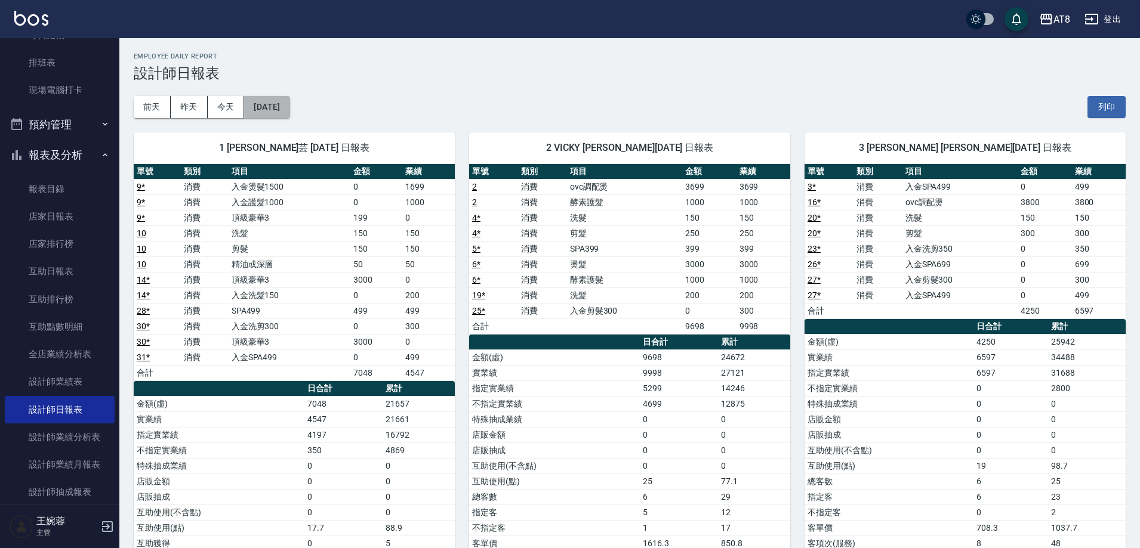
click at [278, 108] on button "[DATE]" at bounding box center [266, 107] width 45 height 22
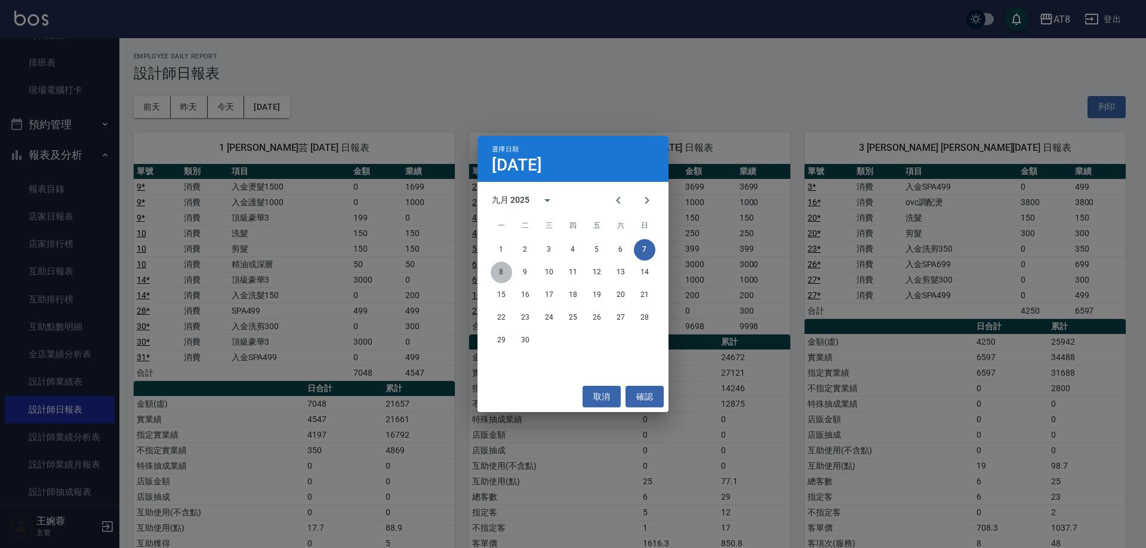
click at [502, 273] on button "8" at bounding box center [501, 272] width 21 height 21
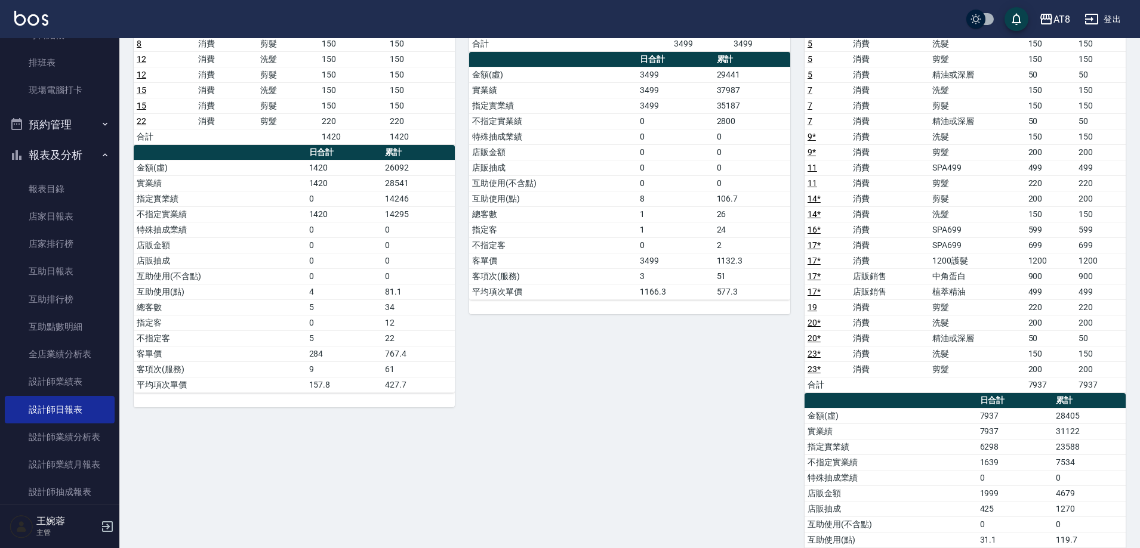
scroll to position [198, 0]
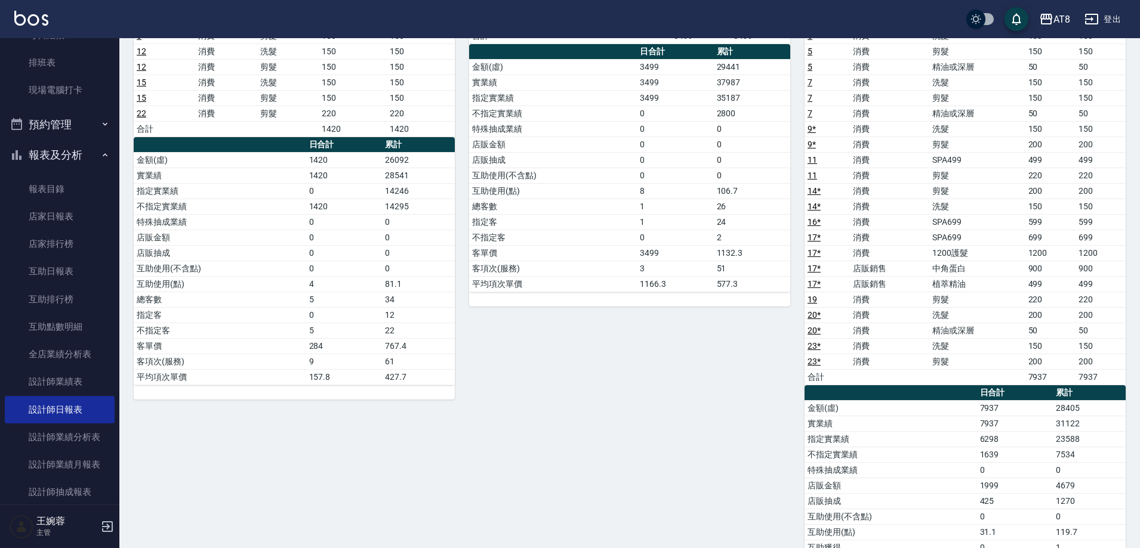
drag, startPoint x: 1139, startPoint y: 268, endPoint x: 1145, endPoint y: 177, distance: 90.9
click at [1139, 177] on html "AT8 登出 櫃檯作業 打帳單 帳單列表 掛單列表 現金收支登錄 材料自購登錄 每日結帳 排班表 現場電腦打卡 預約管理 預約管理 單日預約紀錄 單週預約紀錄…" at bounding box center [570, 510] width 1140 height 1417
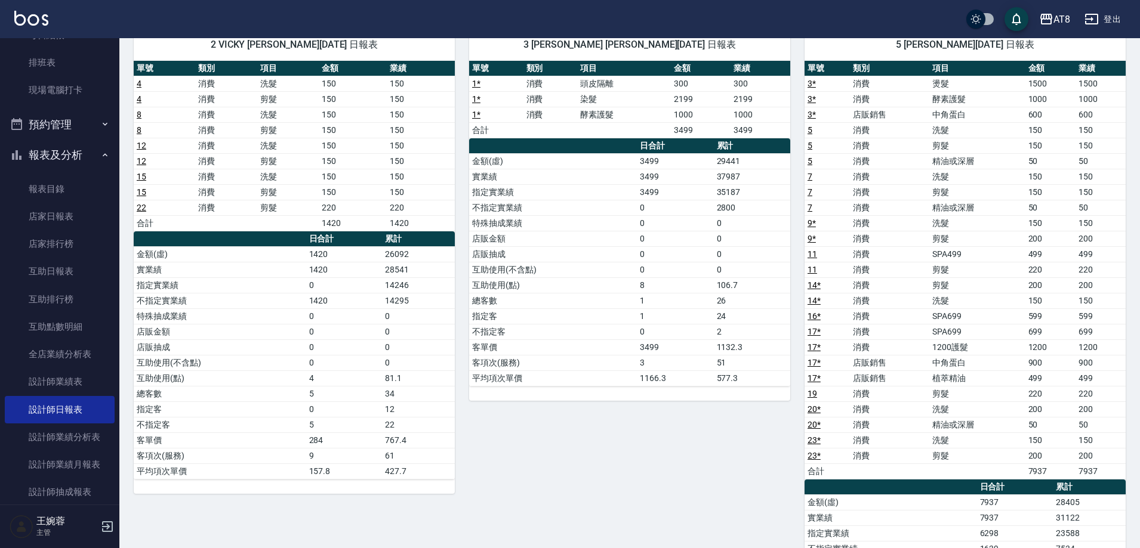
scroll to position [0, 0]
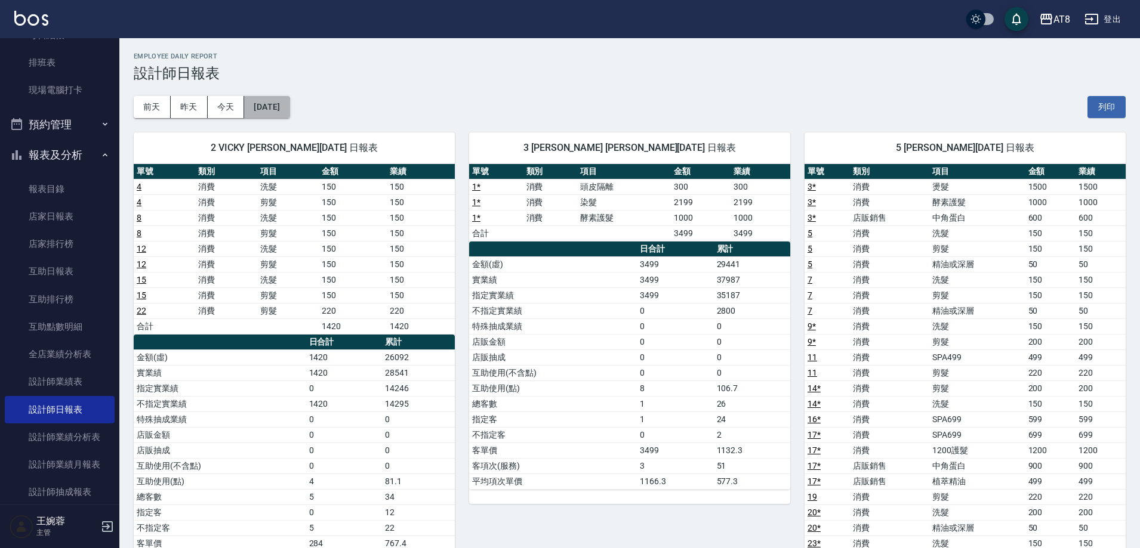
click at [282, 101] on button "[DATE]" at bounding box center [266, 107] width 45 height 22
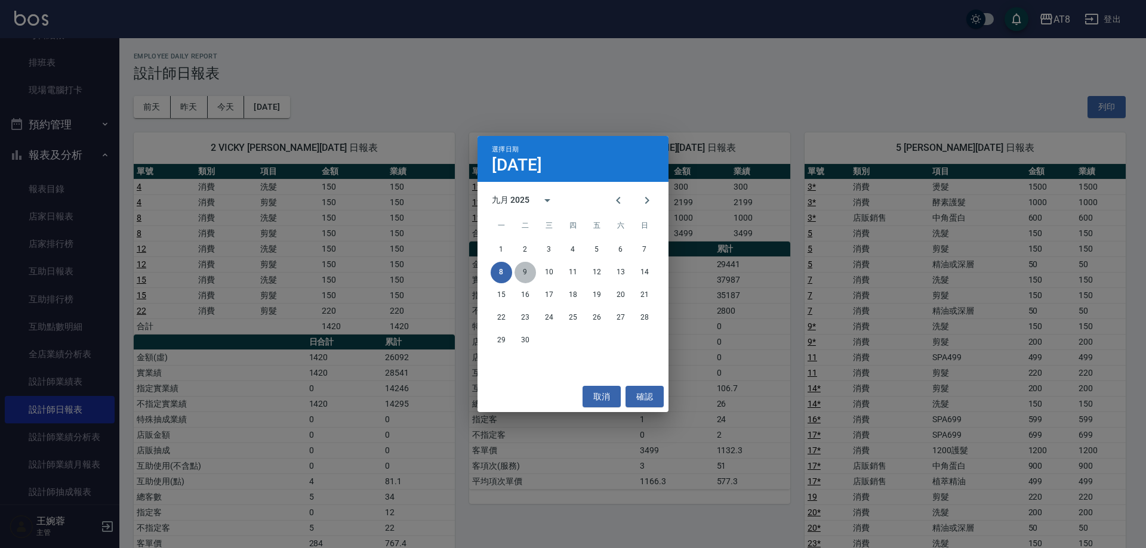
click at [526, 269] on button "9" at bounding box center [524, 272] width 21 height 21
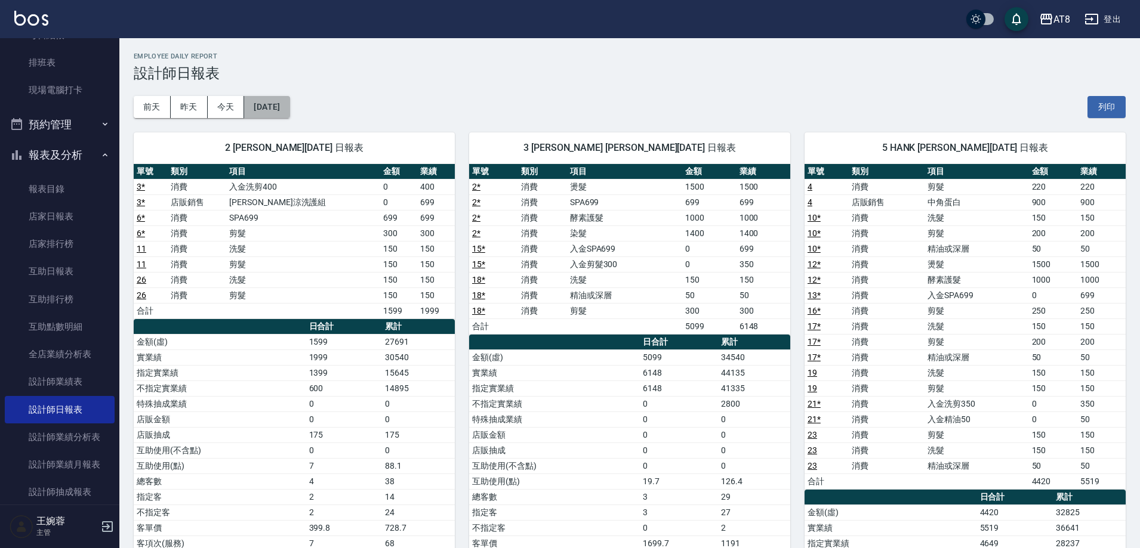
click at [281, 108] on button "[DATE]" at bounding box center [266, 107] width 45 height 22
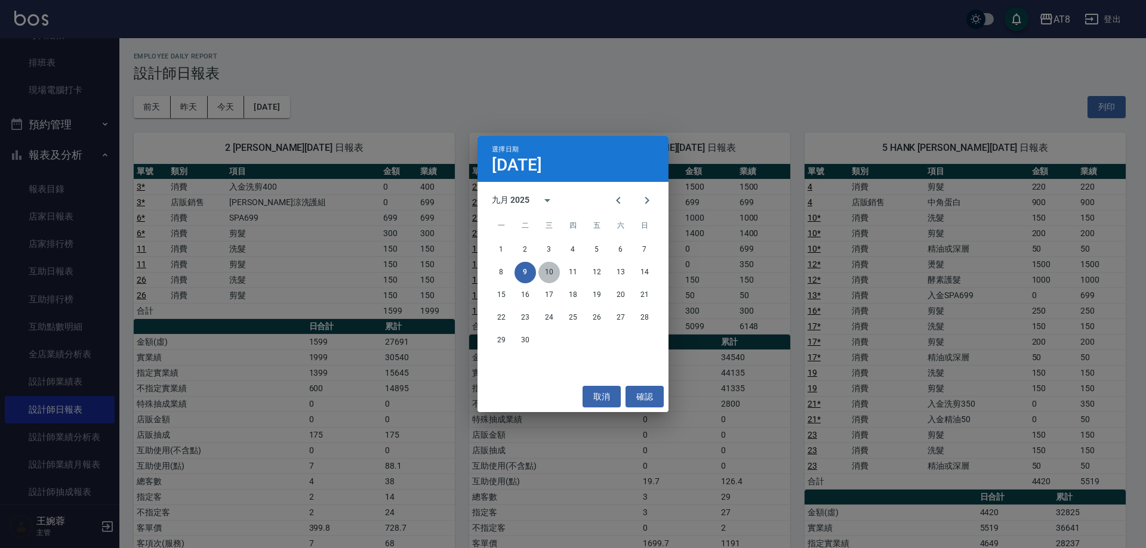
click at [543, 272] on button "10" at bounding box center [548, 272] width 21 height 21
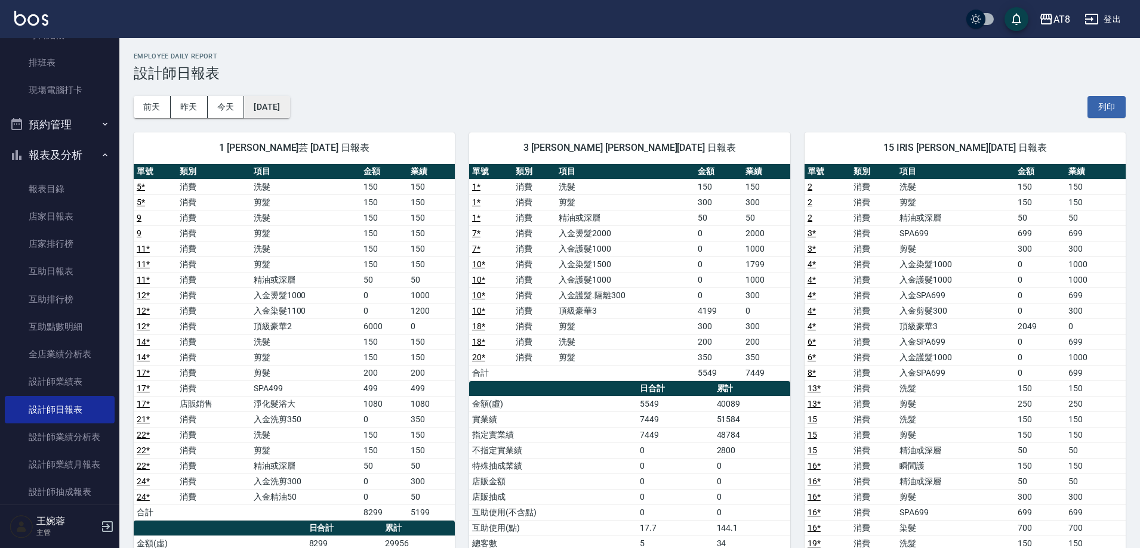
click at [289, 109] on button "[DATE]" at bounding box center [266, 107] width 45 height 22
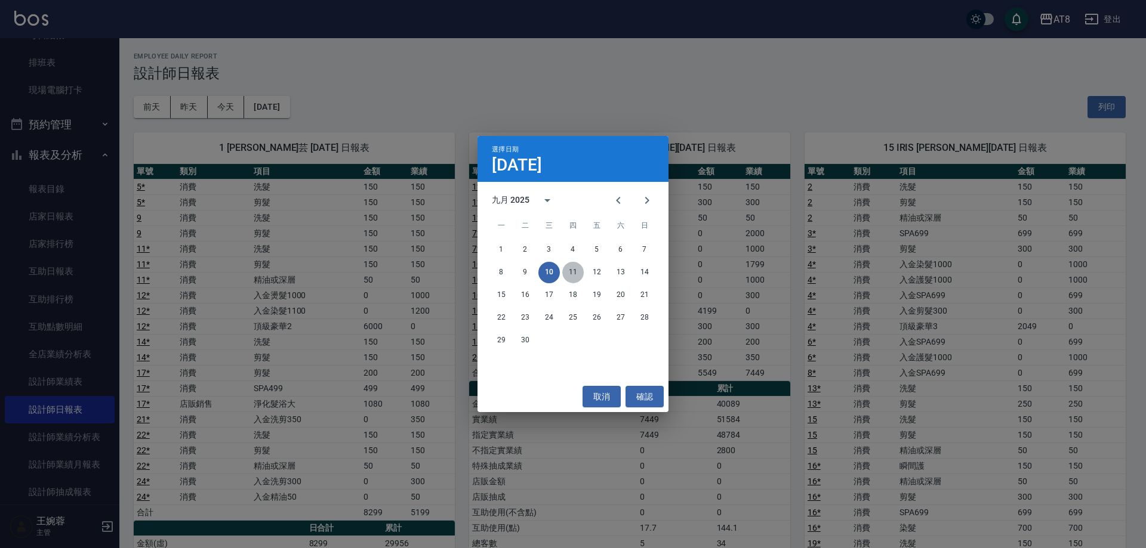
click at [566, 275] on button "11" at bounding box center [572, 272] width 21 height 21
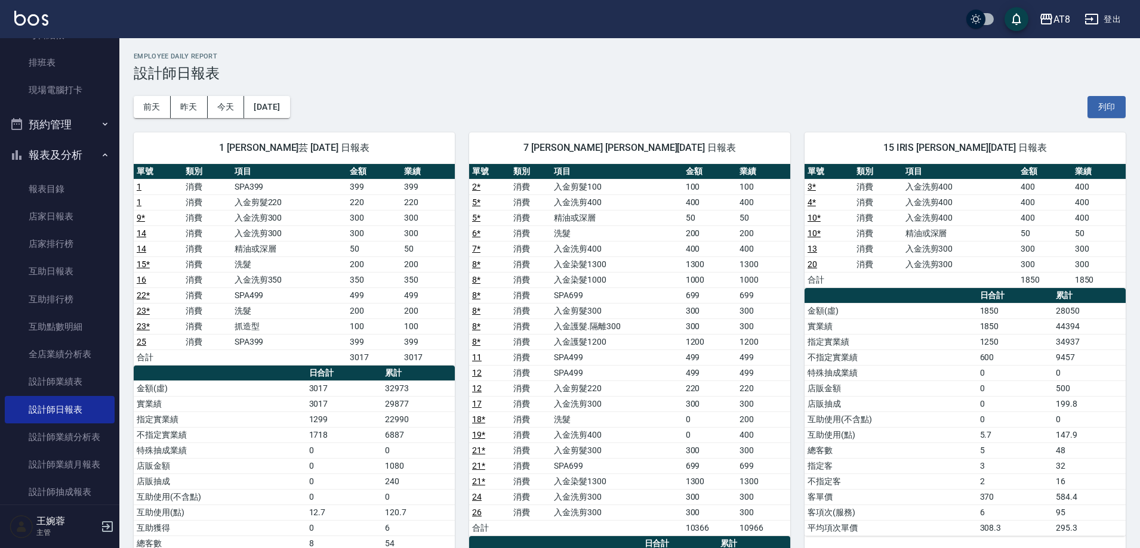
drag, startPoint x: 1139, startPoint y: 214, endPoint x: 1145, endPoint y: 276, distance: 61.7
click at [1139, 276] on html "AT8 登出 櫃檯作業 打帳單 帳單列表 掛單列表 現金收支登錄 材料自購登錄 每日結帳 排班表 現場電腦打卡 預約管理 預約管理 單日預約紀錄 單週預約紀錄…" at bounding box center [570, 406] width 1140 height 813
click at [280, 103] on button "[DATE]" at bounding box center [266, 107] width 45 height 22
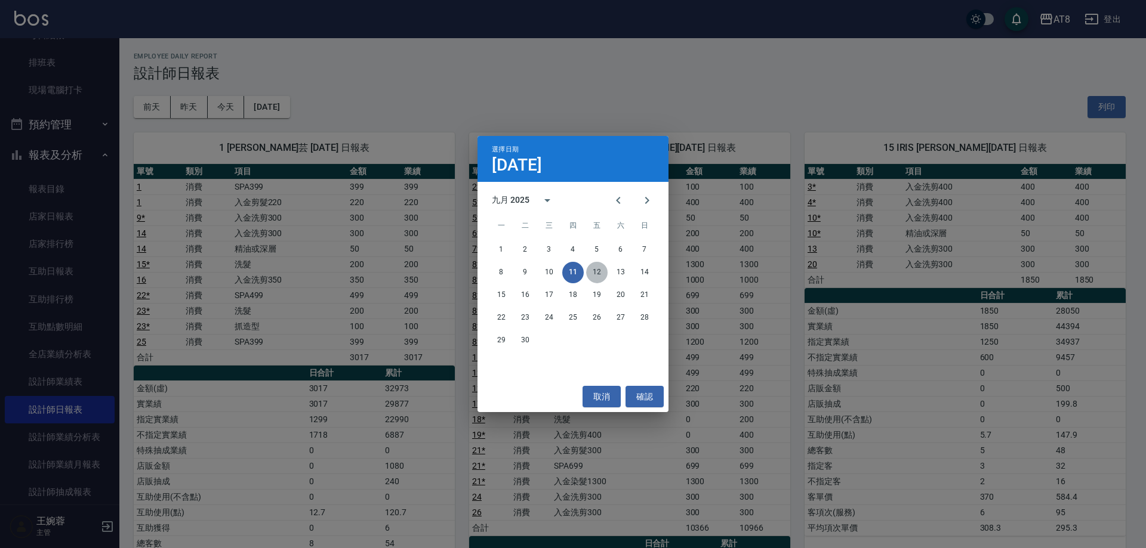
click at [598, 269] on button "12" at bounding box center [596, 272] width 21 height 21
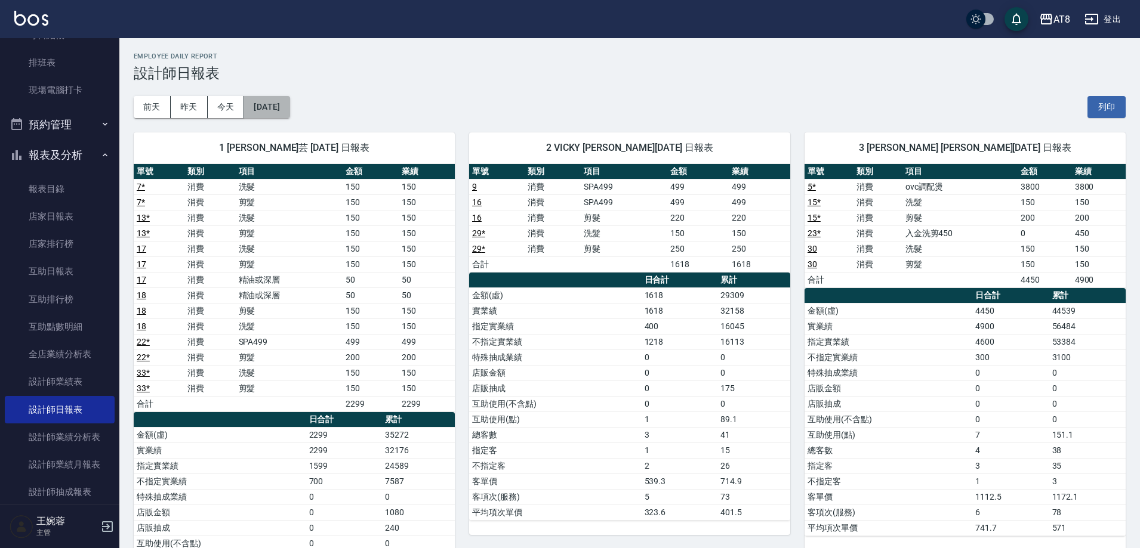
click at [289, 108] on button "[DATE]" at bounding box center [266, 107] width 45 height 22
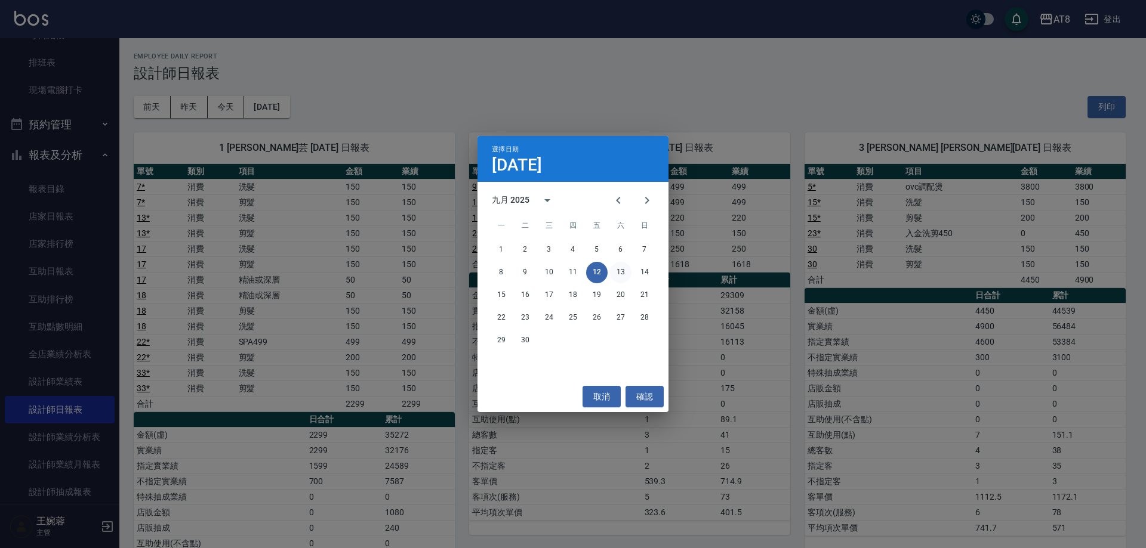
click at [615, 271] on button "13" at bounding box center [620, 272] width 21 height 21
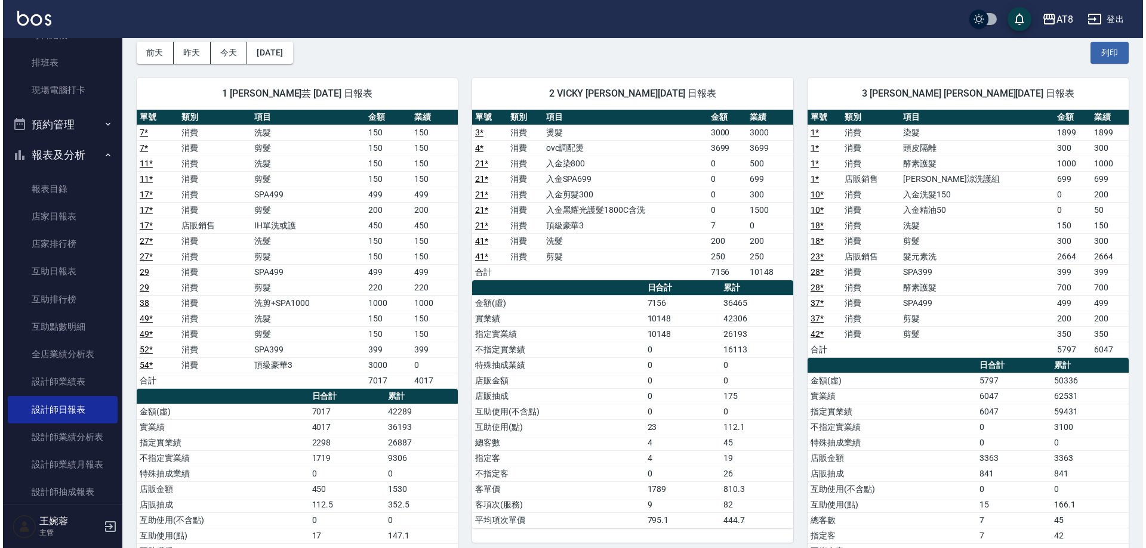
scroll to position [32, 0]
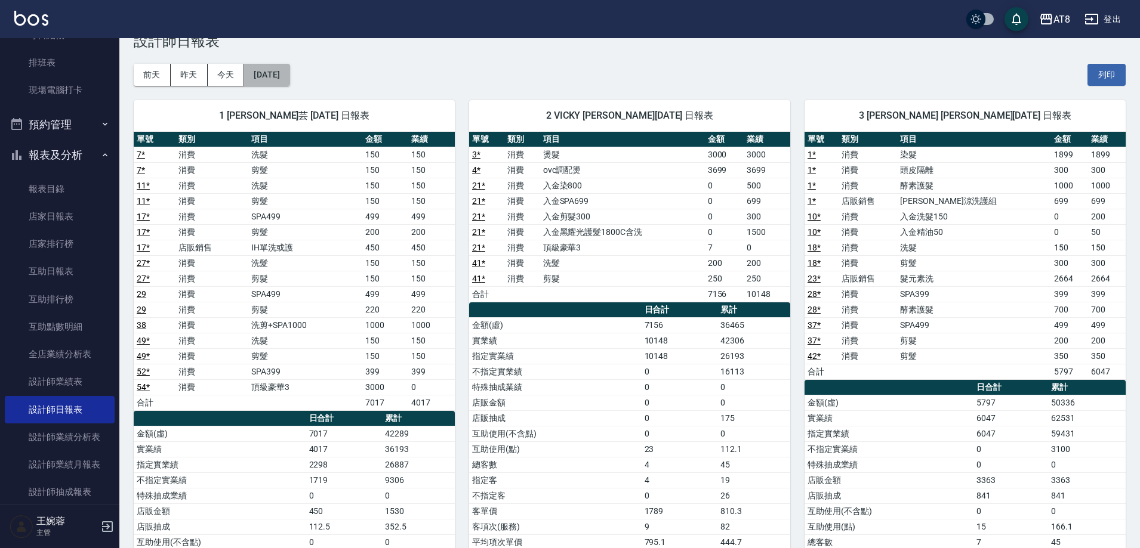
click at [289, 77] on button "[DATE]" at bounding box center [266, 75] width 45 height 22
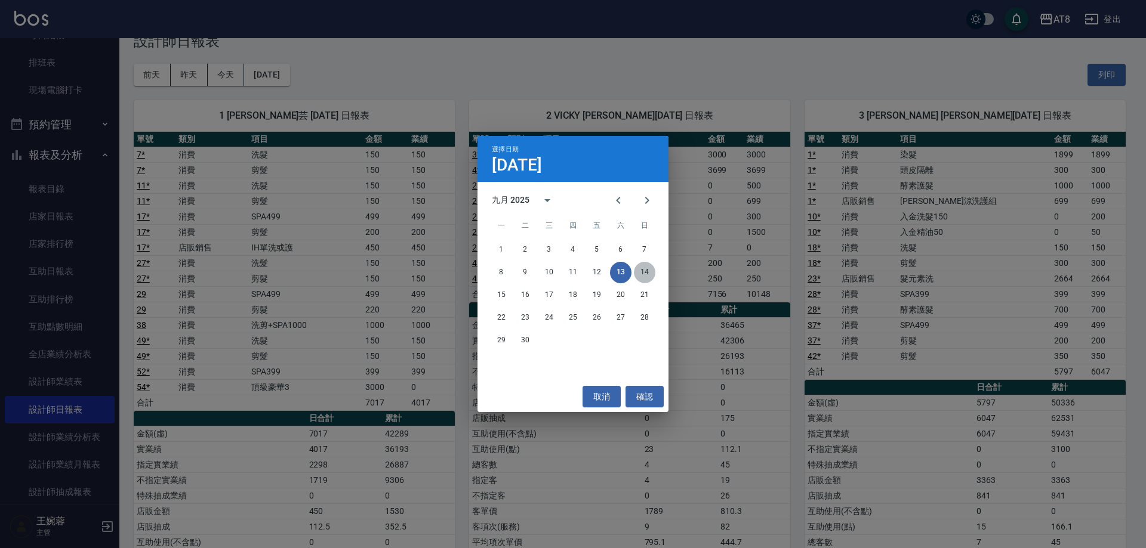
click at [642, 272] on button "14" at bounding box center [644, 272] width 21 height 21
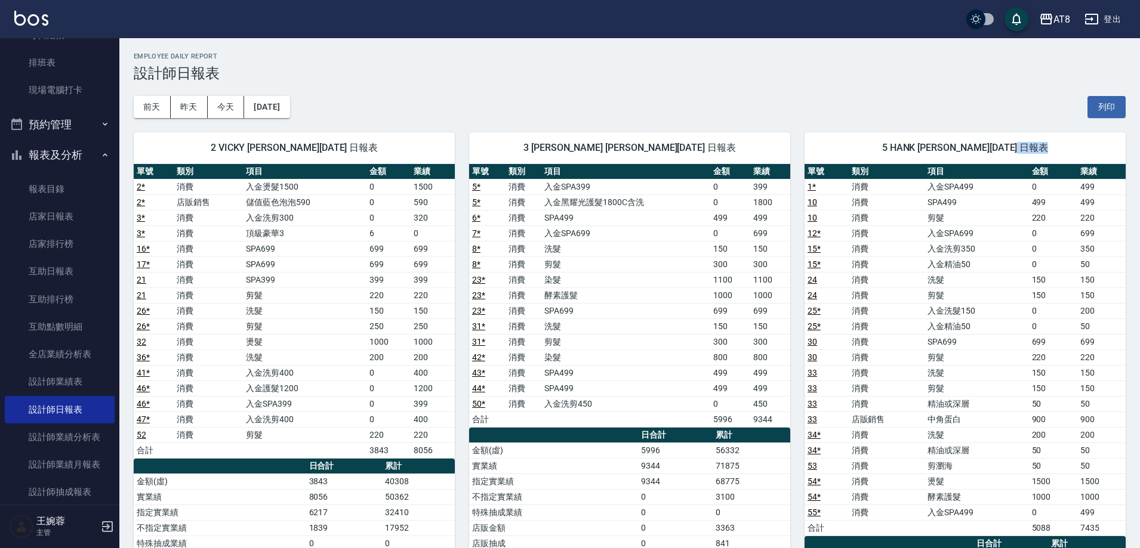
drag, startPoint x: 1143, startPoint y: 174, endPoint x: 1145, endPoint y: 204, distance: 29.3
click at [995, 90] on div "[DATE] [DATE] [DATE] [DATE] 列印" at bounding box center [630, 107] width 992 height 51
click at [289, 102] on button "[DATE]" at bounding box center [266, 107] width 45 height 22
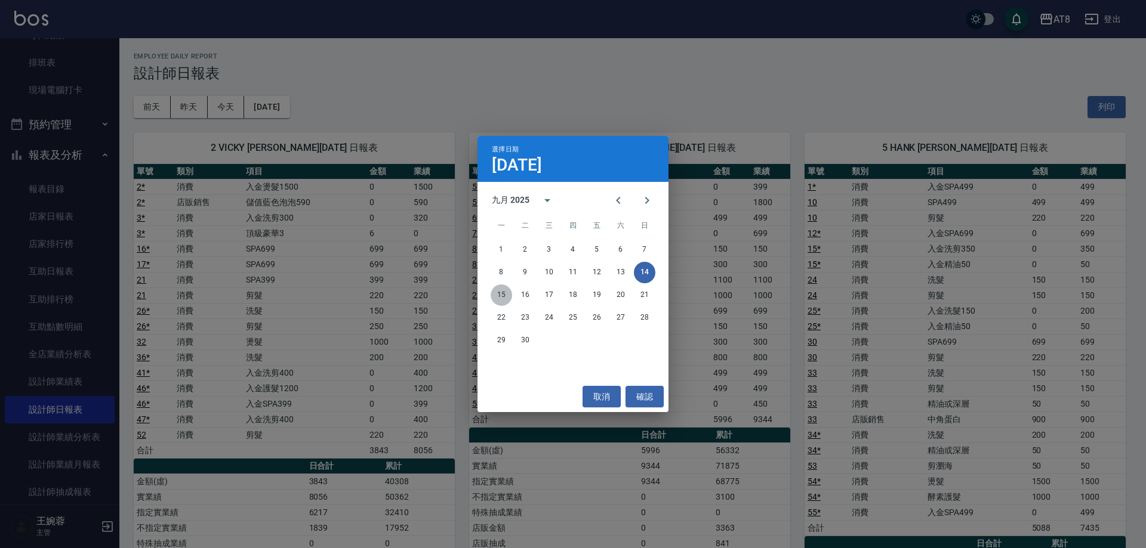
click at [496, 297] on button "15" at bounding box center [501, 295] width 21 height 21
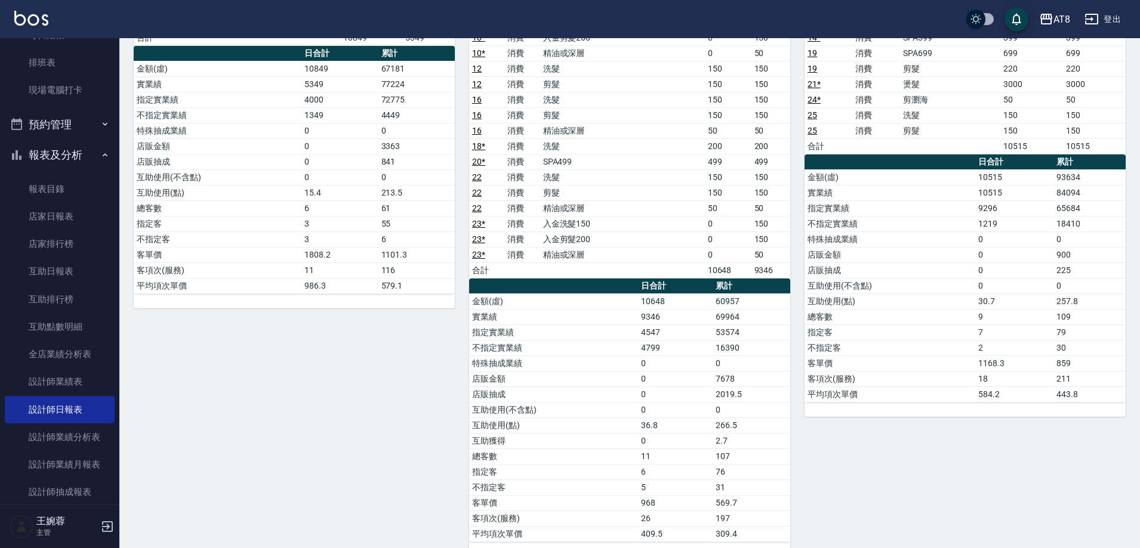
scroll to position [323, 0]
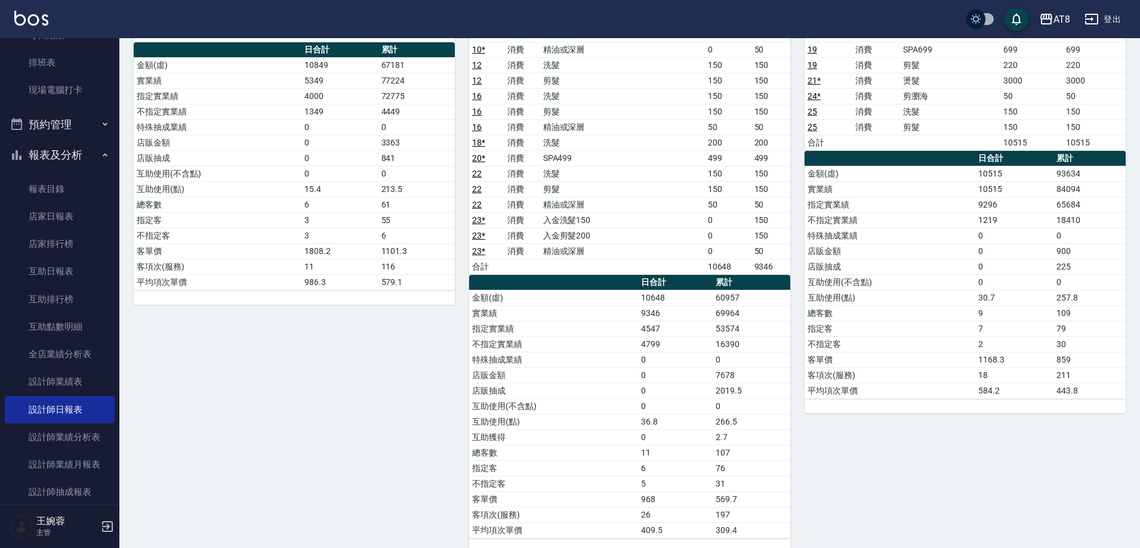
click at [31, 13] on img at bounding box center [31, 18] width 34 height 15
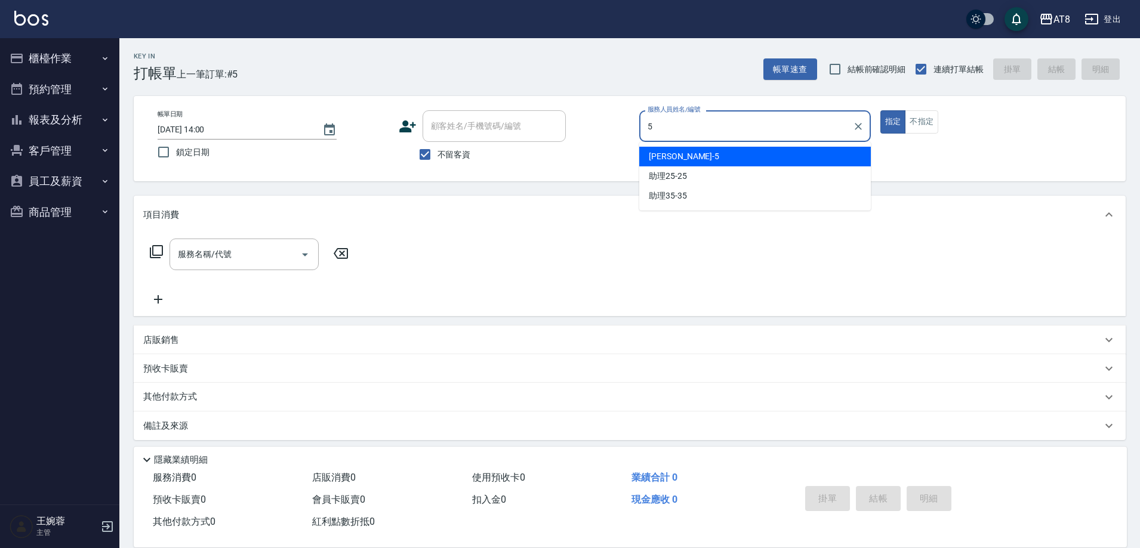
type input "HANK-5"
type button "true"
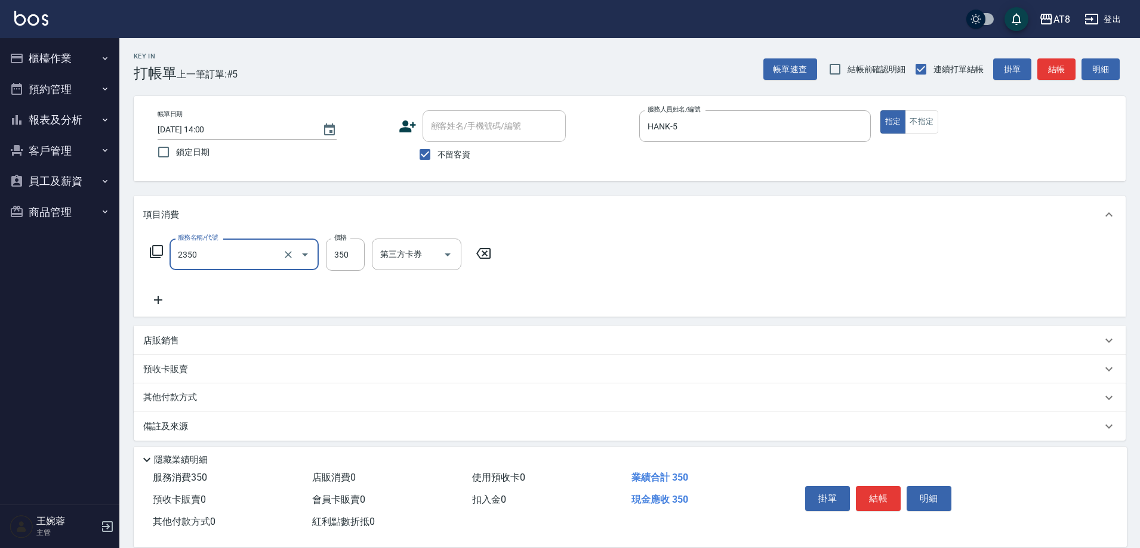
type input "入金洗剪350(2350)"
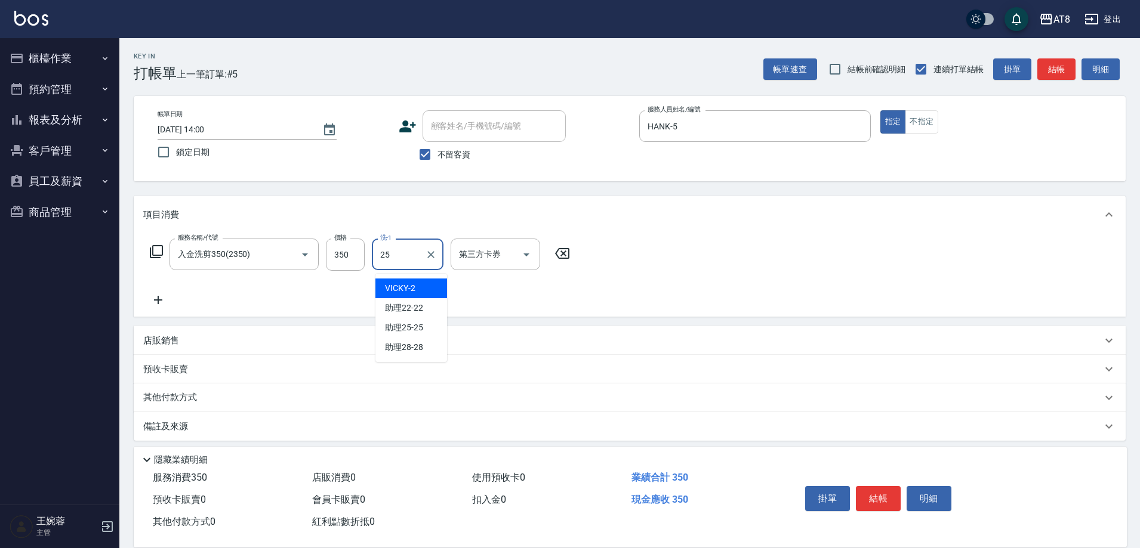
type input "助理25-25"
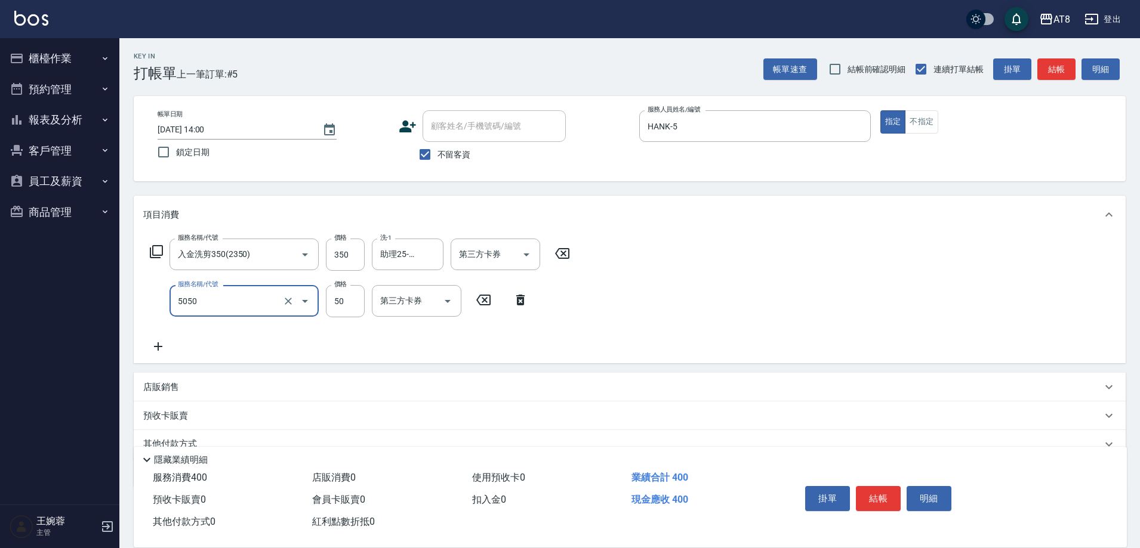
type input "入金精油50(5050)"
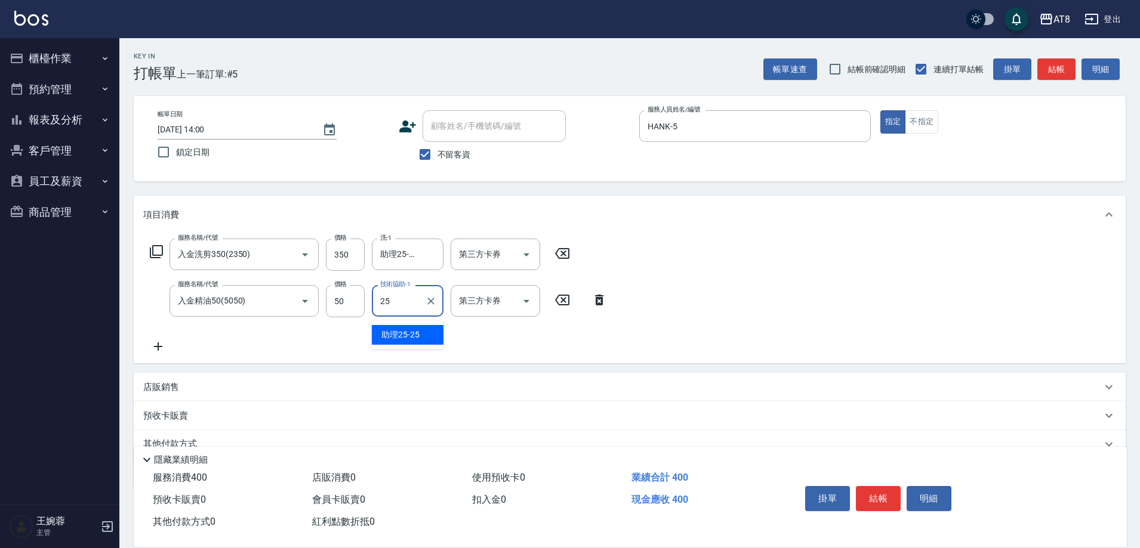
type input "助理25-25"
click at [528, 262] on icon "Open" at bounding box center [526, 255] width 14 height 14
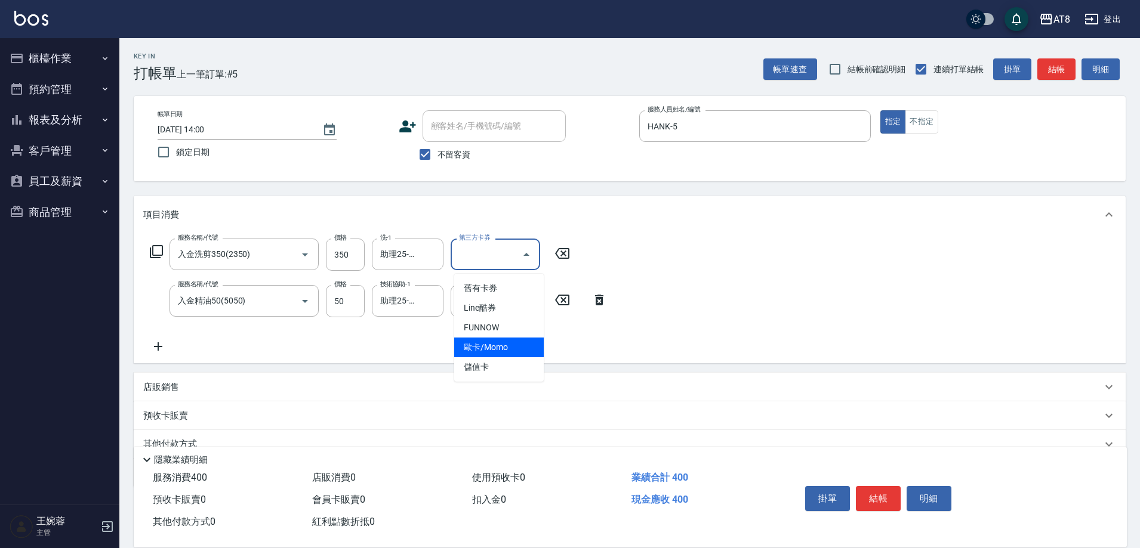
click at [506, 363] on span "儲值卡" at bounding box center [499, 368] width 90 height 20
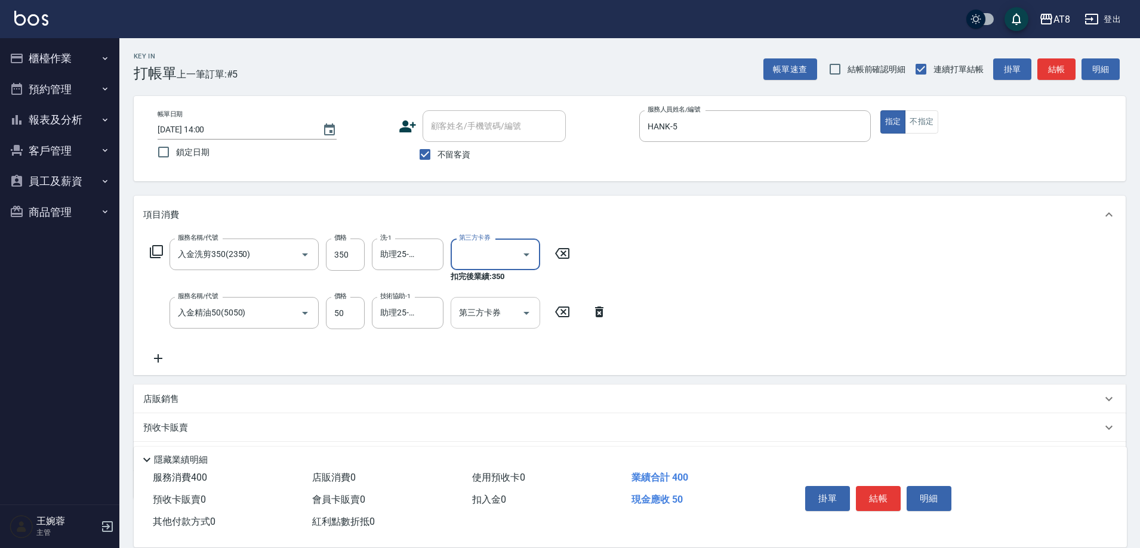
type input "儲值卡"
click at [534, 308] on div at bounding box center [526, 313] width 18 height 32
click at [528, 315] on icon "Open" at bounding box center [526, 313] width 6 height 3
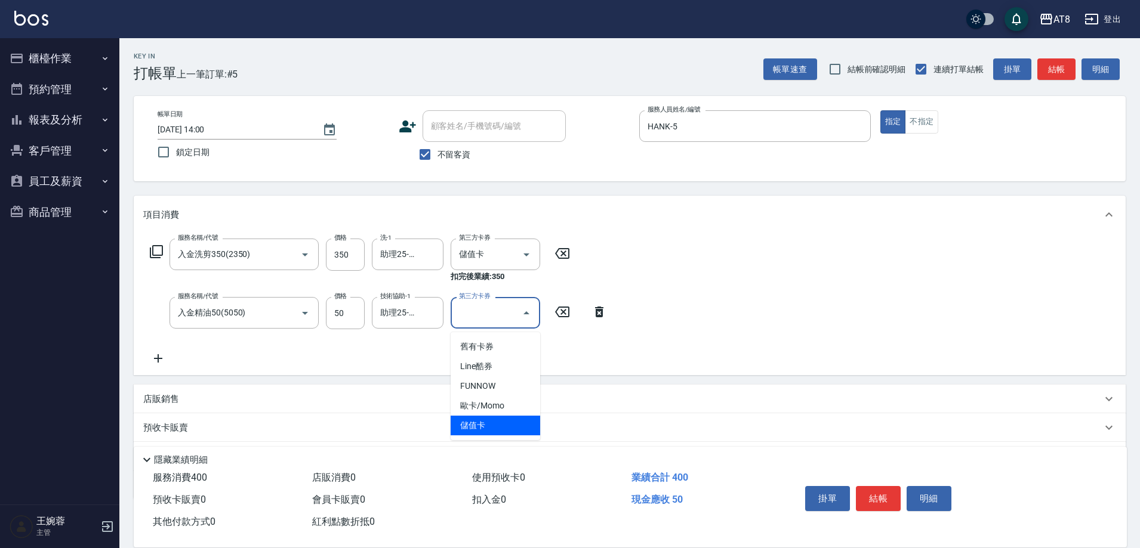
click at [501, 429] on span "儲值卡" at bounding box center [496, 426] width 90 height 20
type input "儲值卡"
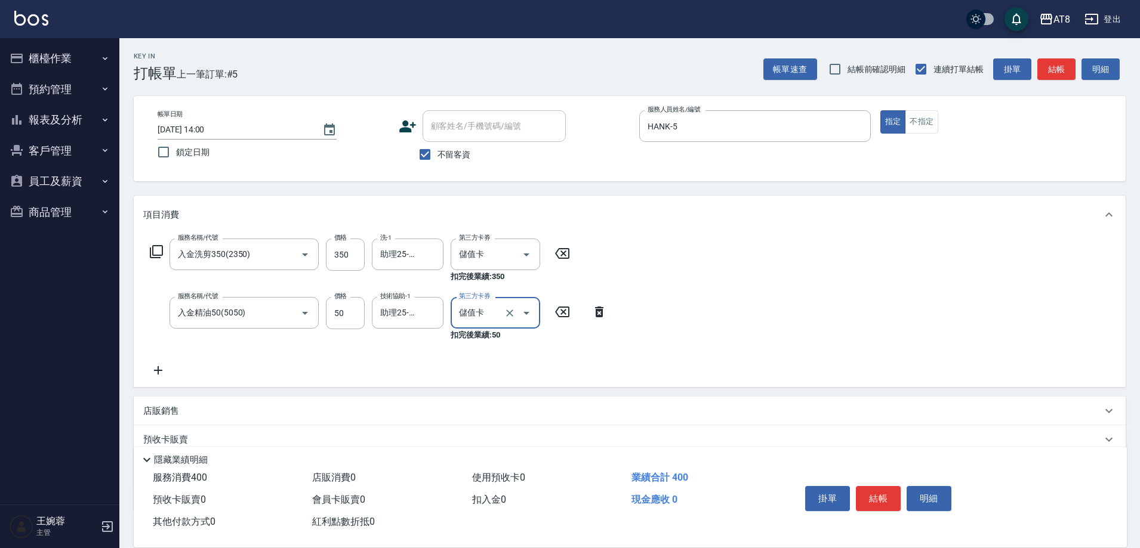
click at [875, 492] on button "結帳" at bounding box center [878, 498] width 45 height 25
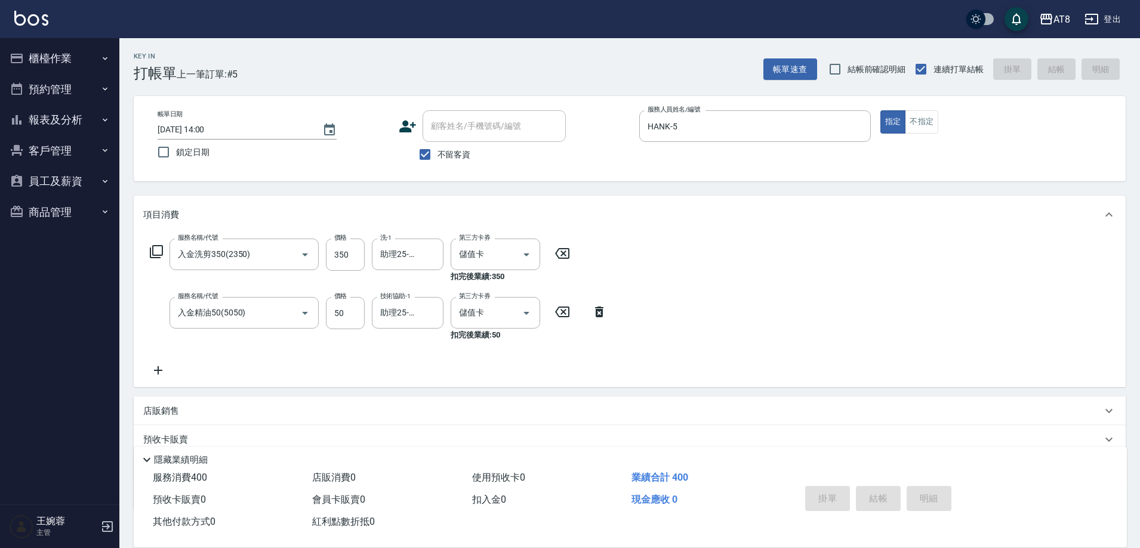
type input "[DATE] 14:01"
